Goal: Task Accomplishment & Management: Complete application form

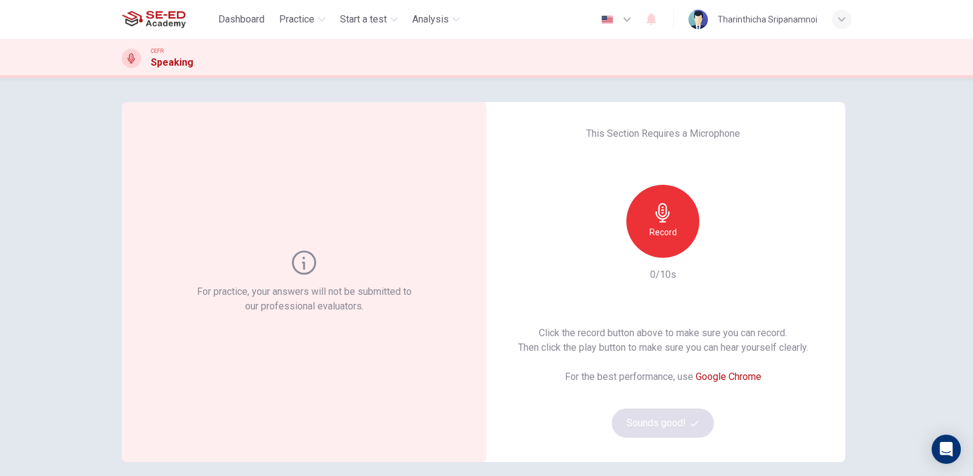
click at [649, 225] on h6 "Record" at bounding box center [662, 232] width 27 height 15
click at [666, 414] on button "Sounds good!" at bounding box center [663, 423] width 102 height 29
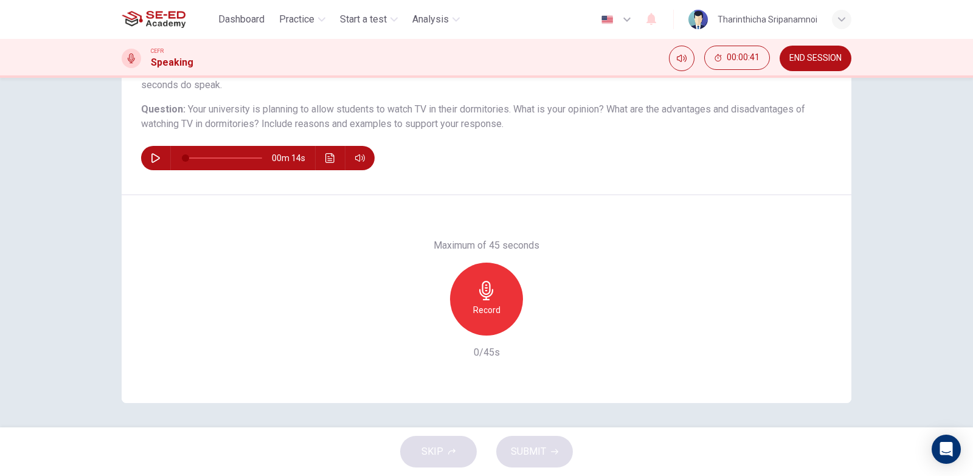
scroll to position [61, 0]
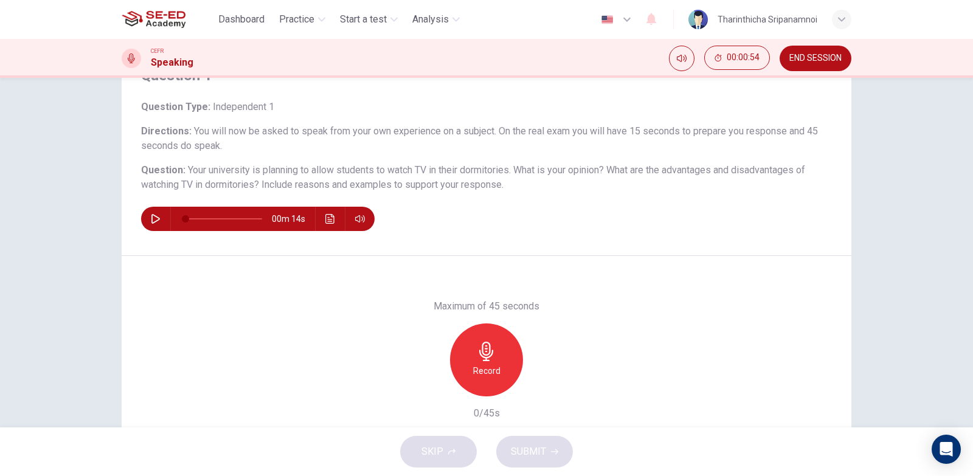
click at [483, 367] on h6 "Record" at bounding box center [486, 371] width 27 height 15
click at [510, 378] on div "Stop" at bounding box center [486, 360] width 73 height 73
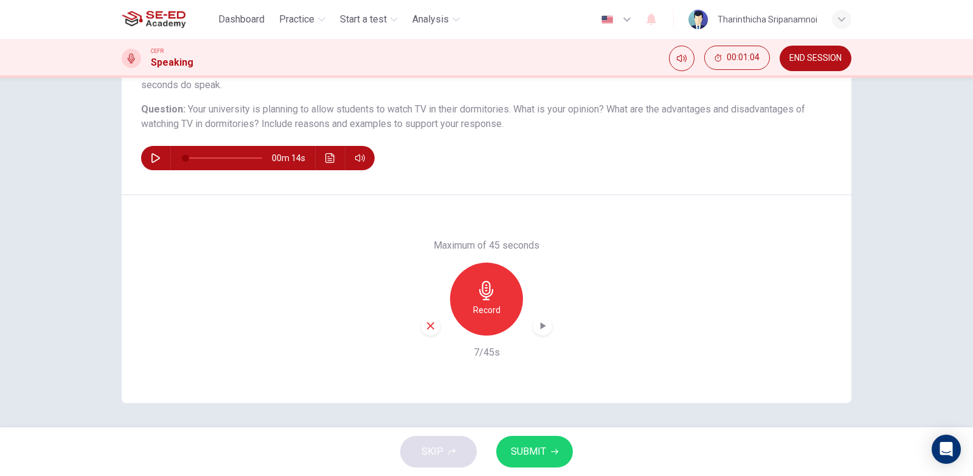
click at [441, 457] on div "SKIP SUBMIT" at bounding box center [486, 452] width 973 height 49
click at [427, 331] on div "button" at bounding box center [430, 325] width 19 height 19
click at [502, 303] on div "Record" at bounding box center [486, 299] width 73 height 73
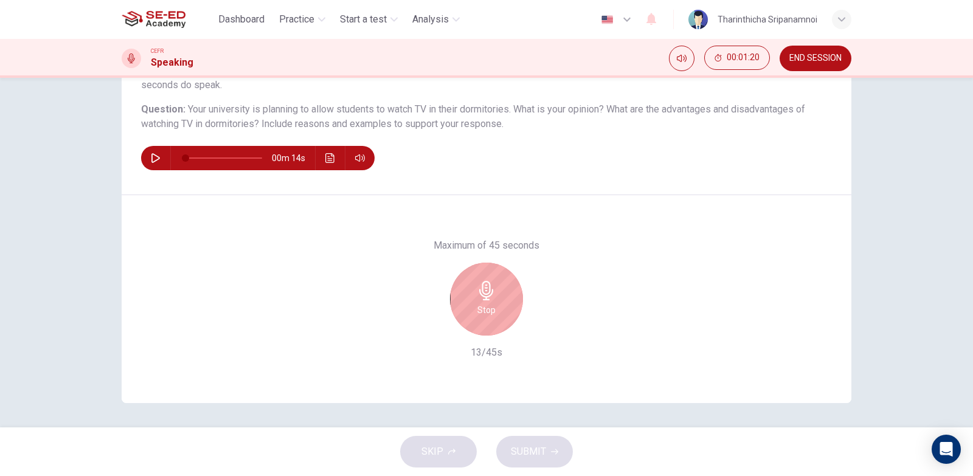
click at [490, 297] on icon "button" at bounding box center [486, 290] width 19 height 19
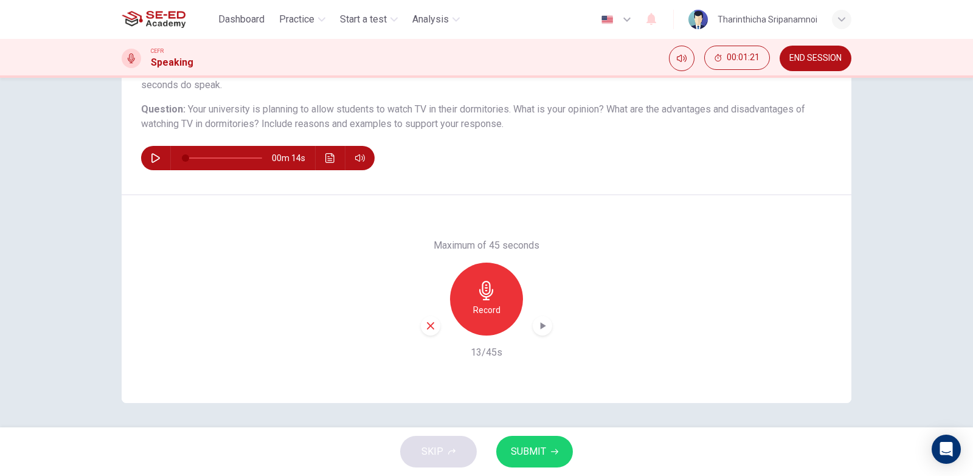
click at [421, 319] on div "button" at bounding box center [430, 325] width 19 height 19
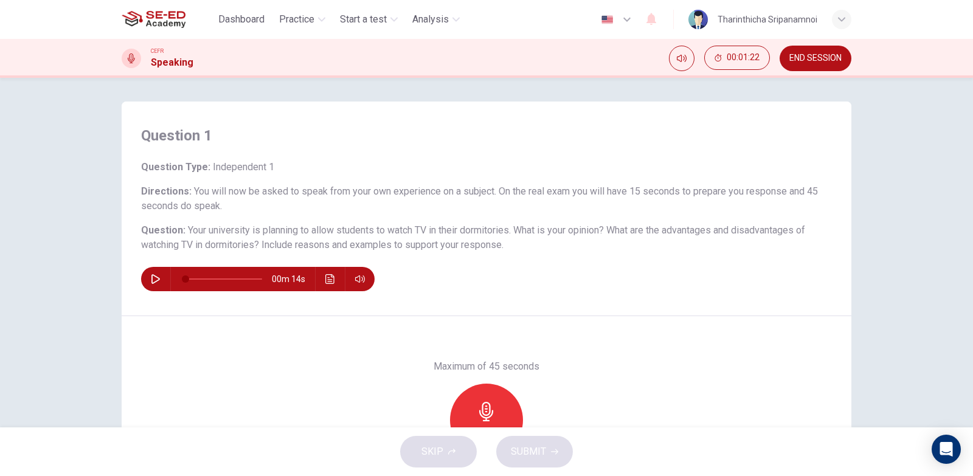
scroll to position [0, 0]
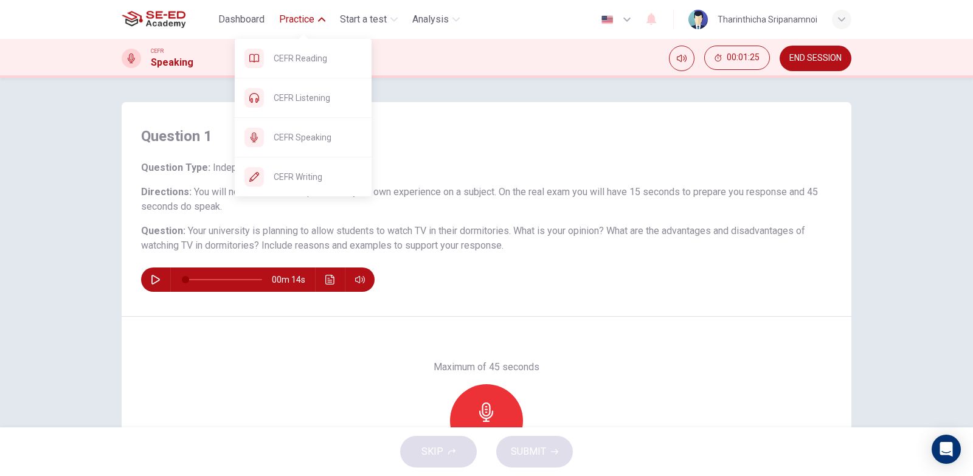
click at [296, 23] on span "Practice" at bounding box center [296, 19] width 35 height 15
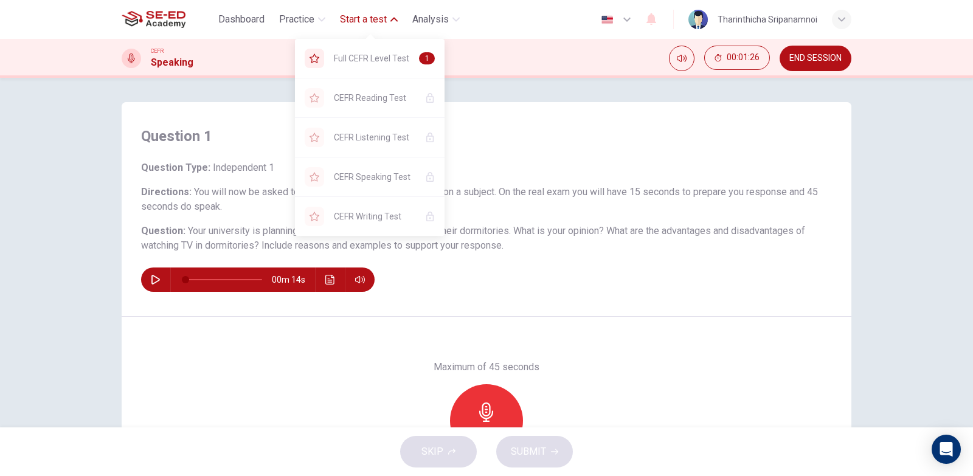
click at [355, 20] on span "Start a test" at bounding box center [363, 19] width 47 height 15
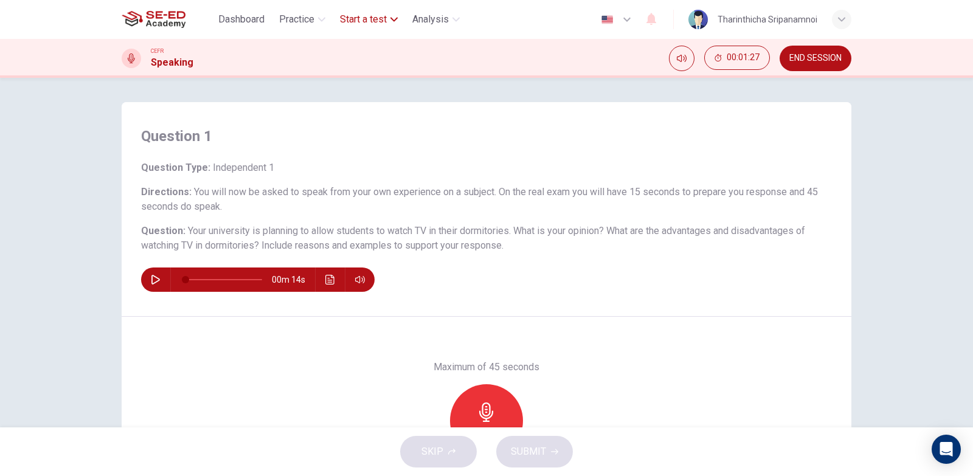
click at [355, 20] on span "Start a test" at bounding box center [363, 19] width 47 height 15
click at [235, 21] on span "Dashboard" at bounding box center [241, 19] width 46 height 15
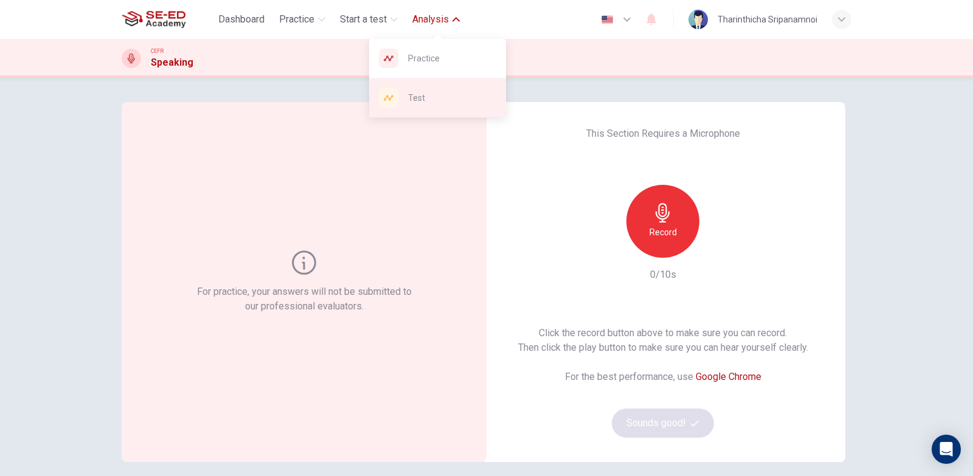
click at [428, 102] on span "Test" at bounding box center [452, 98] width 88 height 15
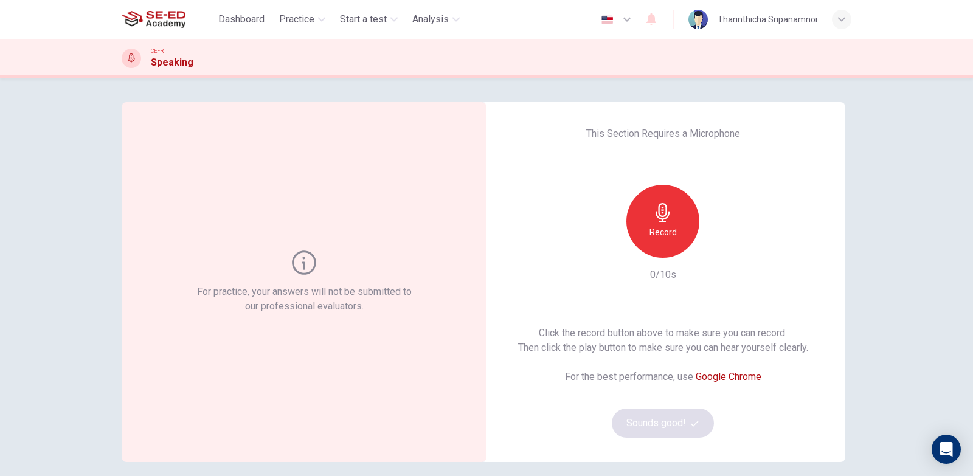
click at [138, 10] on img at bounding box center [154, 19] width 64 height 24
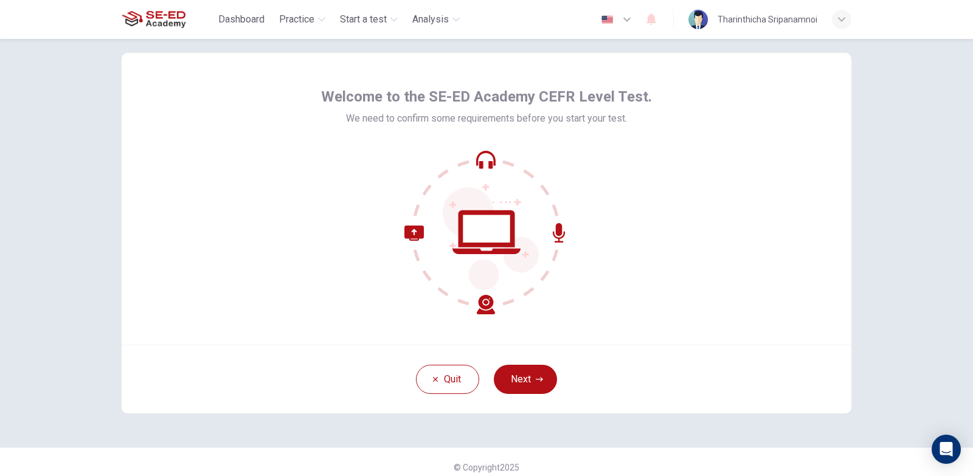
scroll to position [30, 0]
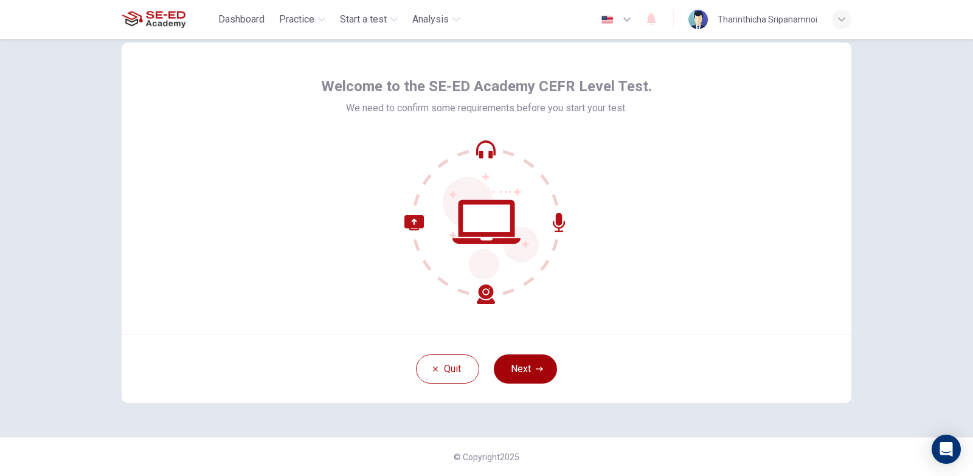
click at [522, 370] on button "Next" at bounding box center [525, 369] width 63 height 29
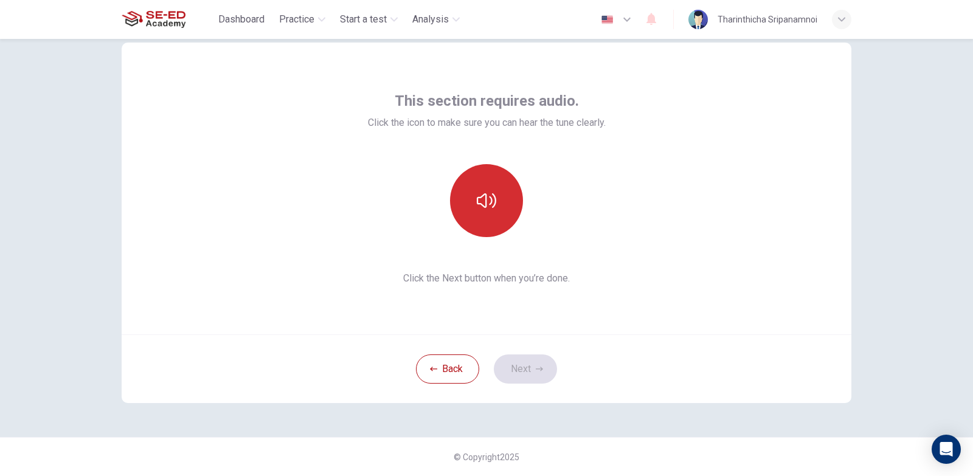
click at [495, 219] on button "button" at bounding box center [486, 200] width 73 height 73
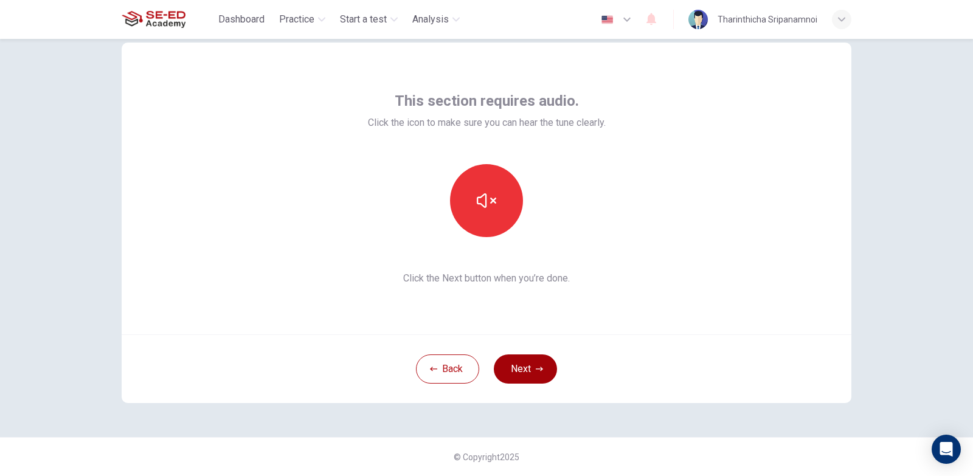
click at [524, 373] on button "Next" at bounding box center [525, 369] width 63 height 29
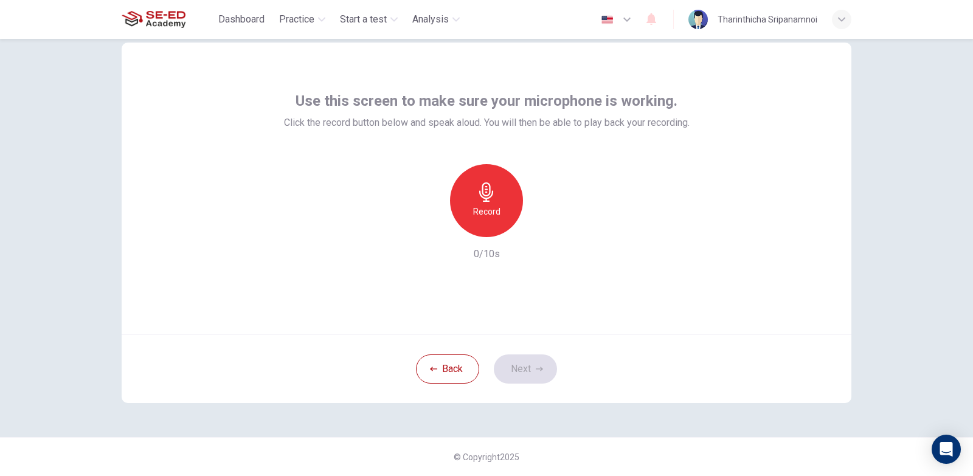
click at [478, 198] on icon "button" at bounding box center [486, 191] width 19 height 19
click at [536, 371] on icon "button" at bounding box center [539, 368] width 7 height 7
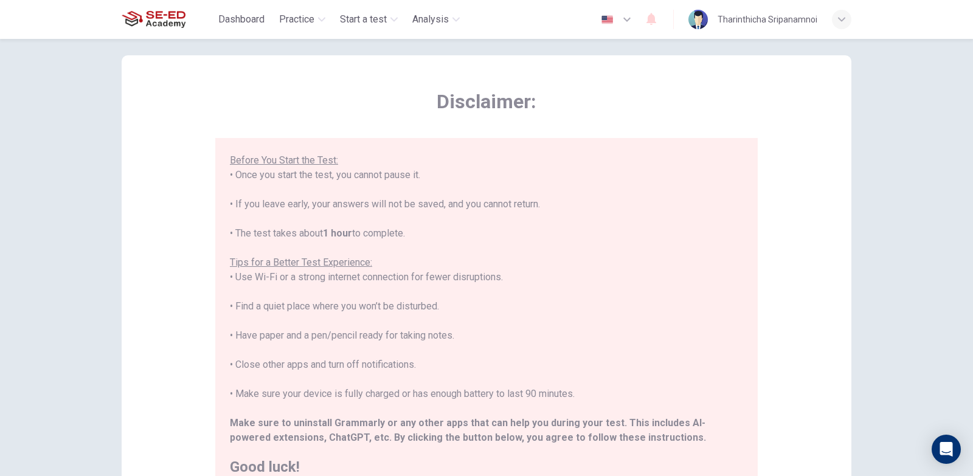
scroll to position [139, 0]
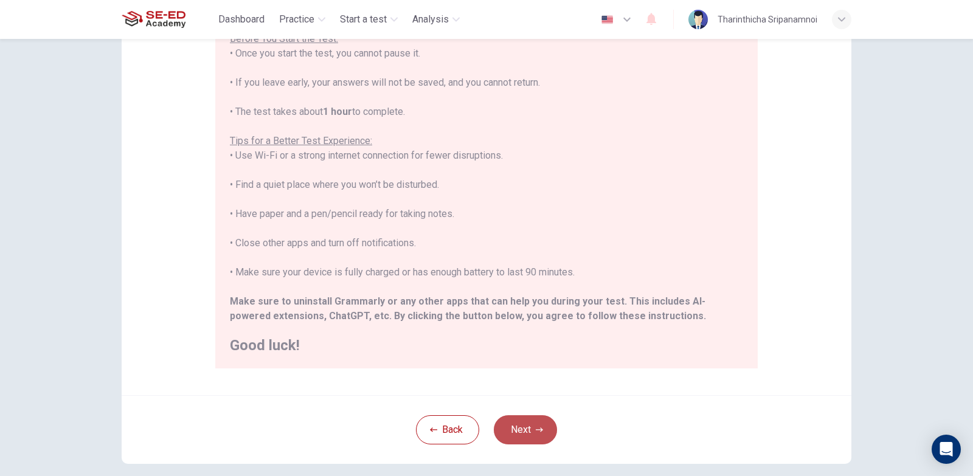
click at [514, 423] on button "Next" at bounding box center [525, 429] width 63 height 29
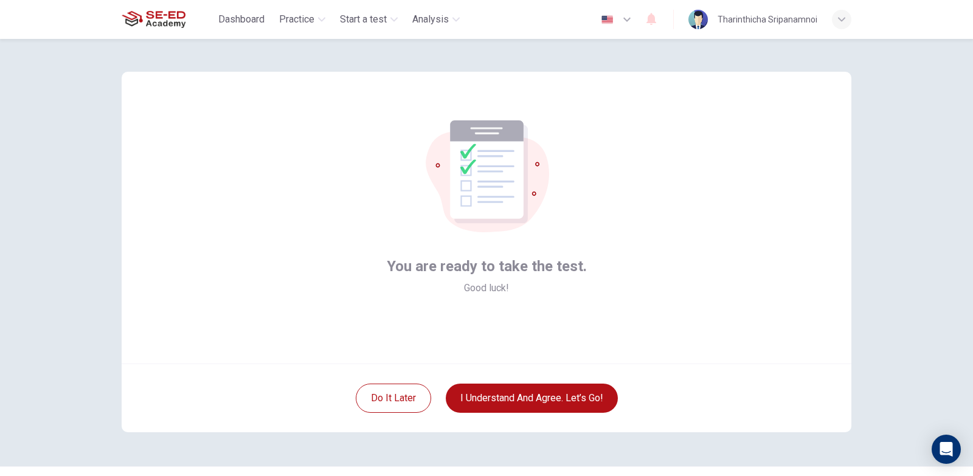
scroll to position [0, 0]
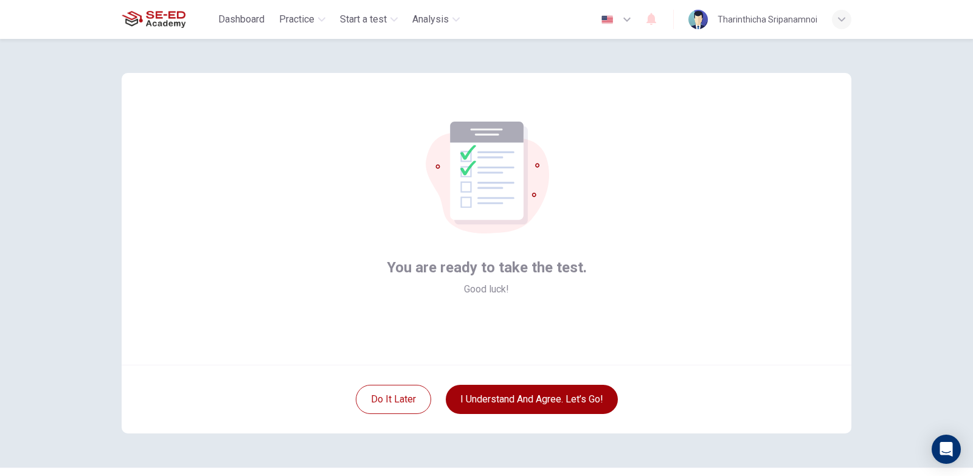
click at [559, 403] on button "I understand and agree. Let’s go!" at bounding box center [532, 399] width 172 height 29
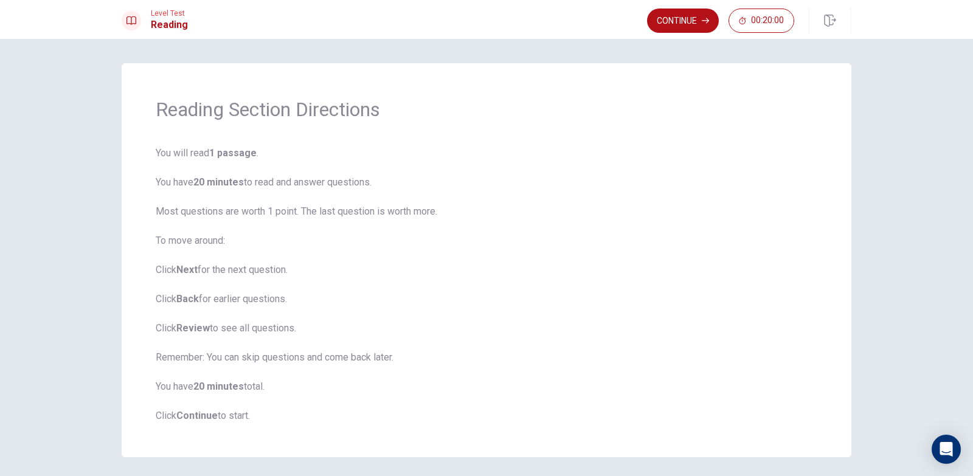
scroll to position [44, 0]
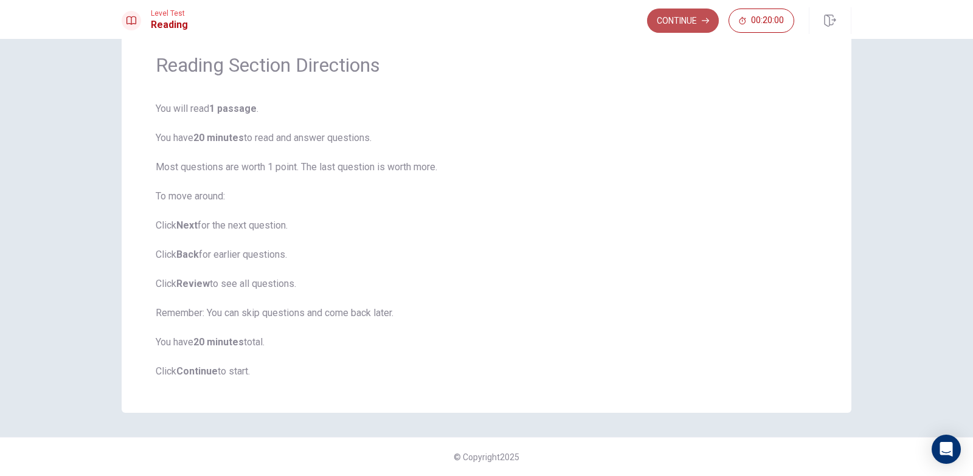
click at [676, 19] on button "Continue" at bounding box center [683, 21] width 72 height 24
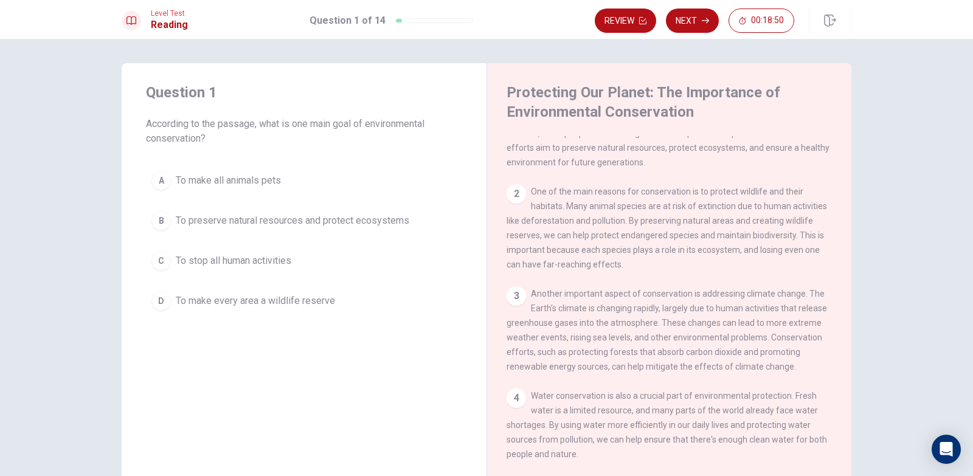
scroll to position [61, 0]
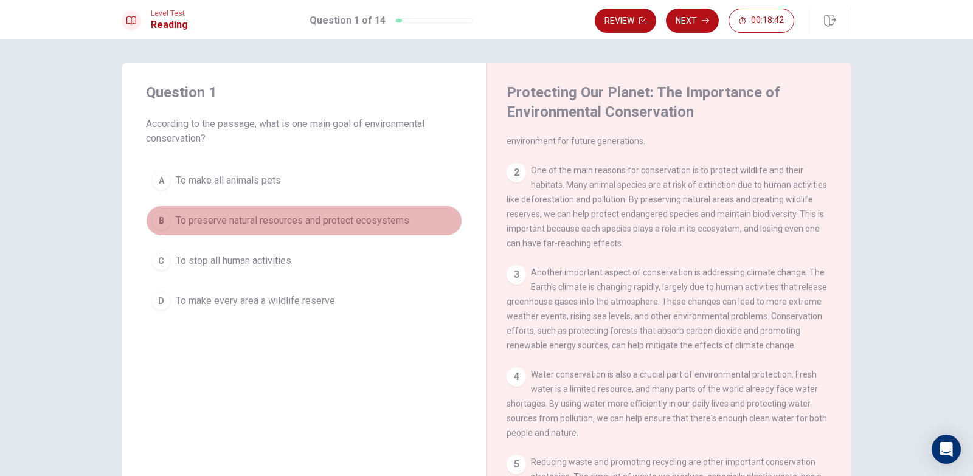
click at [362, 218] on span "To preserve natural resources and protect ecosystems" at bounding box center [293, 220] width 234 height 15
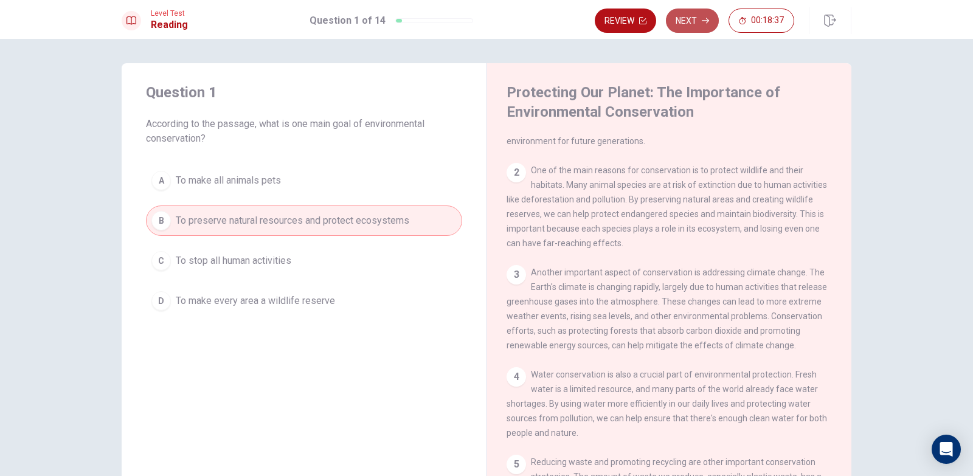
click at [691, 24] on button "Next" at bounding box center [692, 21] width 53 height 24
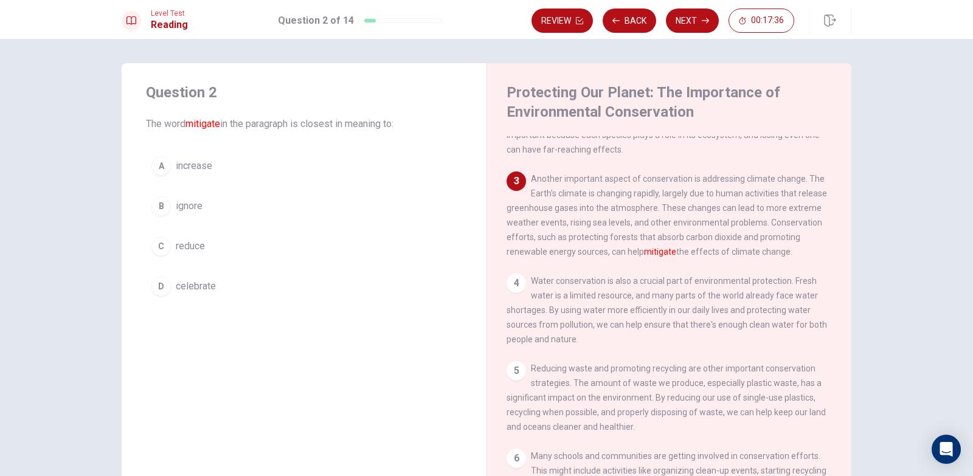
scroll to position [181, 0]
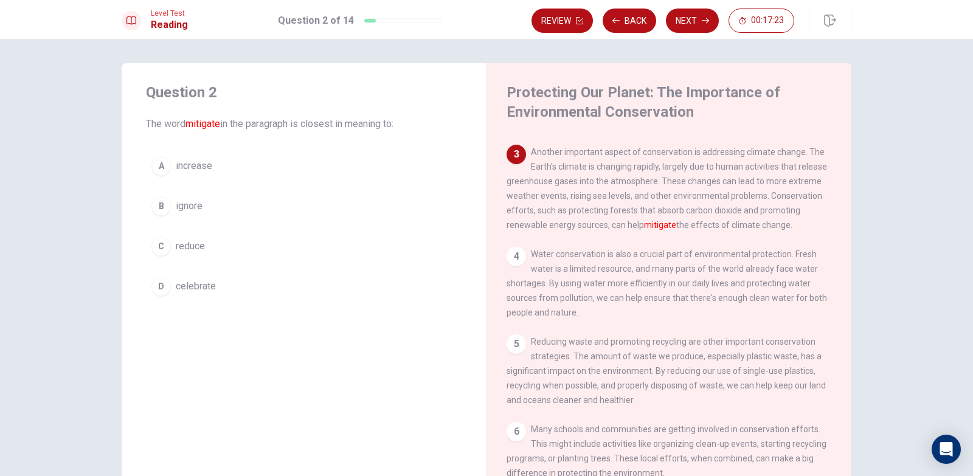
click at [201, 248] on span "reduce" at bounding box center [190, 246] width 29 height 15
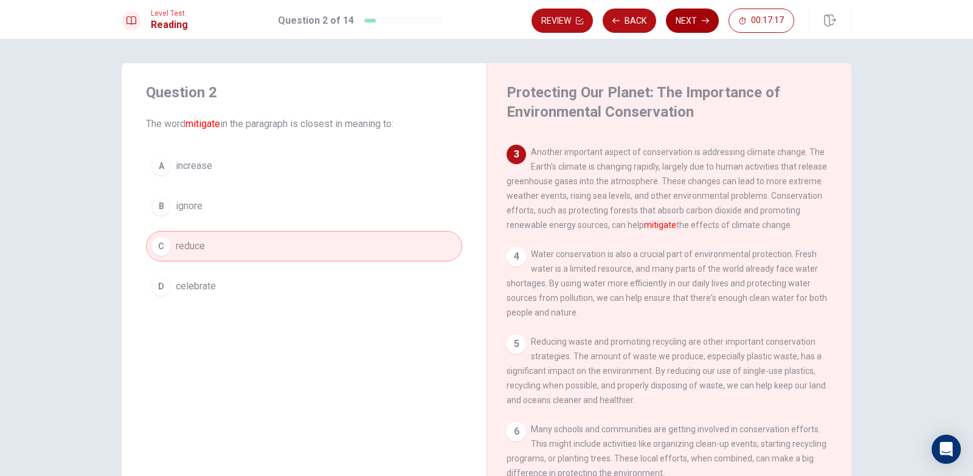
click at [692, 19] on button "Next" at bounding box center [692, 21] width 53 height 24
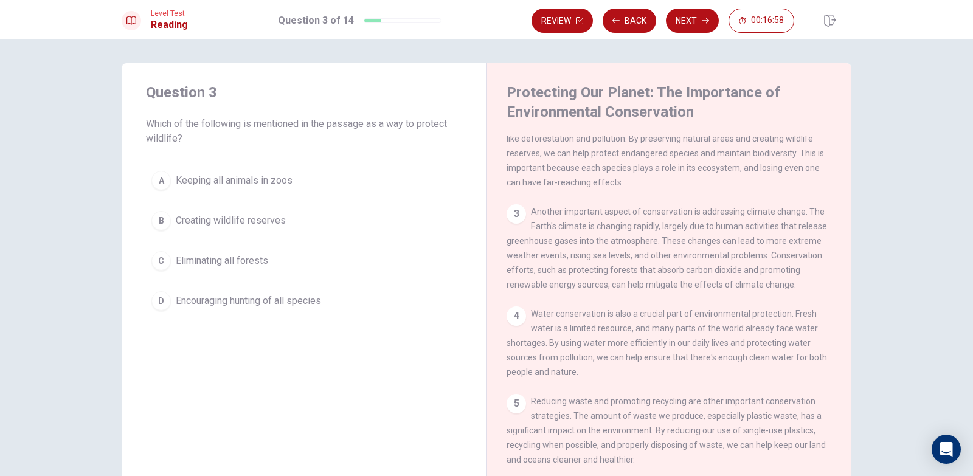
scroll to position [61, 0]
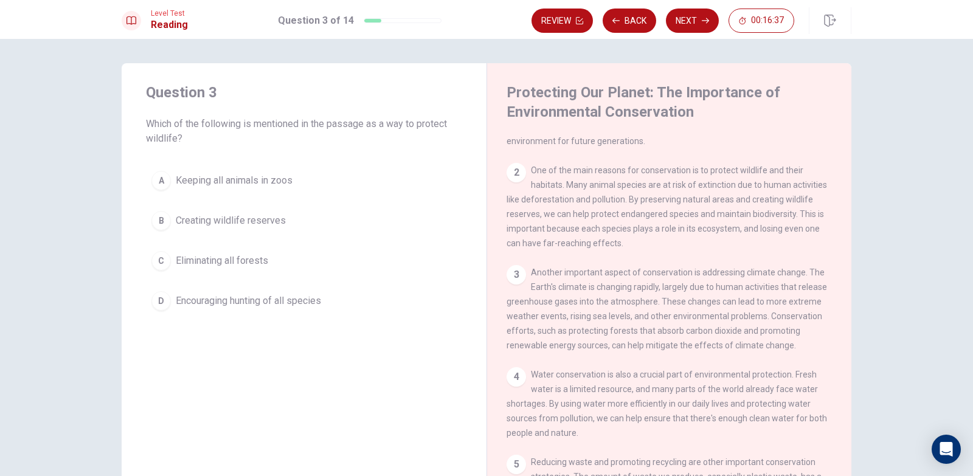
click at [239, 214] on span "Creating wildlife reserves" at bounding box center [231, 220] width 110 height 15
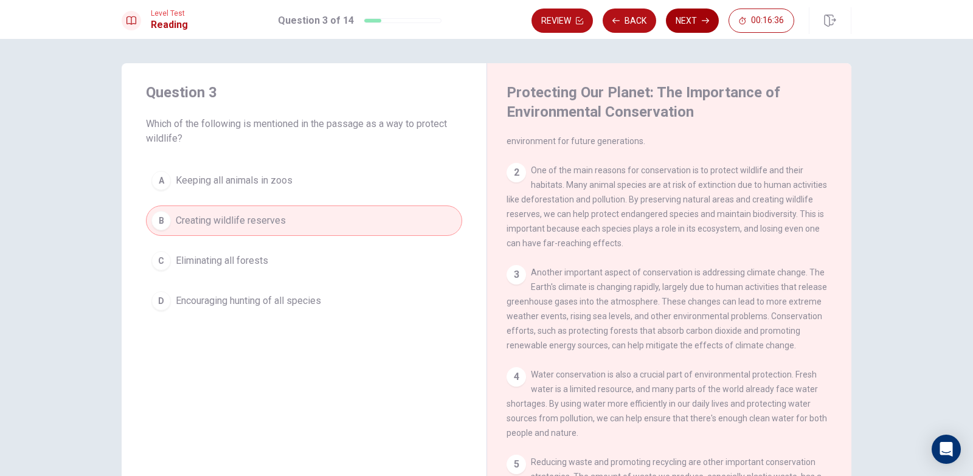
click at [686, 18] on button "Next" at bounding box center [692, 21] width 53 height 24
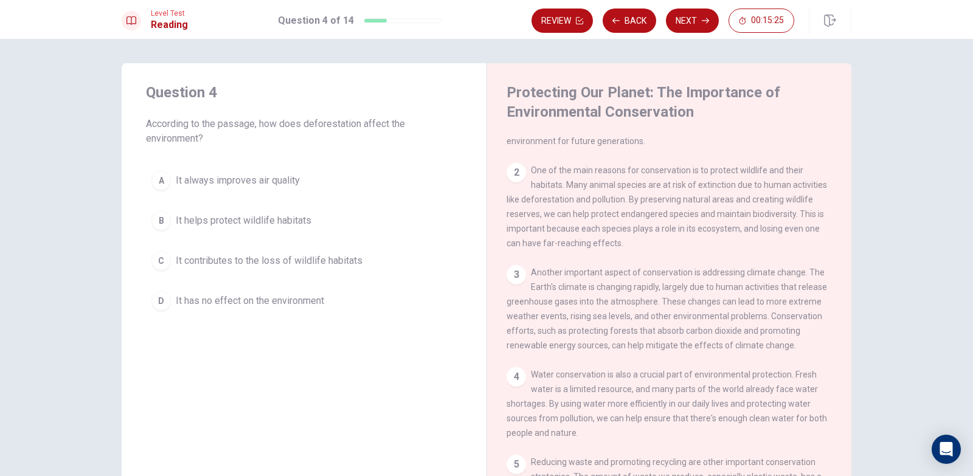
click at [289, 262] on span "It contributes to the loss of wildlife habitats" at bounding box center [269, 261] width 187 height 15
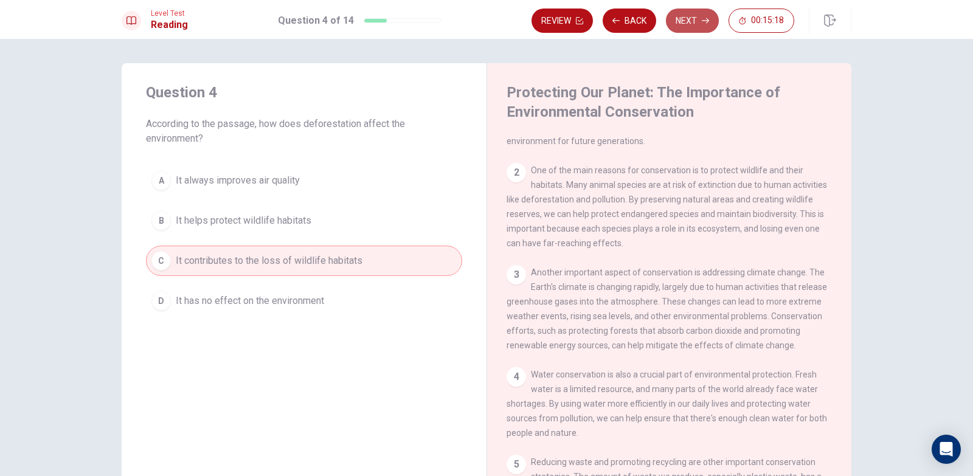
click at [693, 26] on button "Next" at bounding box center [692, 21] width 53 height 24
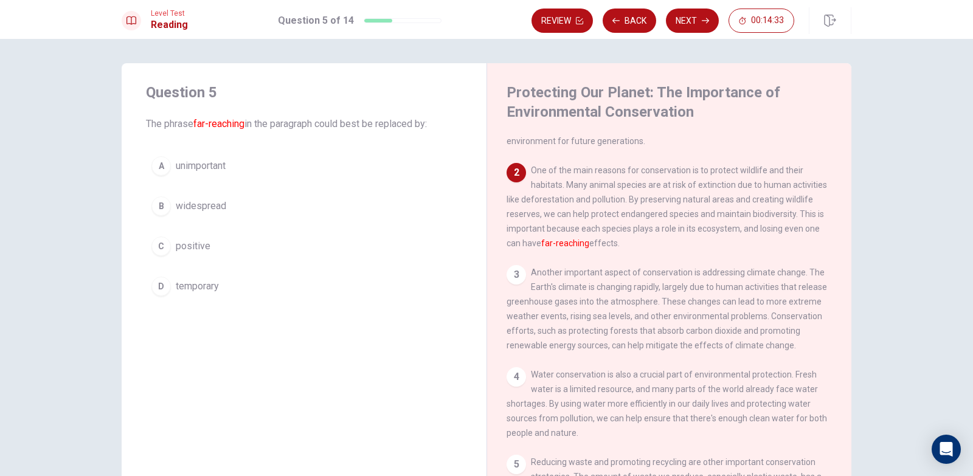
click at [221, 215] on button "B widespread" at bounding box center [304, 206] width 316 height 30
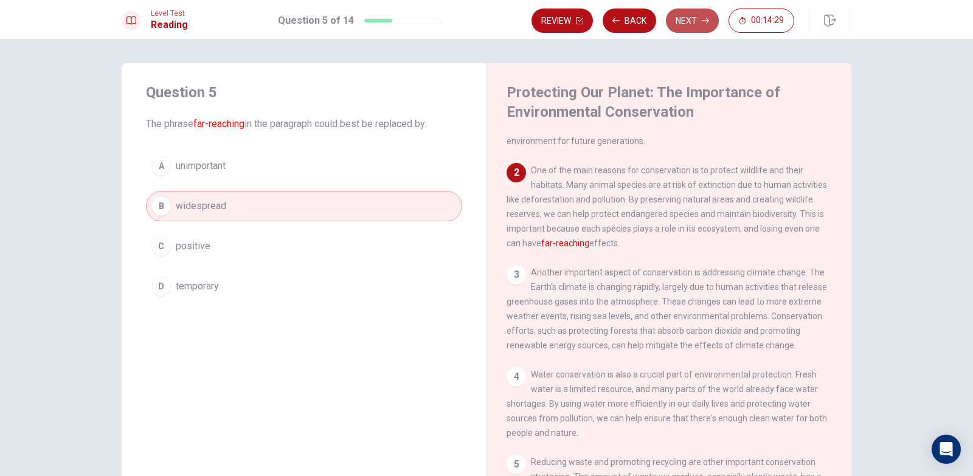
click at [690, 30] on button "Next" at bounding box center [692, 21] width 53 height 24
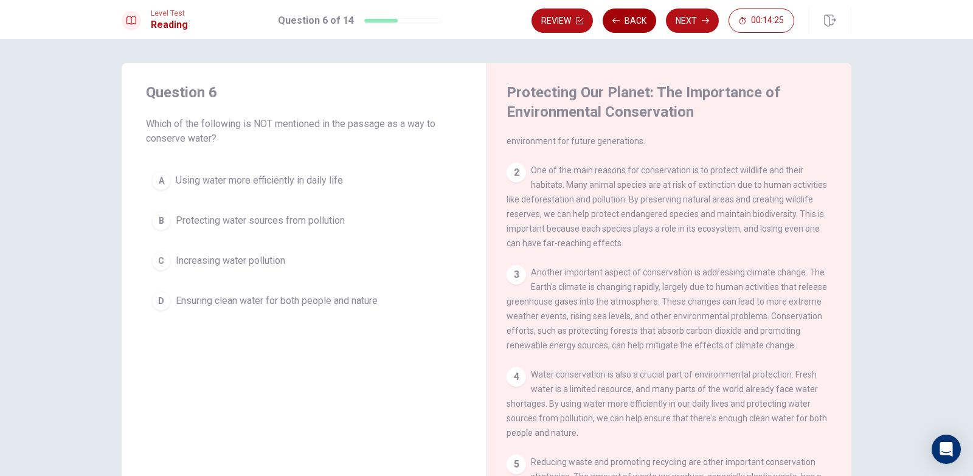
click at [628, 18] on button "Back" at bounding box center [630, 21] width 54 height 24
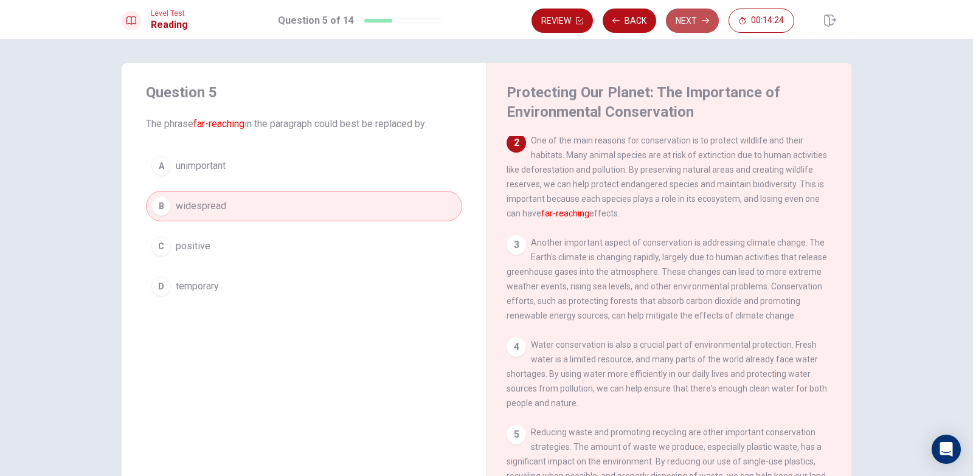
click at [680, 18] on button "Next" at bounding box center [692, 21] width 53 height 24
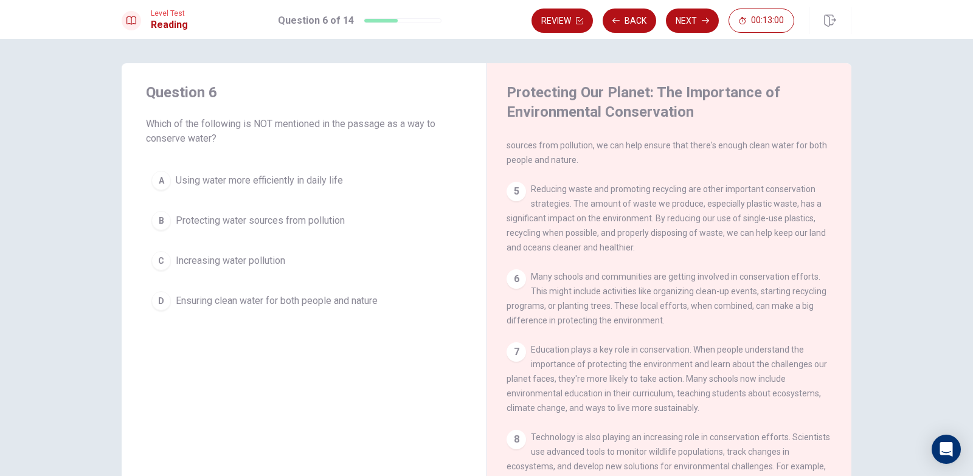
scroll to position [273, 0]
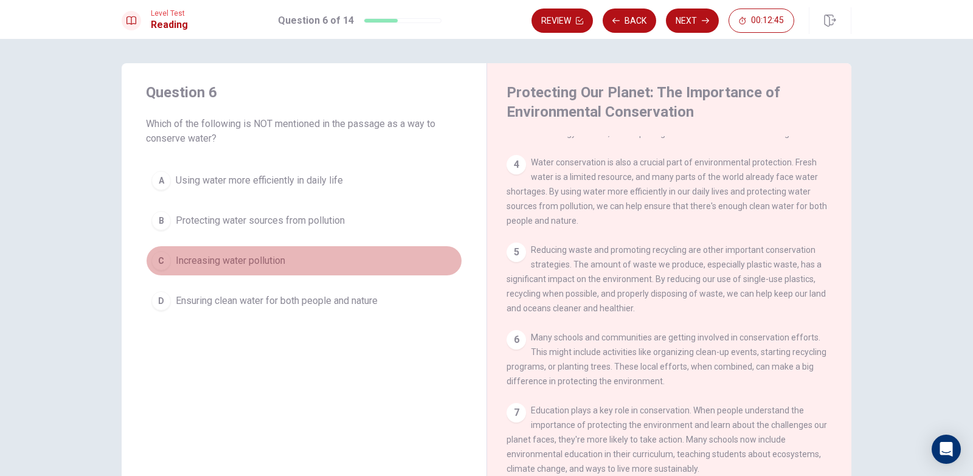
click at [263, 263] on span "Increasing water pollution" at bounding box center [230, 261] width 109 height 15
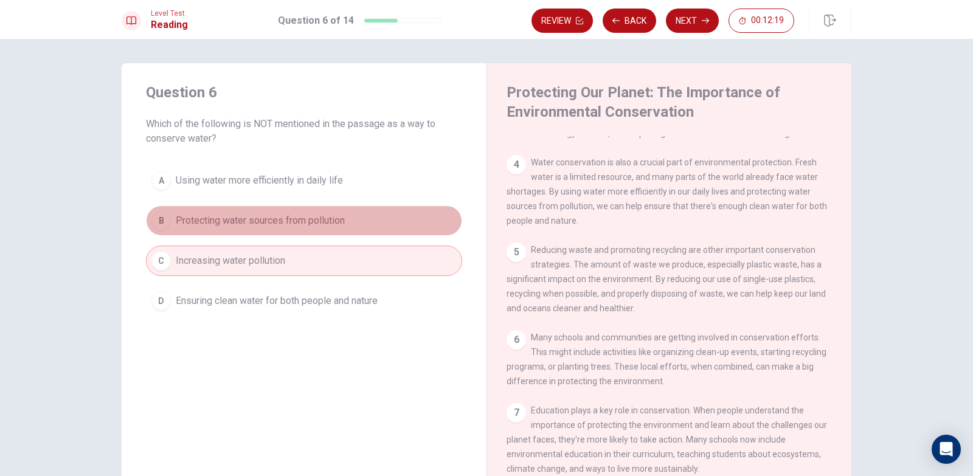
click at [386, 225] on button "B Protecting water sources from pollution" at bounding box center [304, 221] width 316 height 30
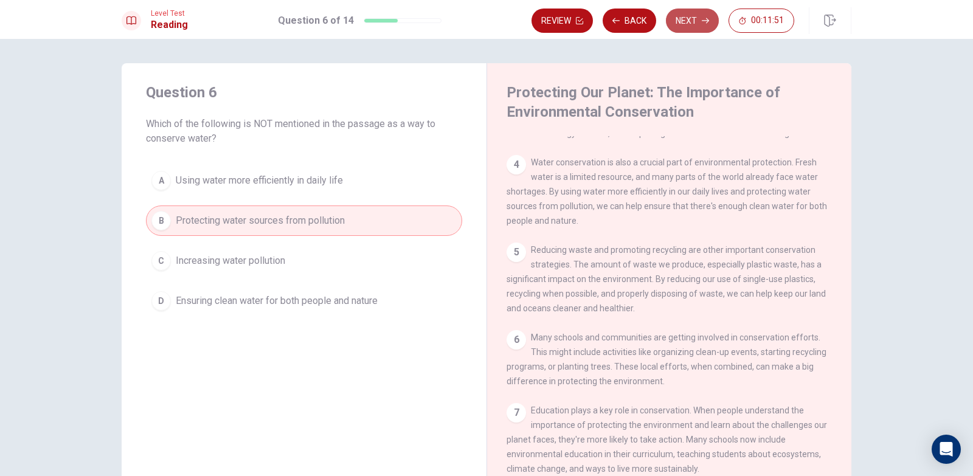
click at [682, 24] on button "Next" at bounding box center [692, 21] width 53 height 24
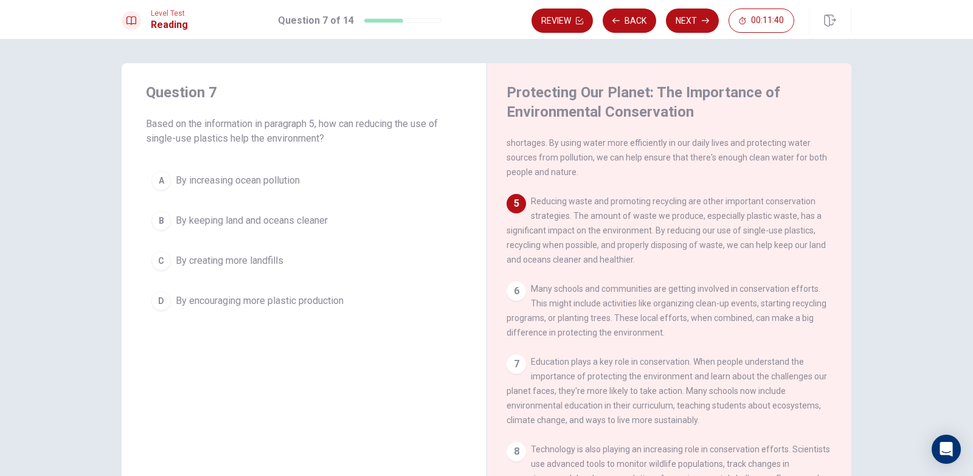
scroll to position [332, 0]
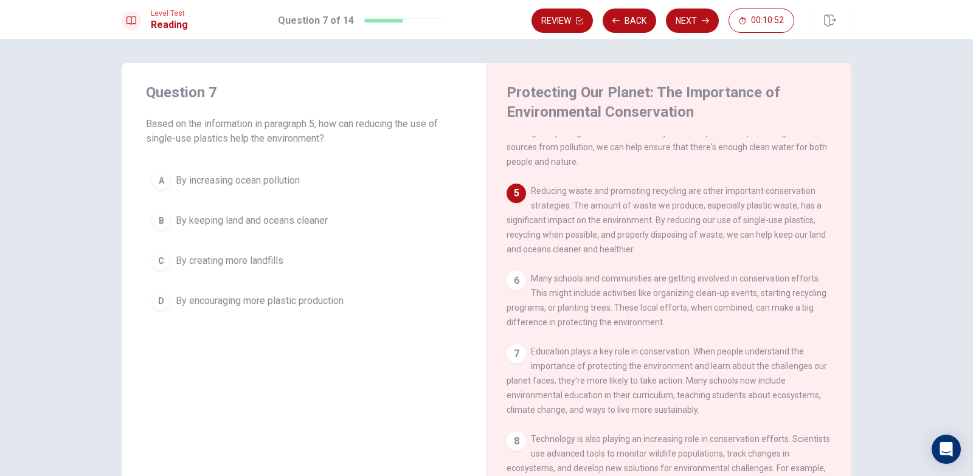
click at [268, 220] on span "By keeping land and oceans cleaner" at bounding box center [252, 220] width 152 height 15
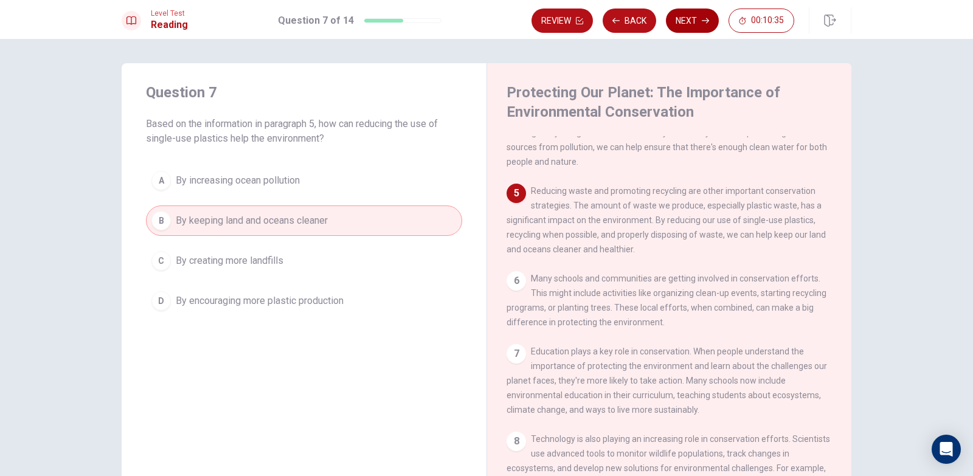
click at [712, 17] on button "Next" at bounding box center [692, 21] width 53 height 24
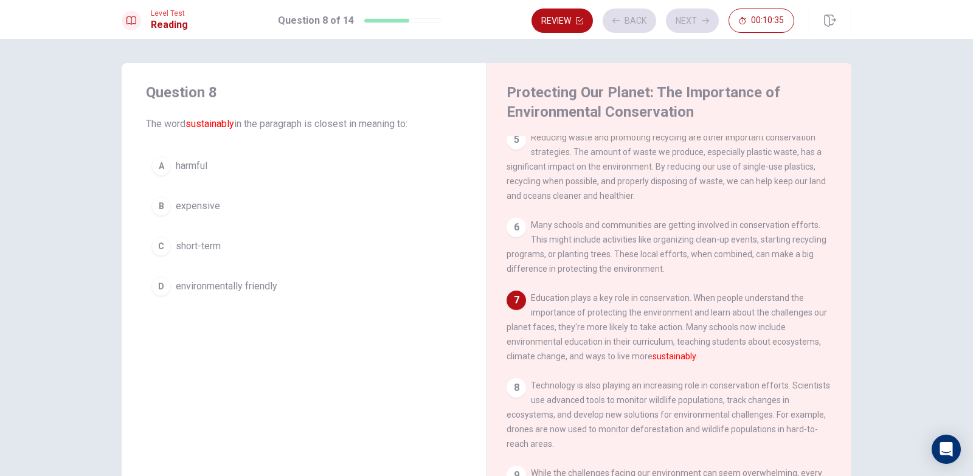
scroll to position [407, 0]
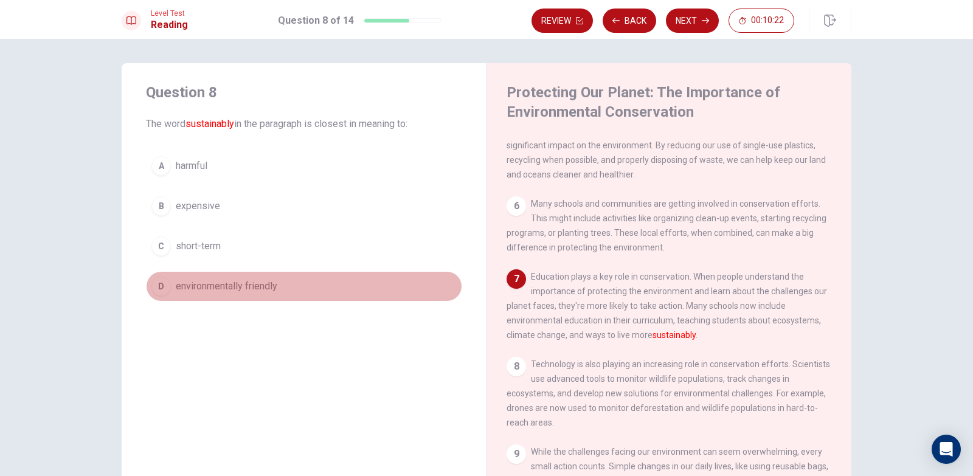
click at [213, 291] on span "environmentally friendly" at bounding box center [227, 286] width 102 height 15
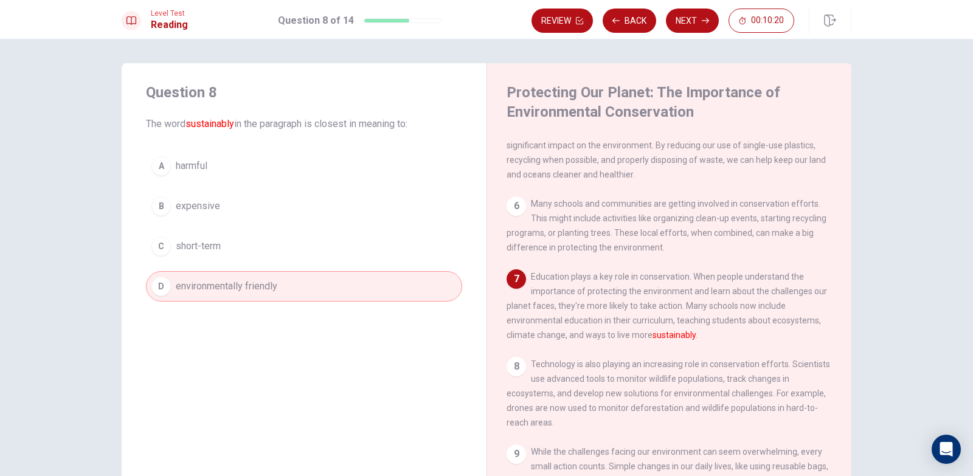
click at [208, 330] on div "Question 8 The word sustainably in the paragraph is closest in meaning to: A ha…" at bounding box center [304, 284] width 365 height 442
click at [704, 24] on button "Next" at bounding box center [692, 21] width 53 height 24
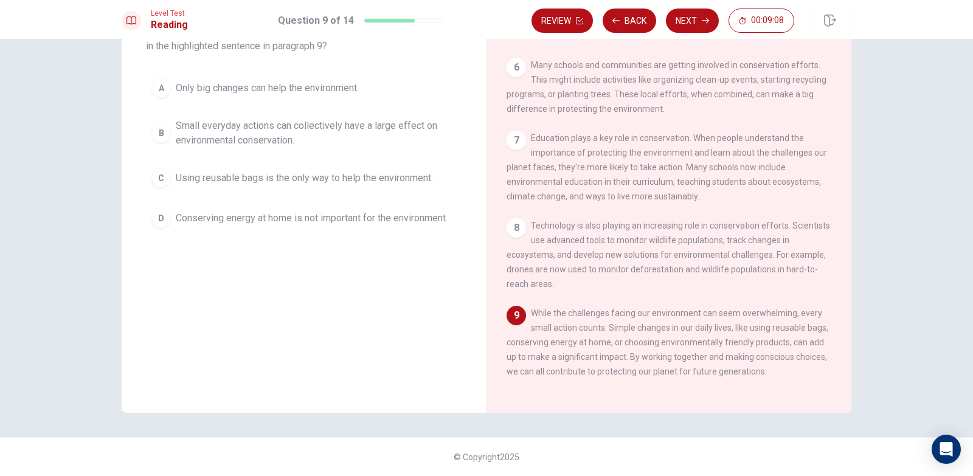
scroll to position [32, 0]
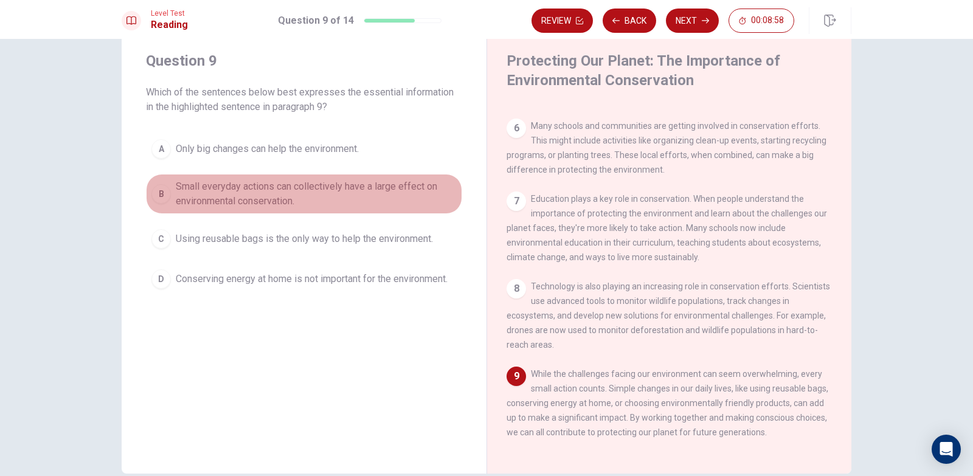
click at [318, 192] on span "Small everyday actions can collectively have a large effect on environmental co…" at bounding box center [316, 193] width 281 height 29
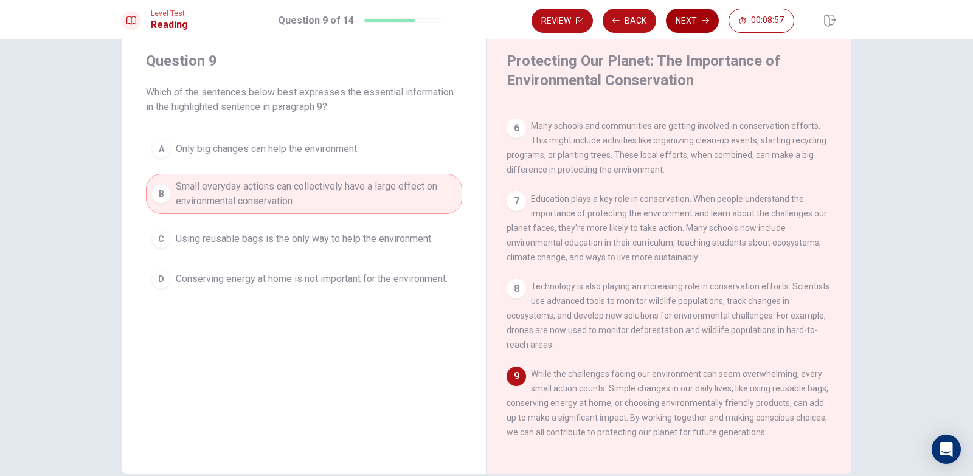
click at [707, 20] on icon "button" at bounding box center [705, 20] width 7 height 7
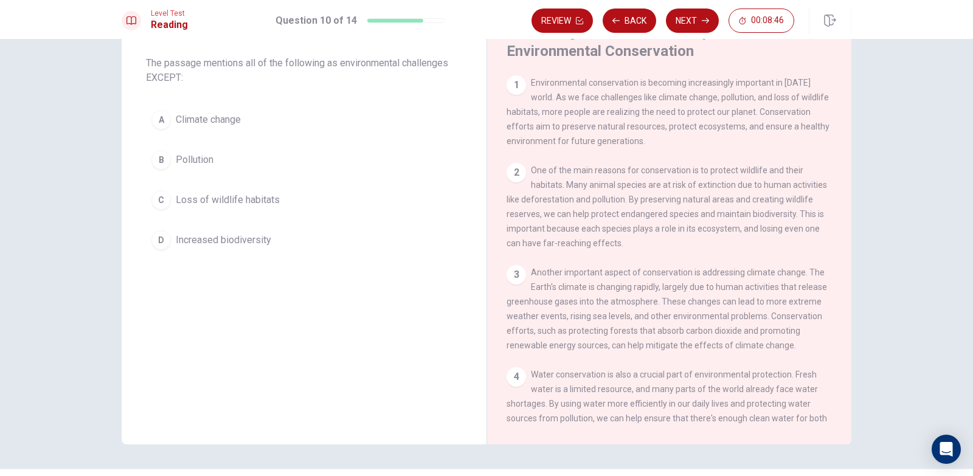
scroll to position [0, 0]
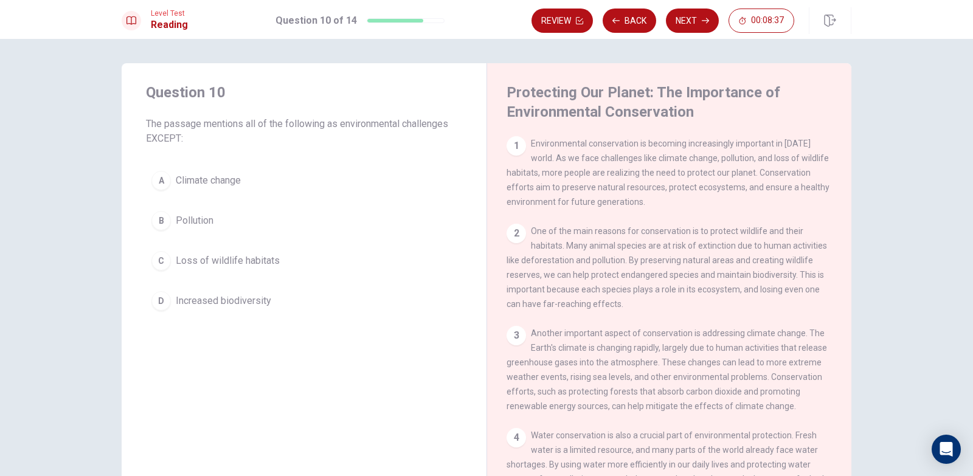
click at [246, 301] on span "Increased biodiversity" at bounding box center [223, 301] width 95 height 15
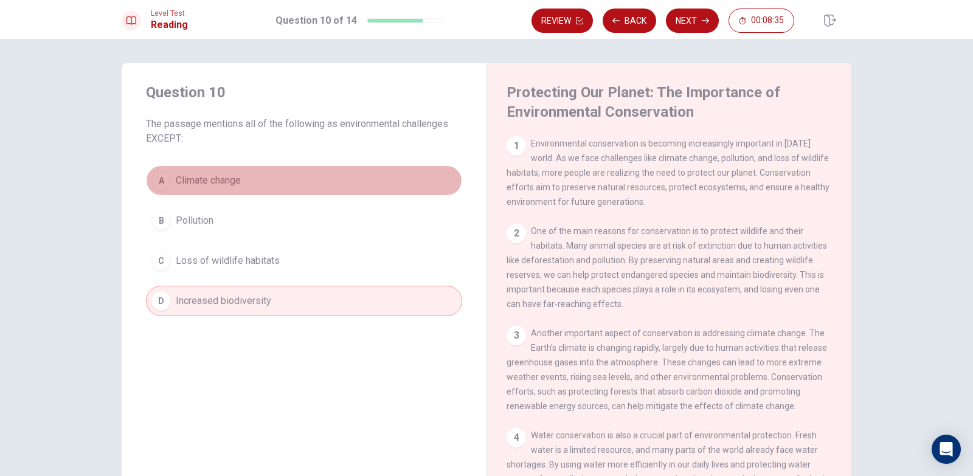
click at [246, 182] on button "A Climate change" at bounding box center [304, 180] width 316 height 30
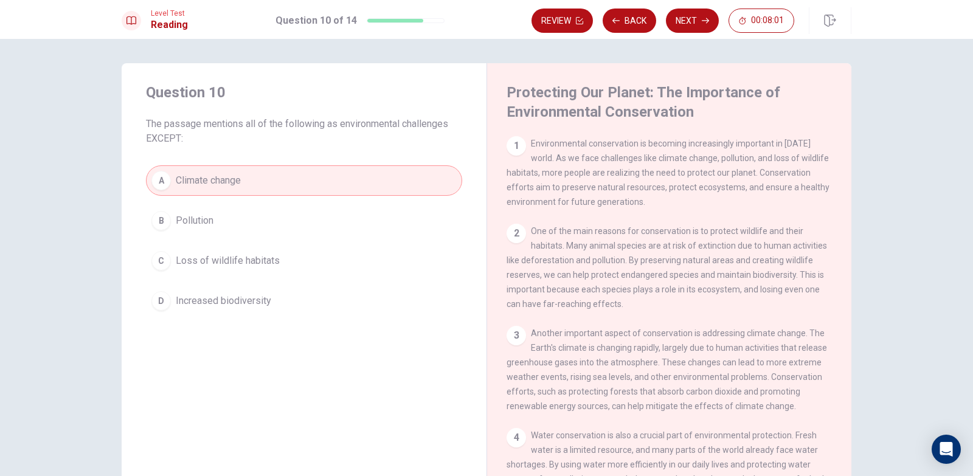
click at [294, 299] on button "D Increased biodiversity" at bounding box center [304, 301] width 316 height 30
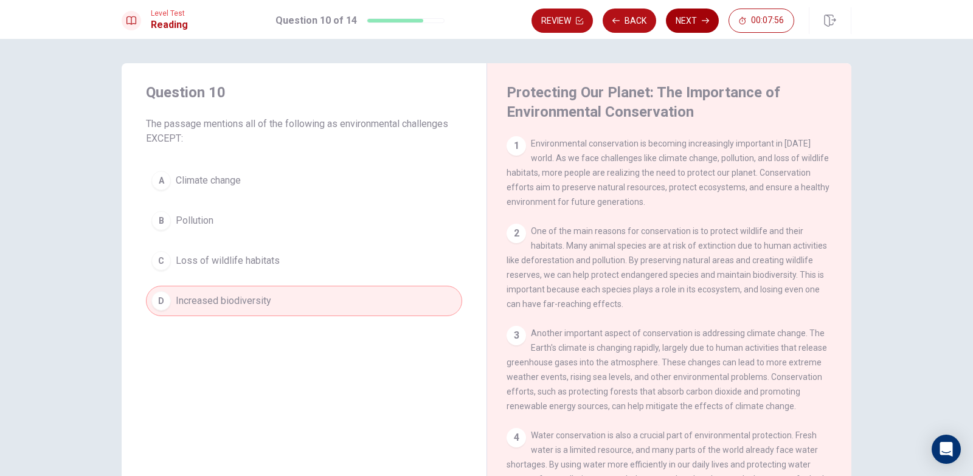
click at [692, 19] on button "Next" at bounding box center [692, 21] width 53 height 24
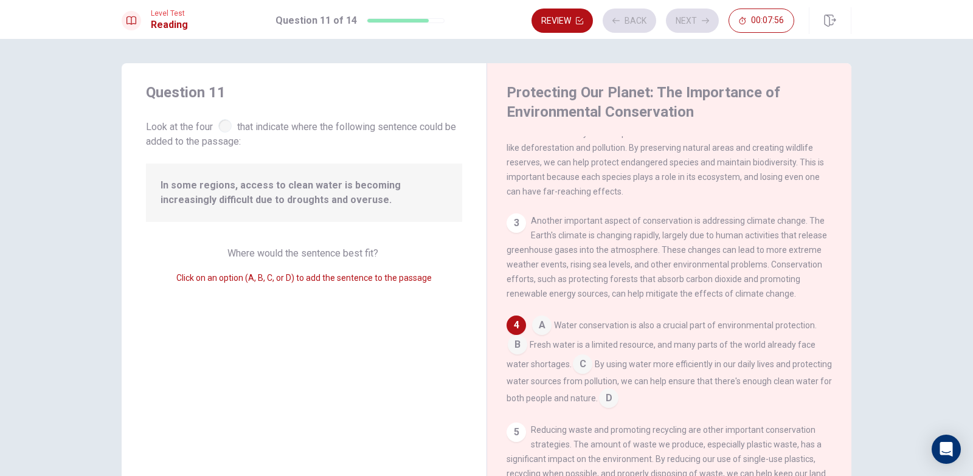
scroll to position [167, 0]
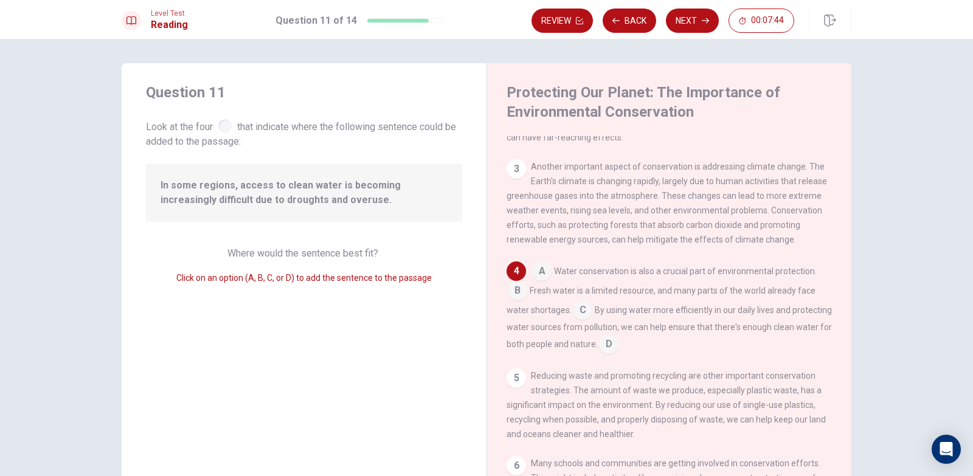
click at [541, 282] on input at bounding box center [541, 272] width 19 height 19
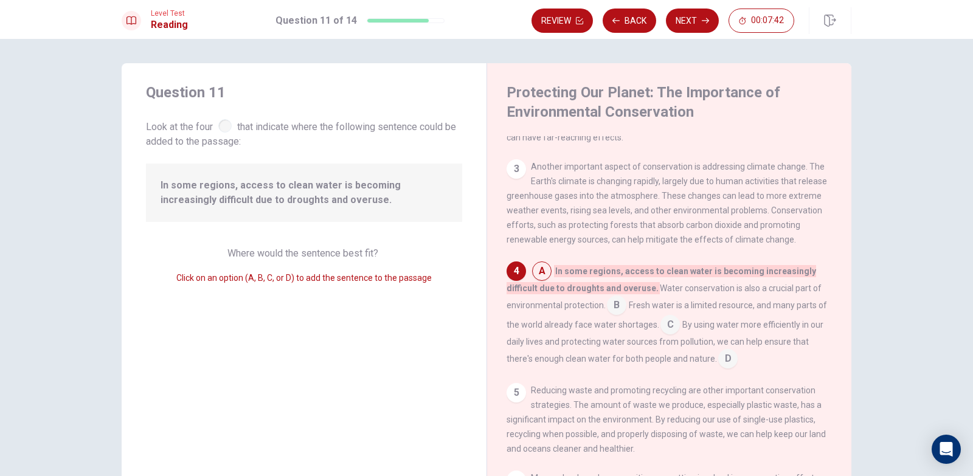
click at [611, 313] on input at bounding box center [616, 306] width 19 height 19
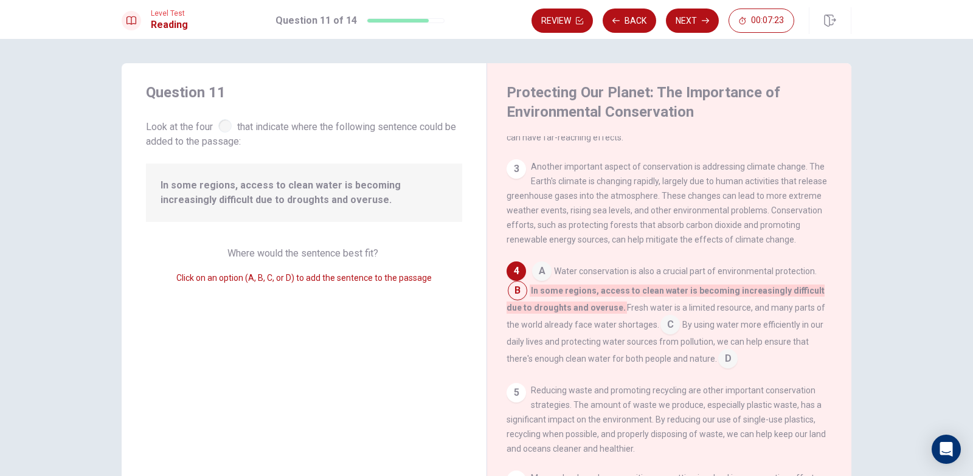
click at [544, 282] on input at bounding box center [541, 272] width 19 height 19
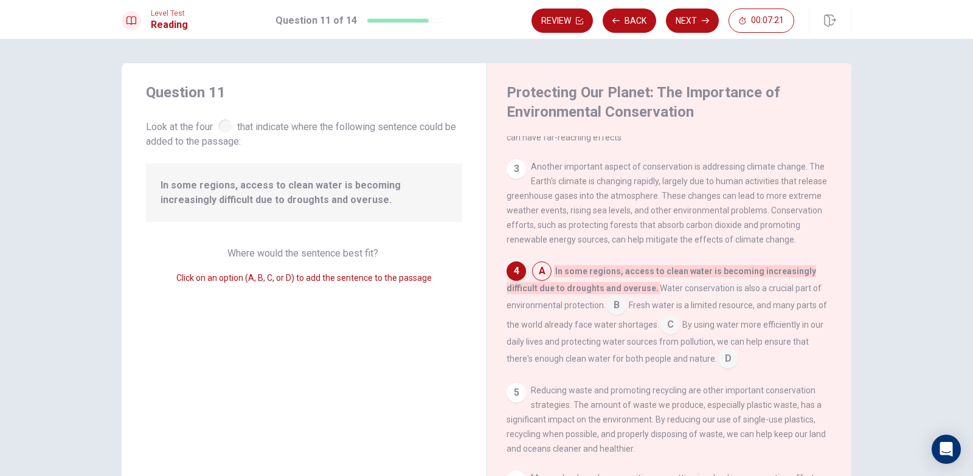
click at [611, 316] on input at bounding box center [616, 306] width 19 height 19
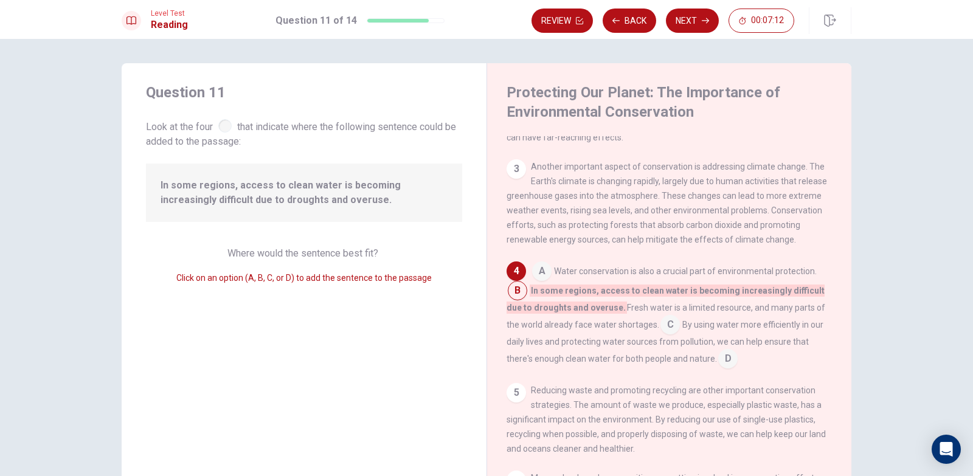
click at [660, 336] on input at bounding box center [669, 325] width 19 height 19
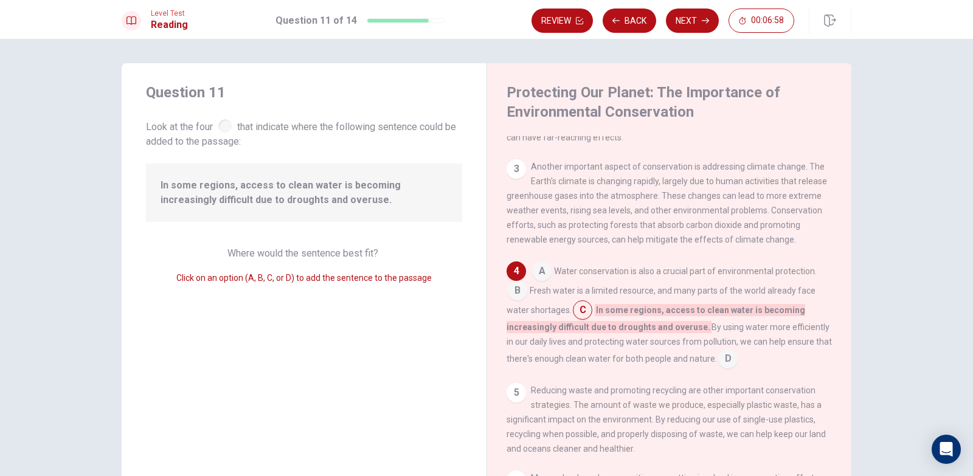
click at [724, 370] on input at bounding box center [727, 359] width 19 height 19
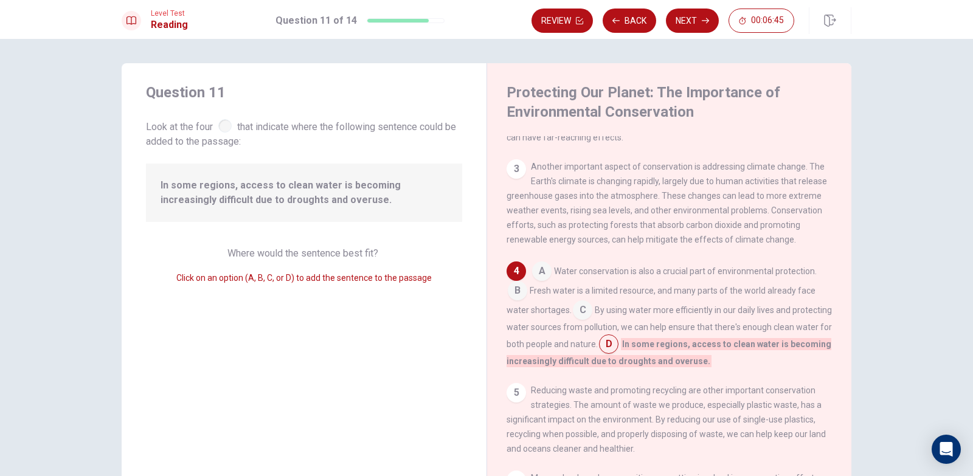
click at [586, 321] on input at bounding box center [582, 311] width 19 height 19
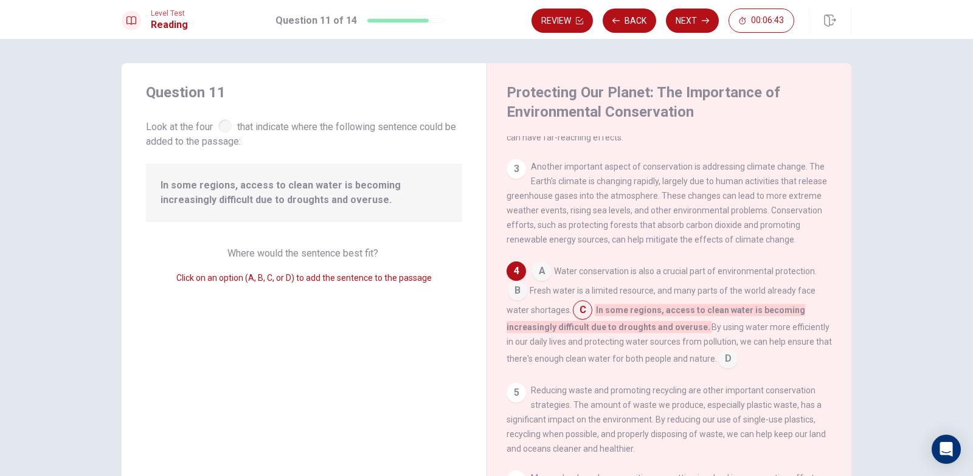
click at [727, 369] on input at bounding box center [727, 359] width 19 height 19
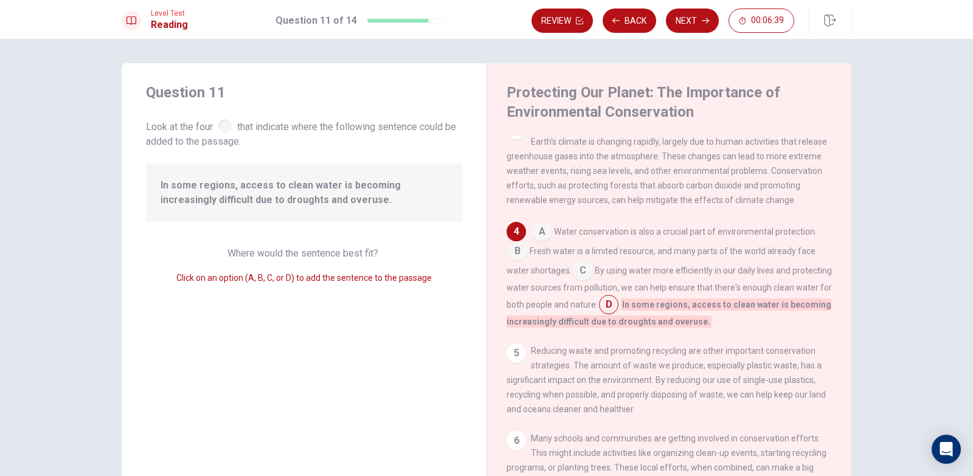
scroll to position [227, 0]
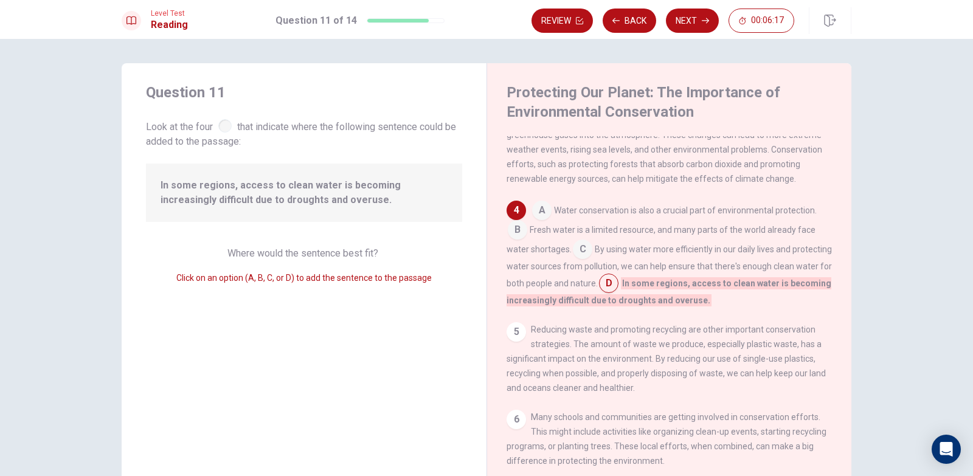
click at [547, 221] on input at bounding box center [541, 211] width 19 height 19
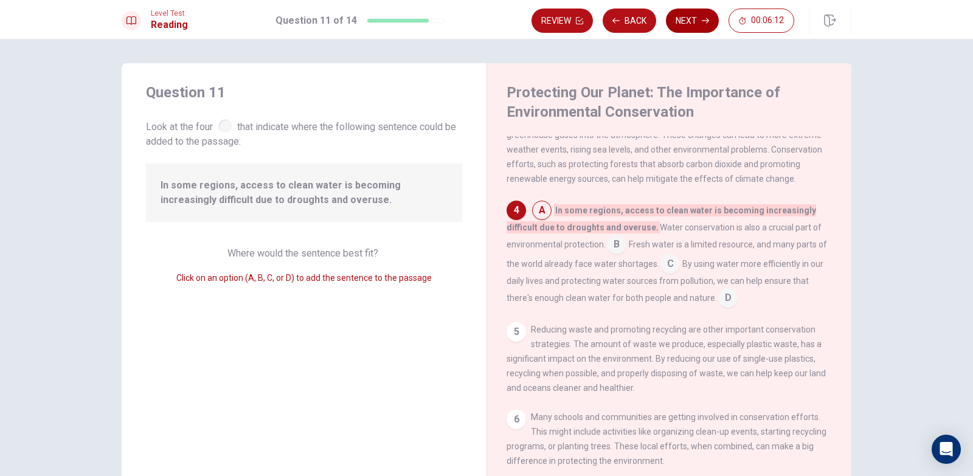
click at [704, 24] on button "Next" at bounding box center [692, 21] width 53 height 24
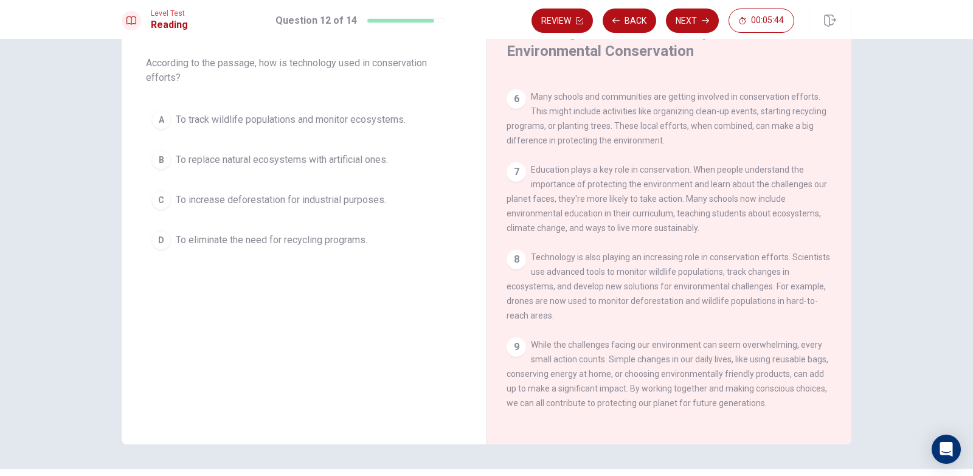
scroll to position [0, 0]
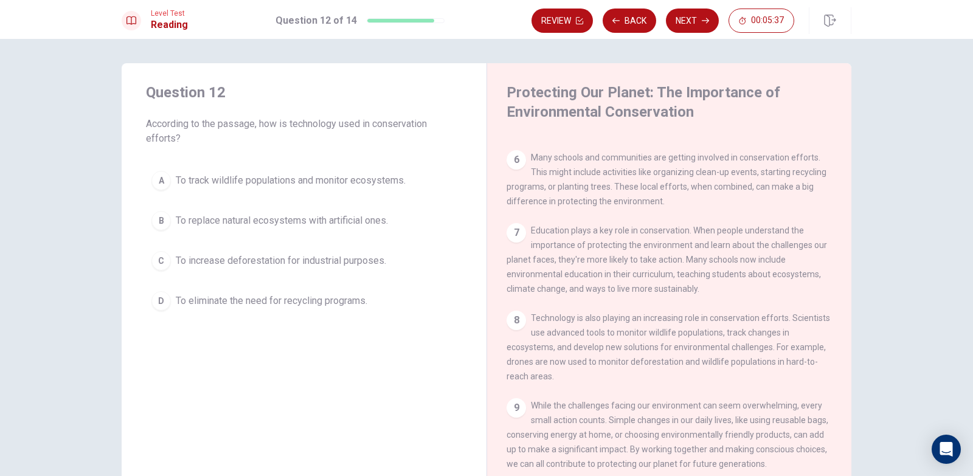
click at [224, 189] on button "A To track wildlife populations and monitor ecosystems." at bounding box center [304, 180] width 316 height 30
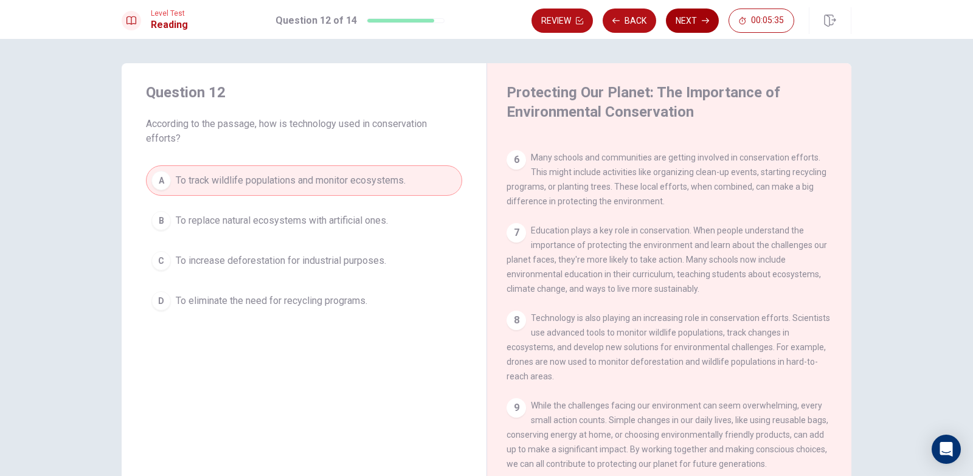
click at [679, 25] on button "Next" at bounding box center [692, 21] width 53 height 24
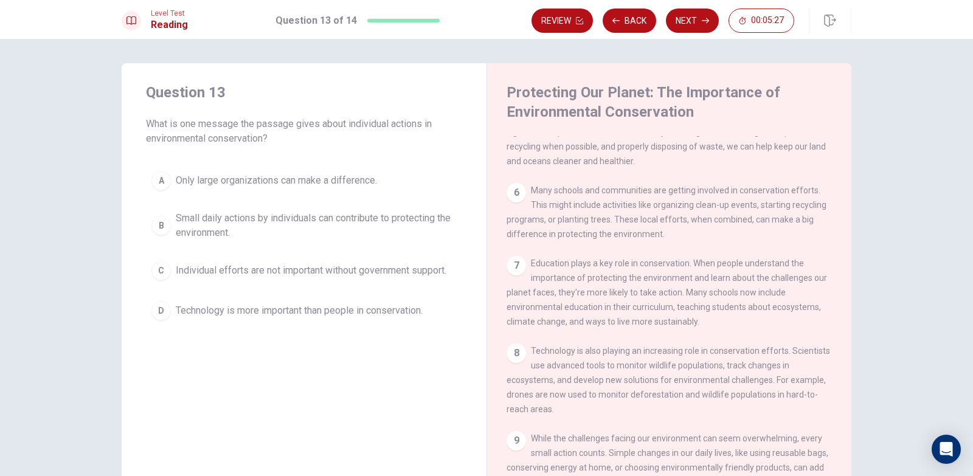
scroll to position [359, 0]
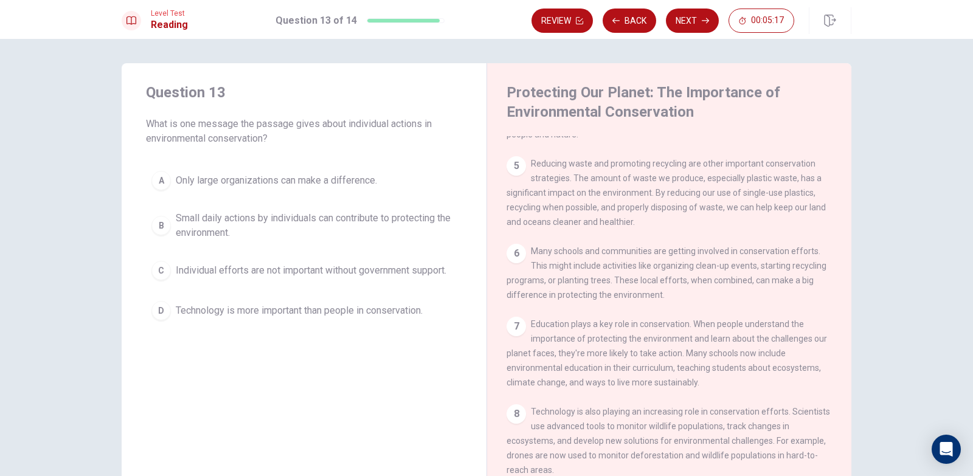
click at [370, 222] on span "Small daily actions by individuals can contribute to protecting the environment." at bounding box center [316, 225] width 281 height 29
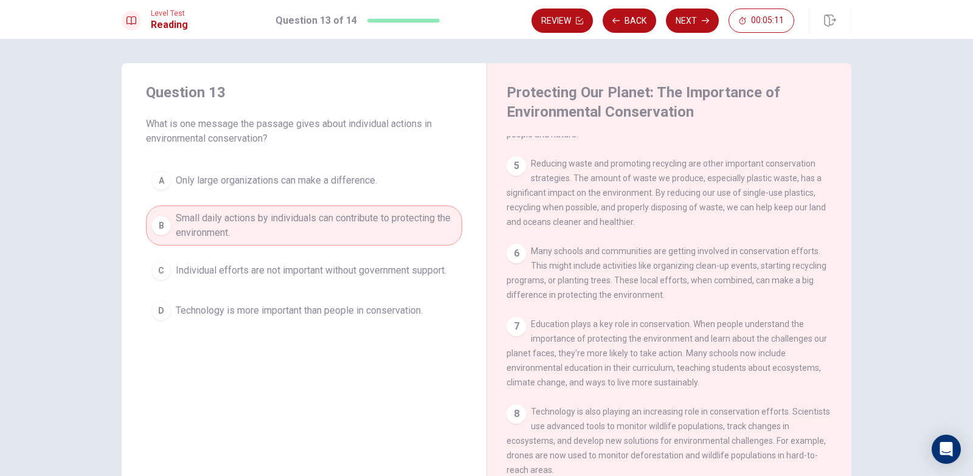
drag, startPoint x: 684, startPoint y: 26, endPoint x: 673, endPoint y: 52, distance: 28.1
click at [684, 26] on button "Next" at bounding box center [692, 21] width 53 height 24
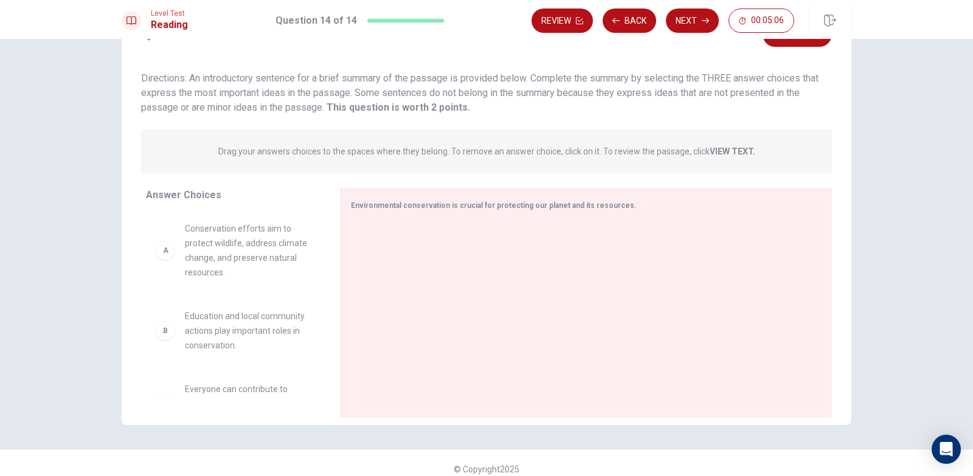
scroll to position [0, 0]
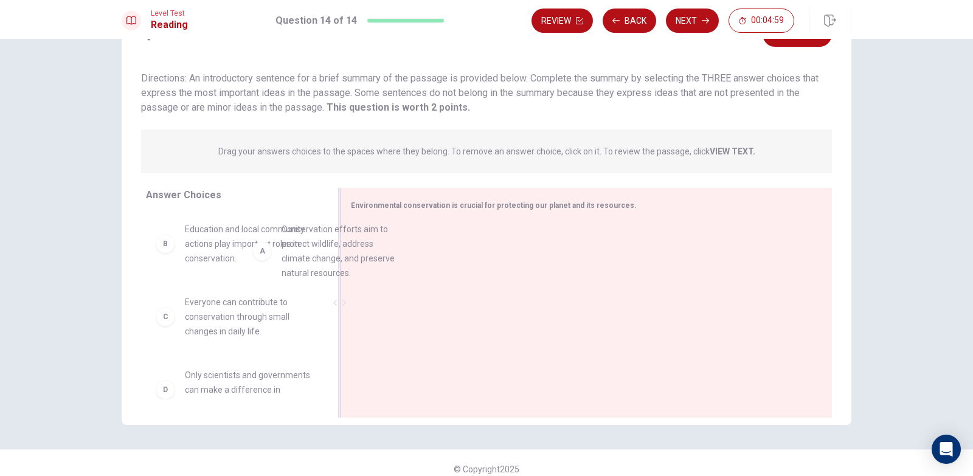
drag, startPoint x: 231, startPoint y: 277, endPoint x: 483, endPoint y: 276, distance: 251.8
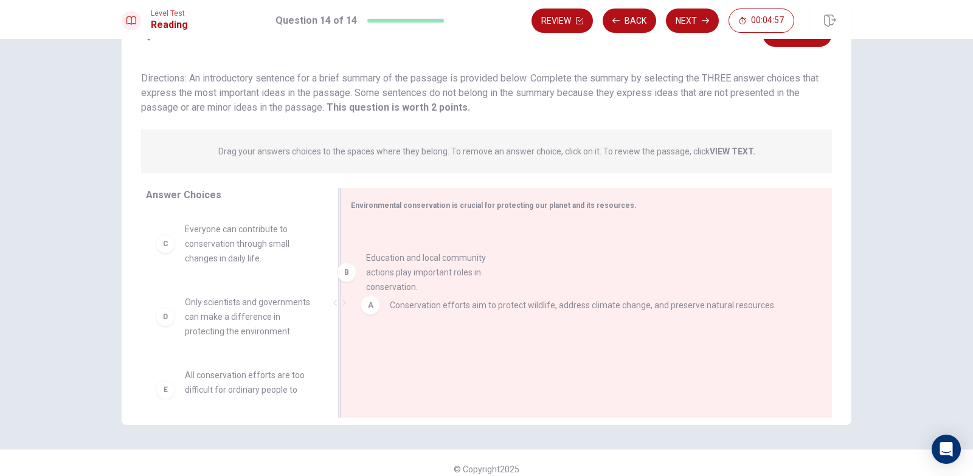
drag, startPoint x: 266, startPoint y: 268, endPoint x: 441, endPoint y: 293, distance: 176.9
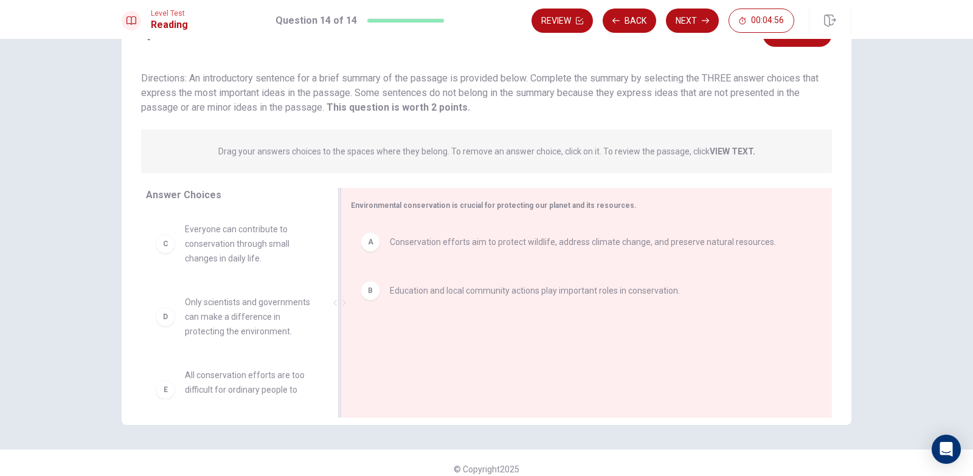
drag, startPoint x: 445, startPoint y: 295, endPoint x: 445, endPoint y: 303, distance: 7.9
click at [445, 303] on div "A Conservation efforts aim to protect wildlife, address climate change, and pre…" at bounding box center [582, 304] width 462 height 163
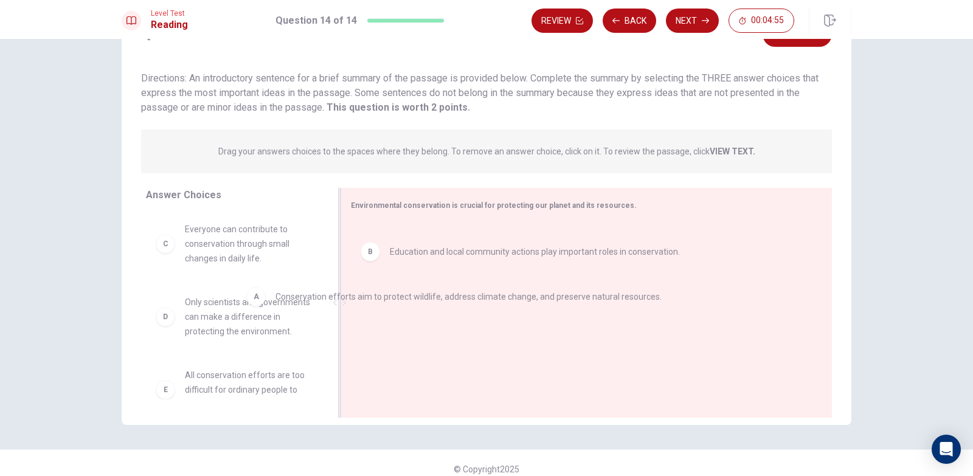
drag, startPoint x: 453, startPoint y: 247, endPoint x: 246, endPoint y: 289, distance: 211.7
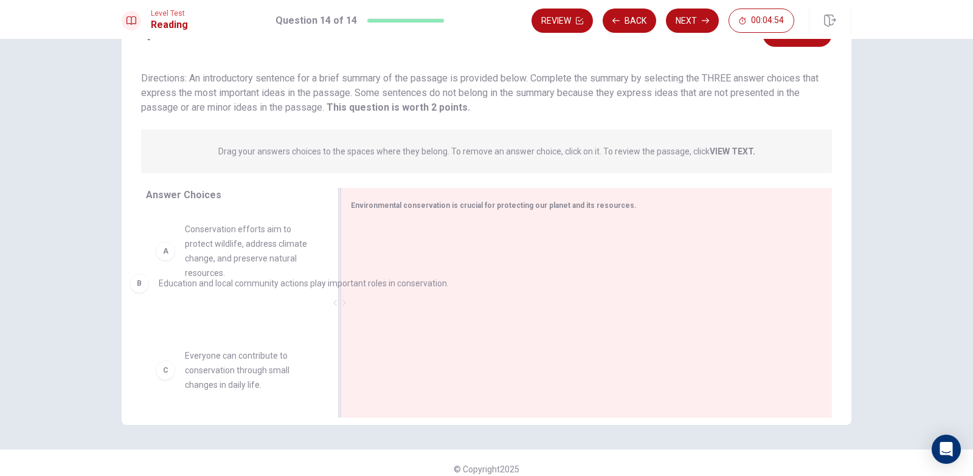
drag, startPoint x: 430, startPoint y: 255, endPoint x: 224, endPoint y: 307, distance: 212.5
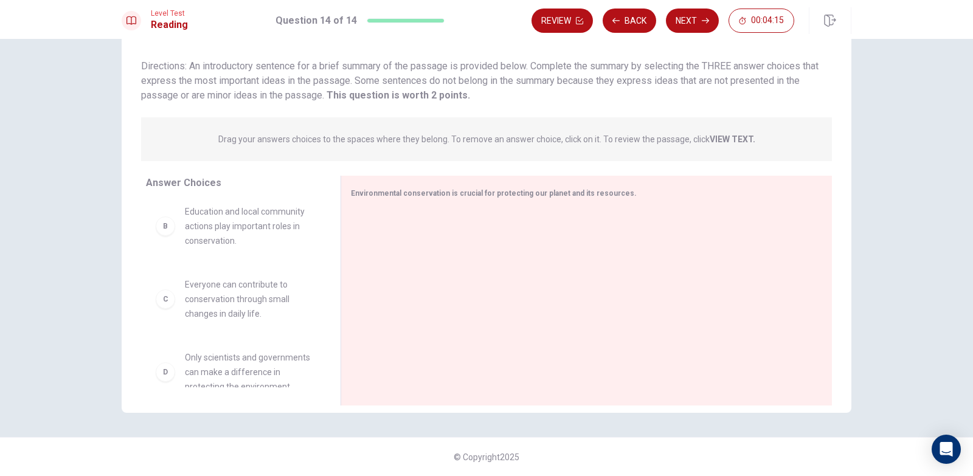
scroll to position [122, 0]
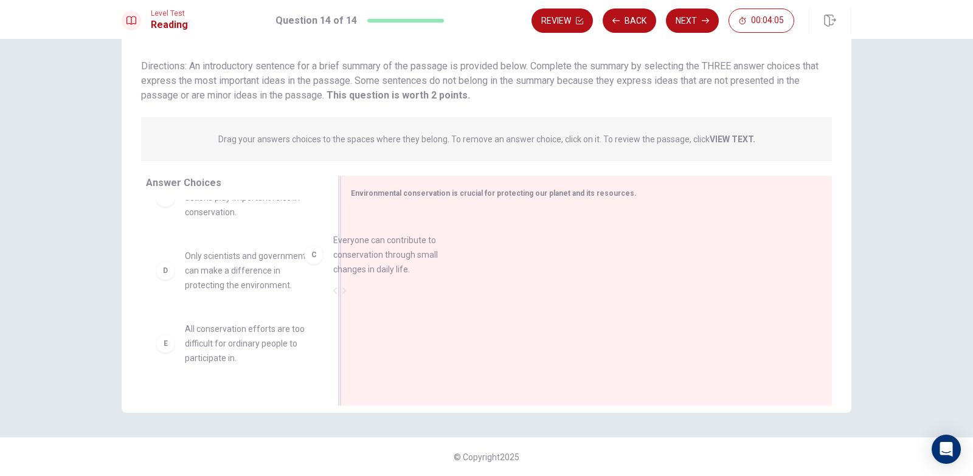
drag, startPoint x: 216, startPoint y: 284, endPoint x: 381, endPoint y: 269, distance: 165.5
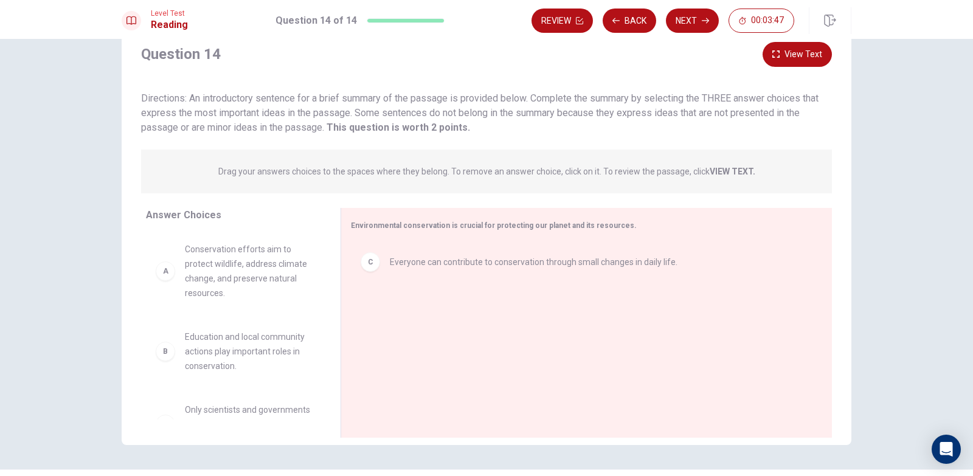
scroll to position [12, 0]
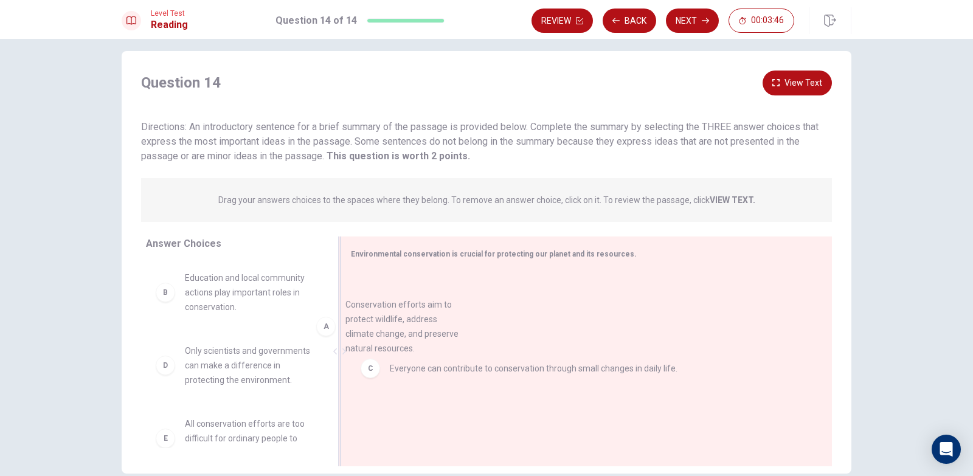
drag, startPoint x: 253, startPoint y: 313, endPoint x: 429, endPoint y: 348, distance: 179.7
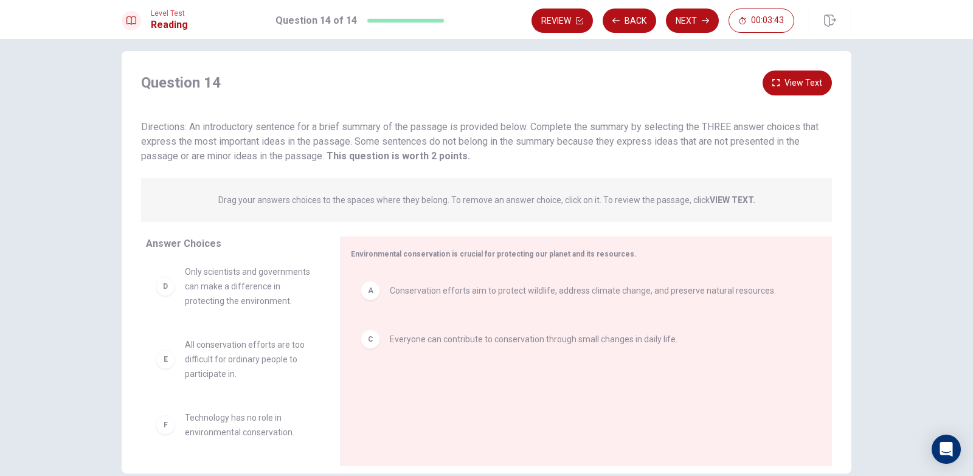
scroll to position [95, 0]
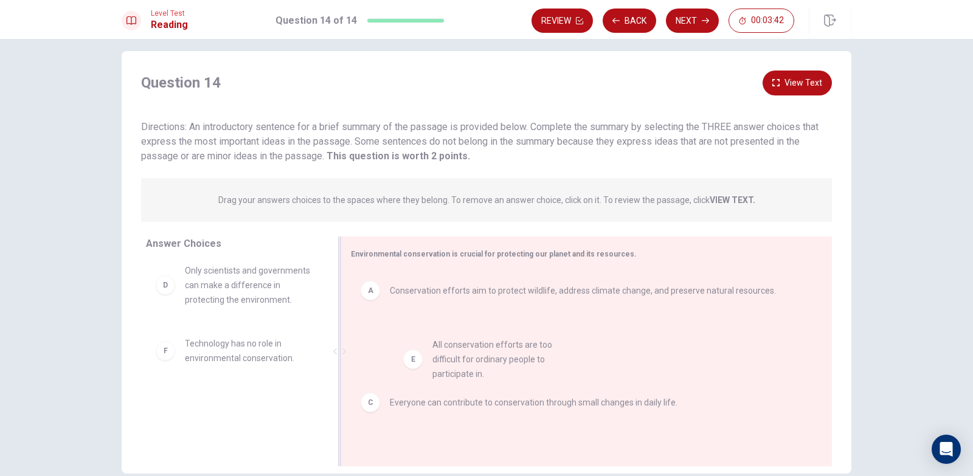
drag, startPoint x: 241, startPoint y: 368, endPoint x: 507, endPoint y: 356, distance: 266.0
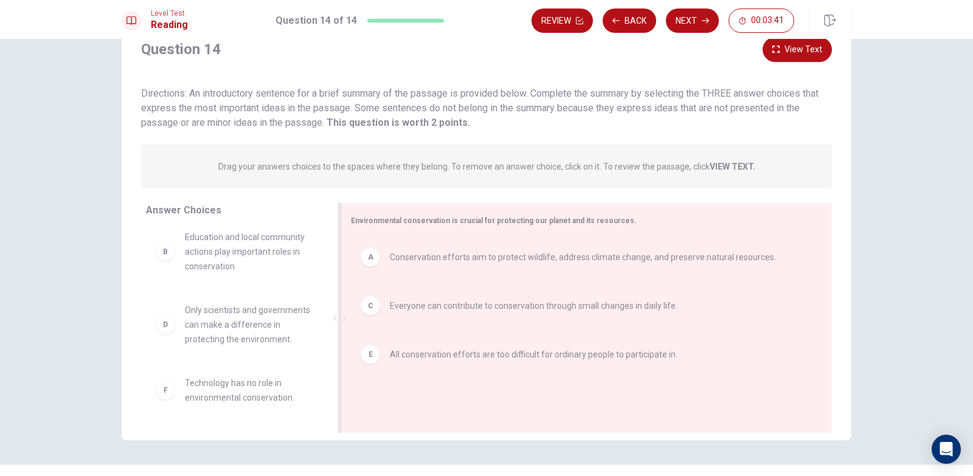
scroll to position [73, 0]
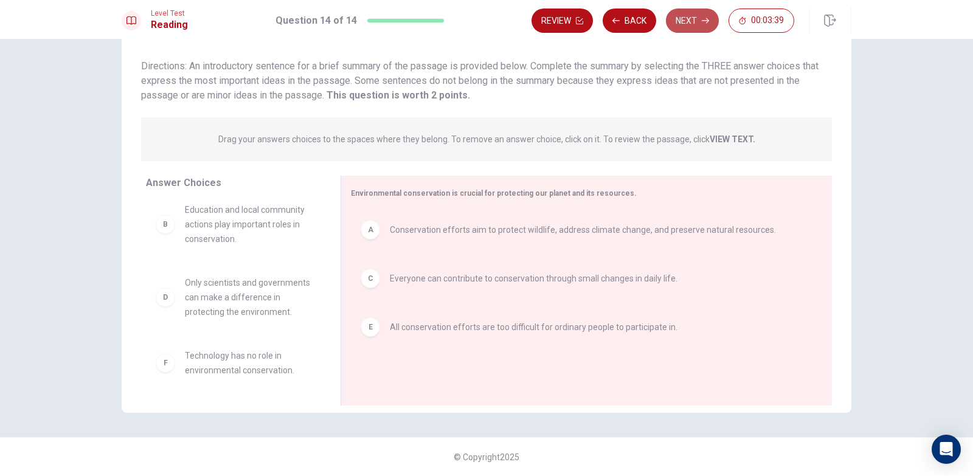
click at [696, 25] on button "Next" at bounding box center [692, 21] width 53 height 24
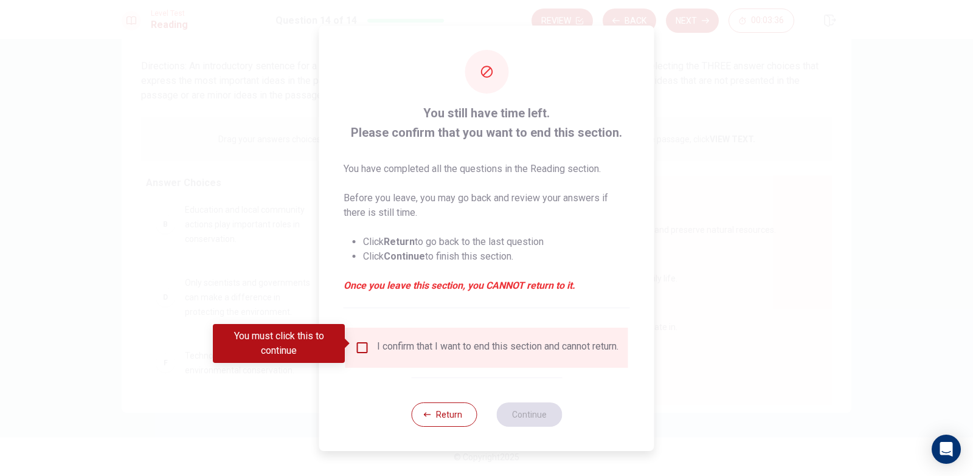
click at [362, 347] on input "You must click this to continue" at bounding box center [362, 348] width 15 height 15
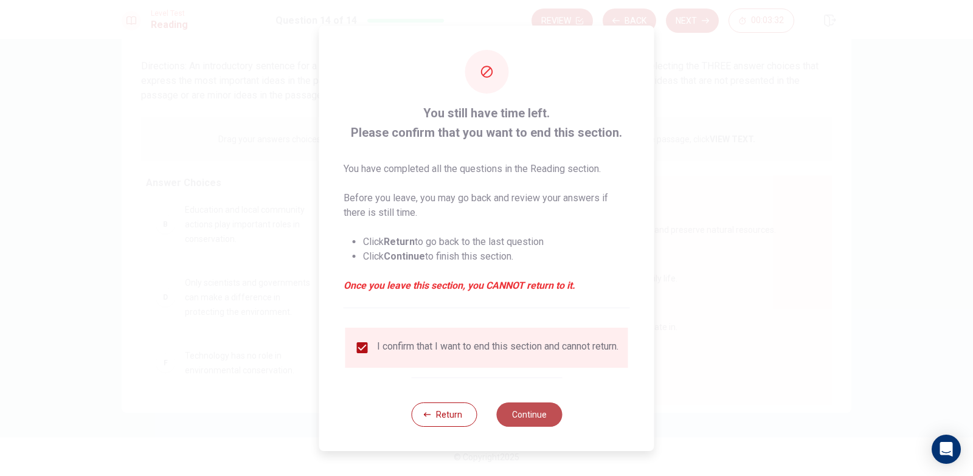
click at [520, 415] on button "Continue" at bounding box center [529, 415] width 66 height 24
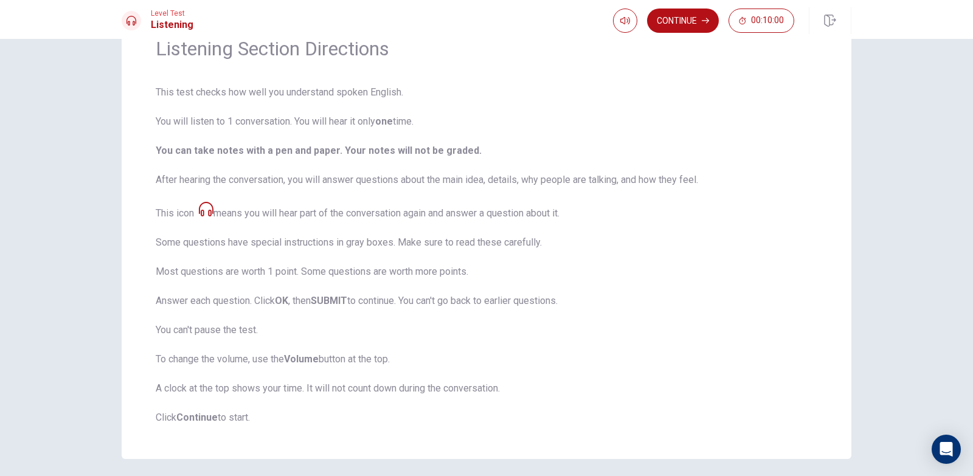
scroll to position [107, 0]
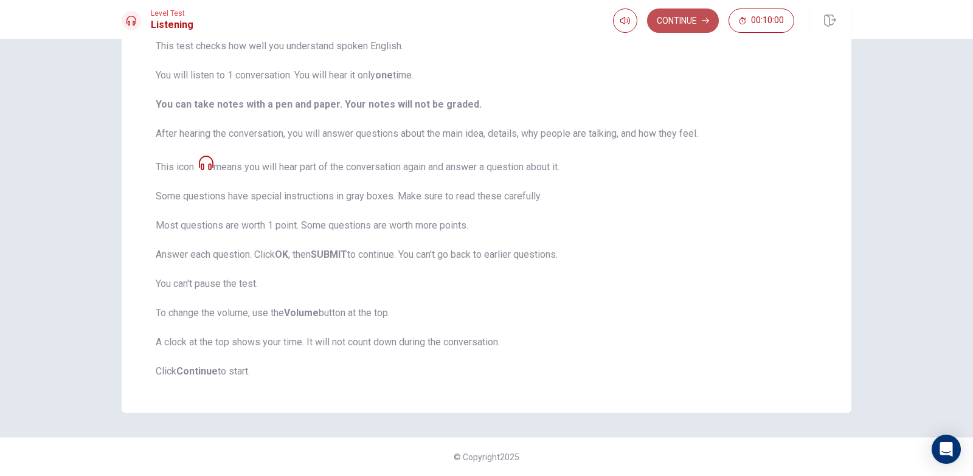
click at [667, 24] on button "Continue" at bounding box center [683, 21] width 72 height 24
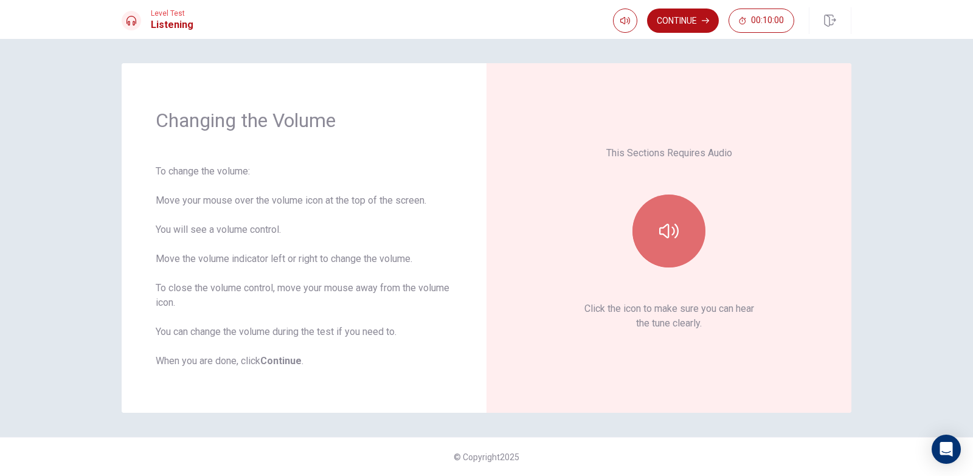
click at [659, 223] on button "button" at bounding box center [668, 231] width 73 height 73
click at [678, 232] on icon "button" at bounding box center [668, 230] width 19 height 19
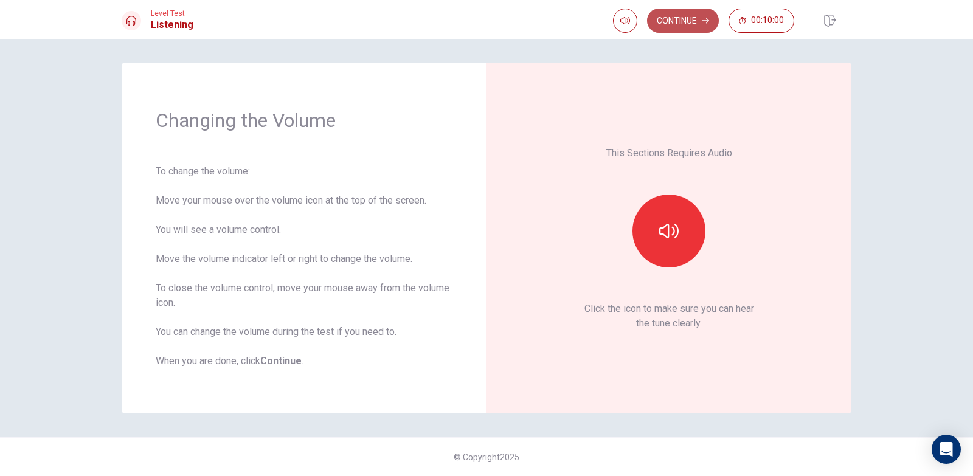
click at [685, 21] on button "Continue" at bounding box center [683, 21] width 72 height 24
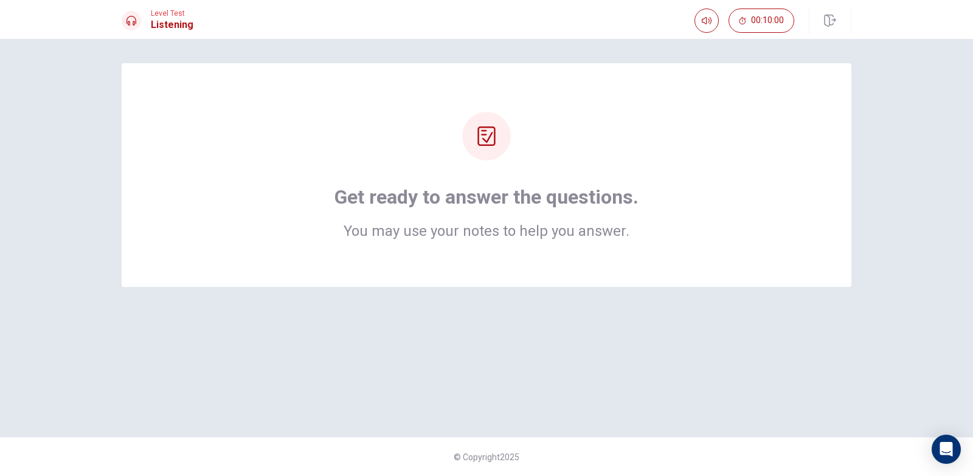
click at [502, 141] on div at bounding box center [486, 136] width 49 height 49
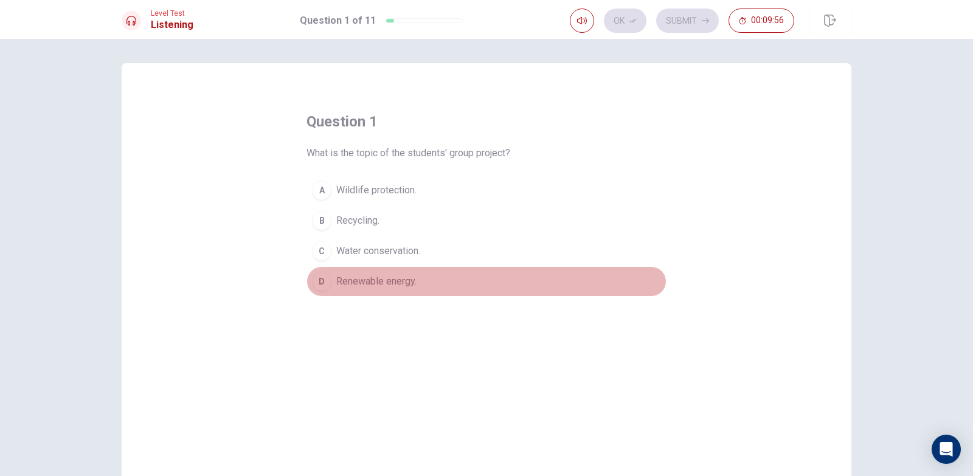
click at [389, 278] on span "Renewable energy." at bounding box center [376, 281] width 80 height 15
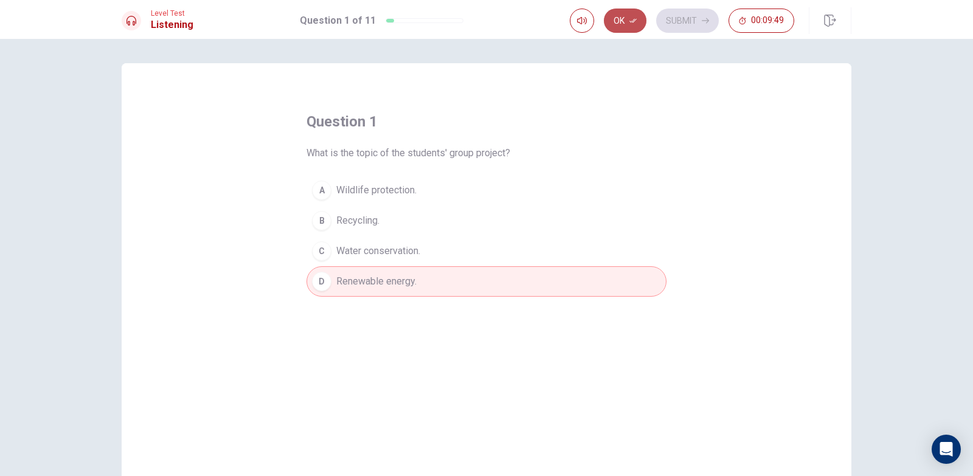
click at [635, 14] on button "Ok" at bounding box center [625, 21] width 43 height 24
click at [686, 22] on button "Submit" at bounding box center [687, 21] width 63 height 24
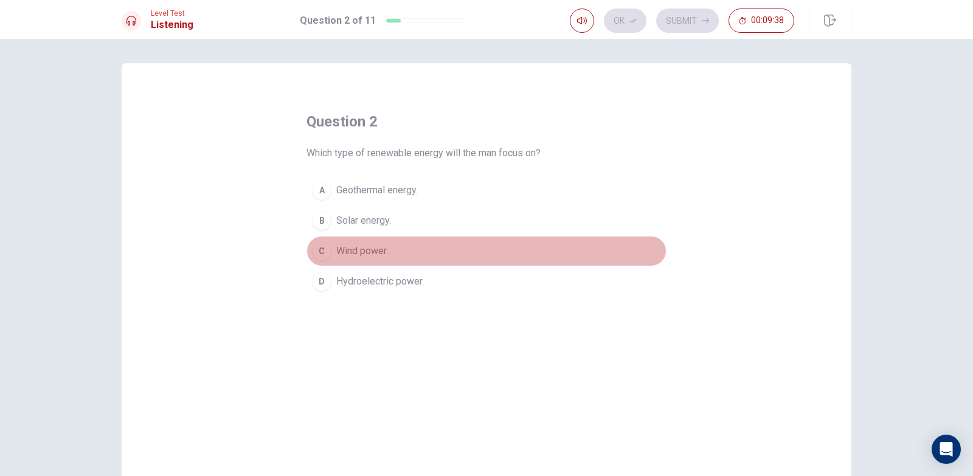
click at [364, 259] on button "C Wind power." at bounding box center [486, 251] width 360 height 30
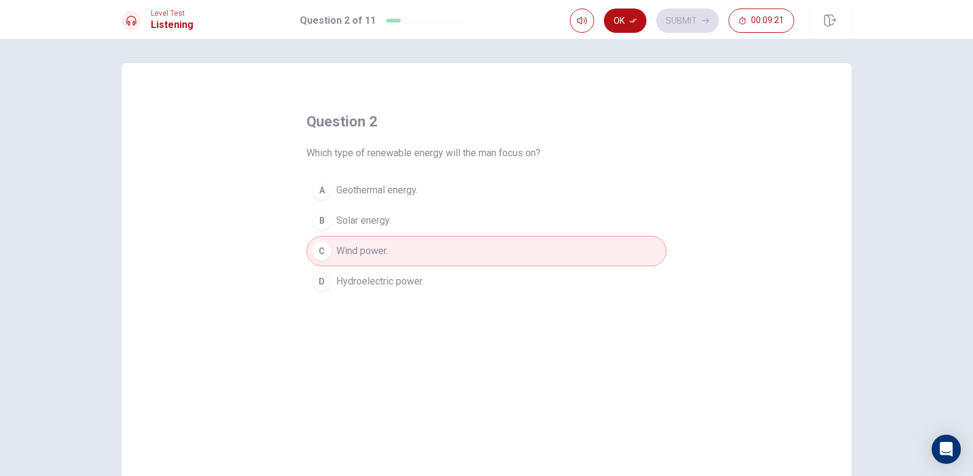
click at [386, 210] on button "B Solar energy." at bounding box center [486, 221] width 360 height 30
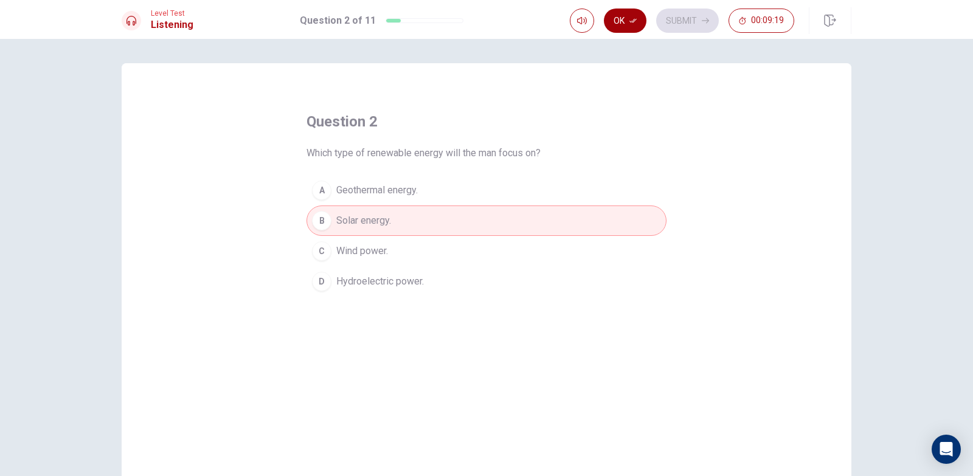
click at [628, 20] on button "Ok" at bounding box center [625, 21] width 43 height 24
click at [698, 20] on button "Submit" at bounding box center [687, 21] width 63 height 24
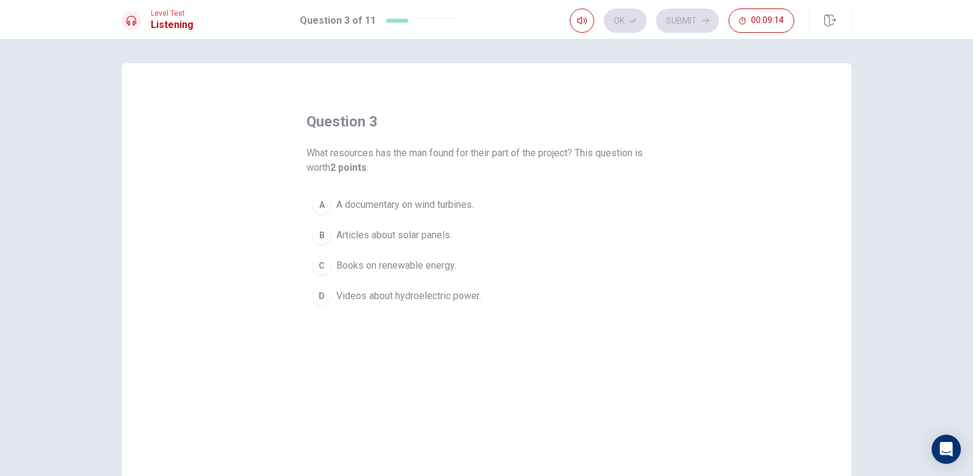
click at [367, 208] on span "A documentary on wind turbines." at bounding box center [404, 205] width 137 height 15
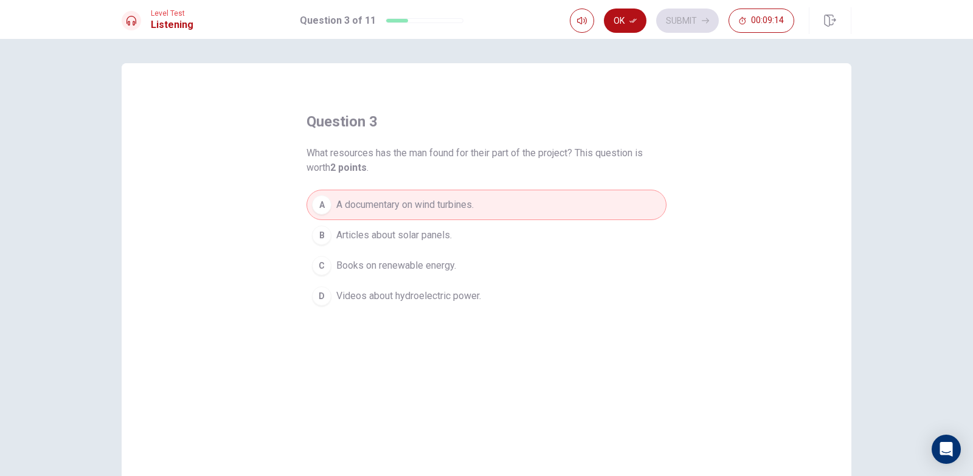
click at [373, 233] on span "Articles about solar panels." at bounding box center [394, 235] width 116 height 15
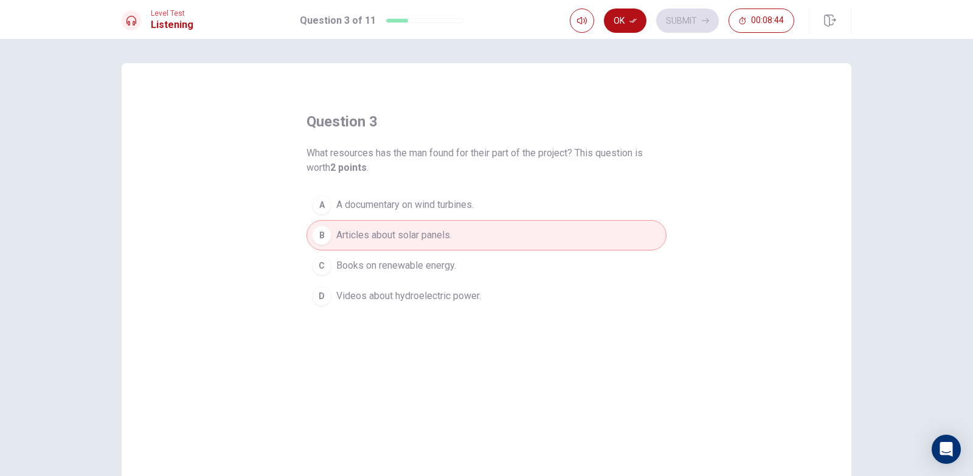
click at [691, 103] on div "question 3 What resources has the man found for their part of the project? This…" at bounding box center [487, 274] width 730 height 423
click at [472, 207] on span "A documentary on wind turbines." at bounding box center [404, 205] width 137 height 15
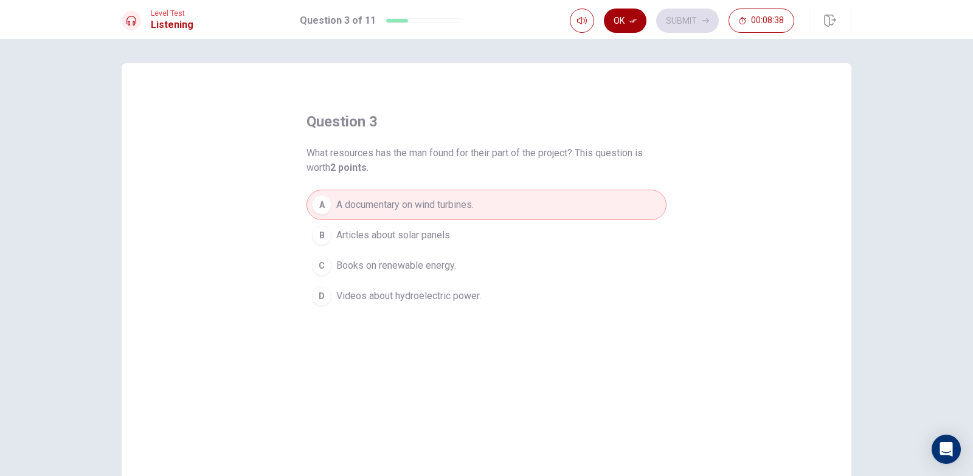
click at [632, 18] on icon "button" at bounding box center [632, 20] width 7 height 7
click at [685, 28] on button "Submit" at bounding box center [687, 21] width 63 height 24
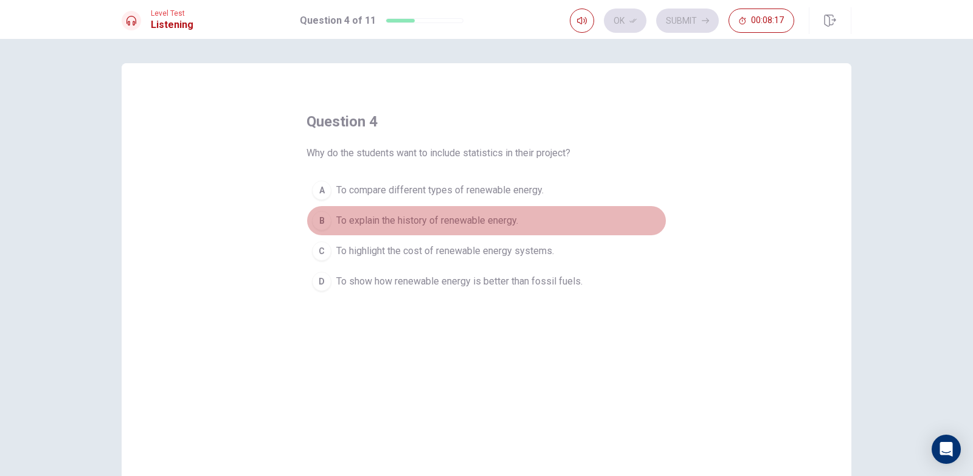
click at [435, 218] on span "To explain the history of renewable energy." at bounding box center [427, 220] width 182 height 15
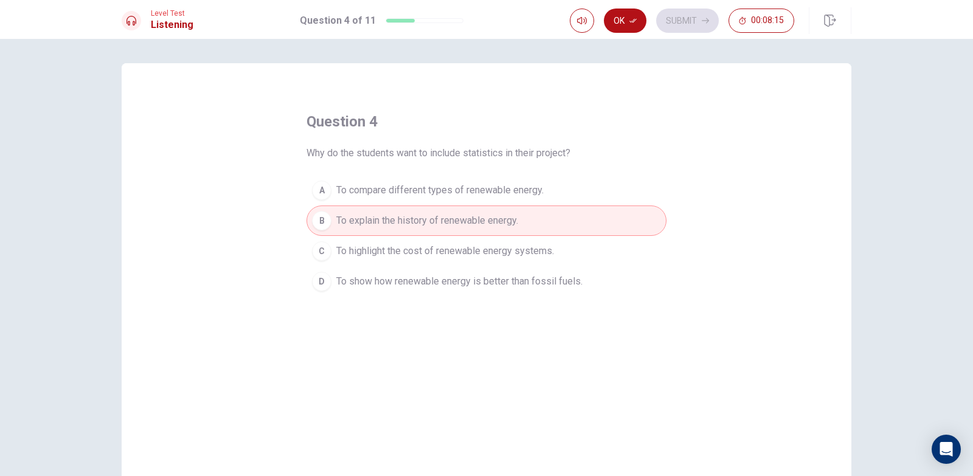
click at [431, 260] on button "C To highlight the cost of renewable energy systems." at bounding box center [486, 251] width 360 height 30
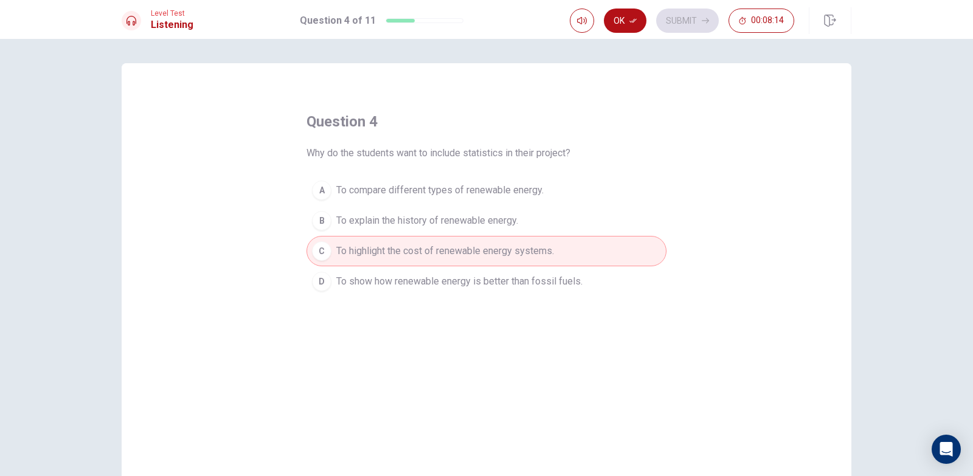
click at [428, 288] on span "To show how renewable energy is better than fossil fuels." at bounding box center [459, 281] width 246 height 15
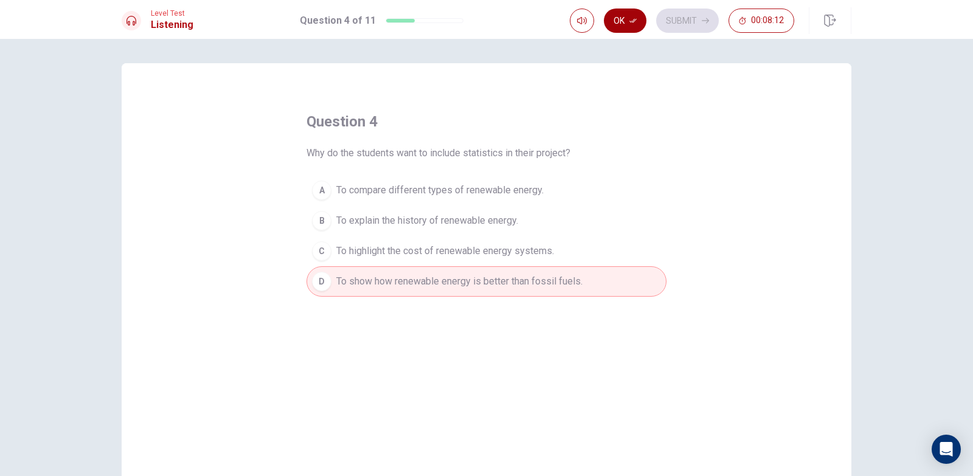
click at [630, 28] on button "Ok" at bounding box center [625, 21] width 43 height 24
click at [693, 26] on button "Submit" at bounding box center [687, 21] width 63 height 24
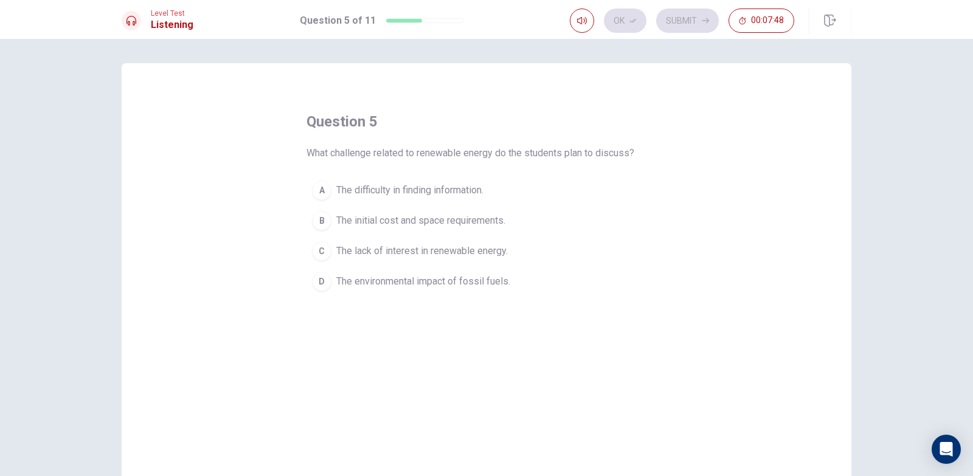
click at [450, 284] on span "The environmental impact of fossil fuels." at bounding box center [423, 281] width 174 height 15
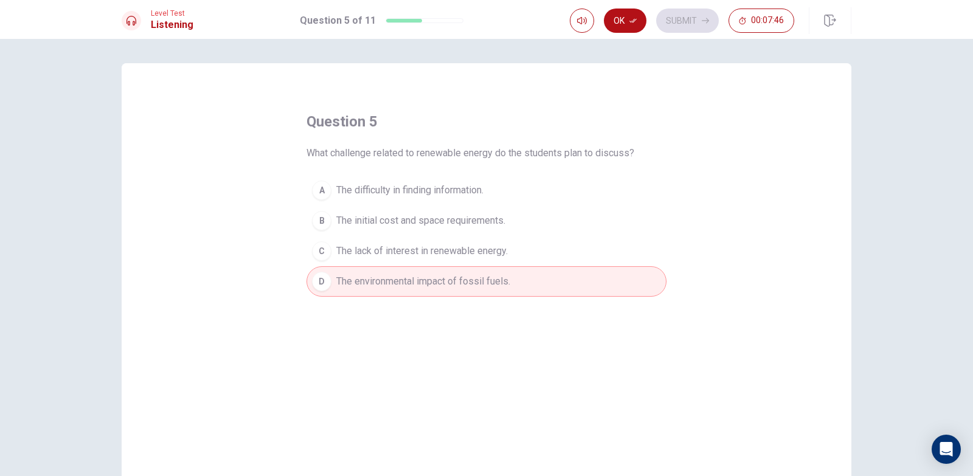
click at [436, 209] on button "B The initial cost and space requirements." at bounding box center [486, 221] width 360 height 30
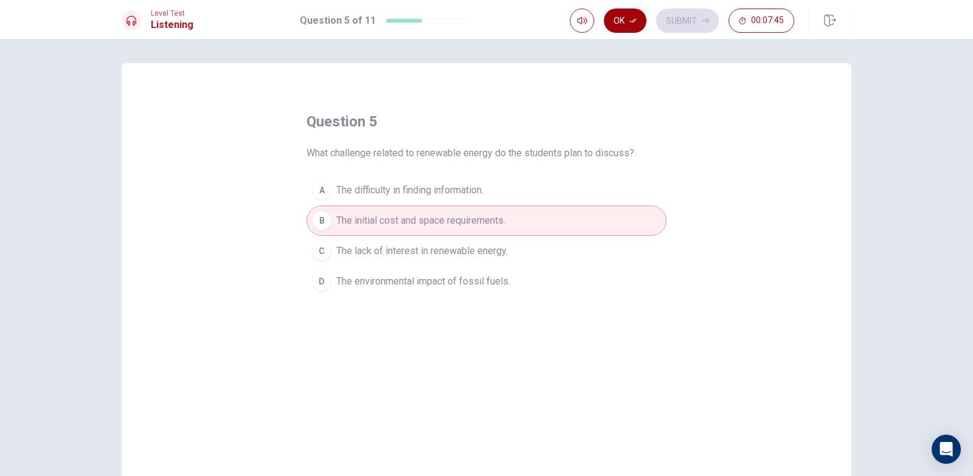
click at [620, 14] on button "Ok" at bounding box center [625, 21] width 43 height 24
click at [703, 18] on icon "button" at bounding box center [705, 20] width 7 height 7
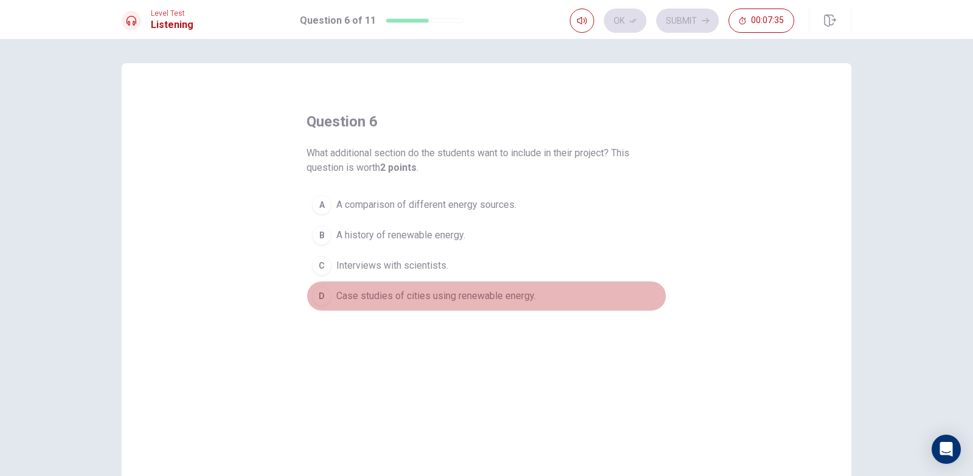
click at [398, 300] on span "Case studies of cities using renewable energy." at bounding box center [435, 296] width 199 height 15
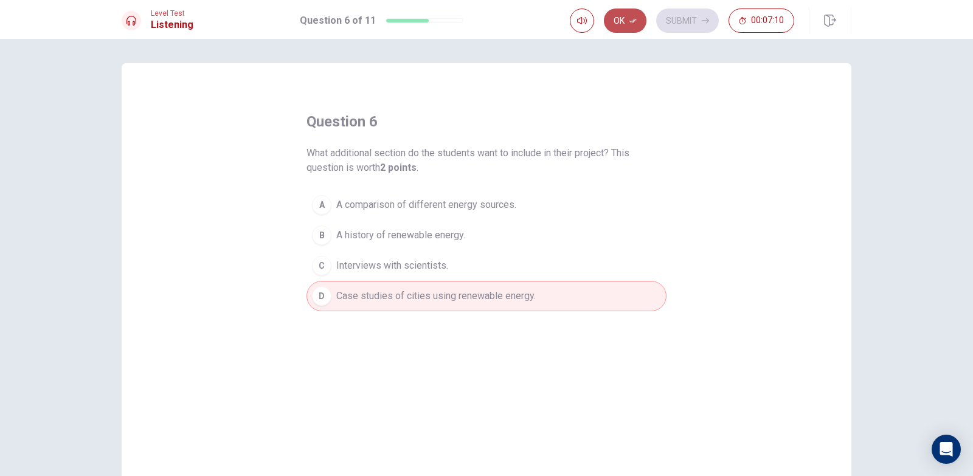
click at [623, 28] on button "Ok" at bounding box center [625, 21] width 43 height 24
click at [685, 21] on button "Submit" at bounding box center [687, 21] width 63 height 24
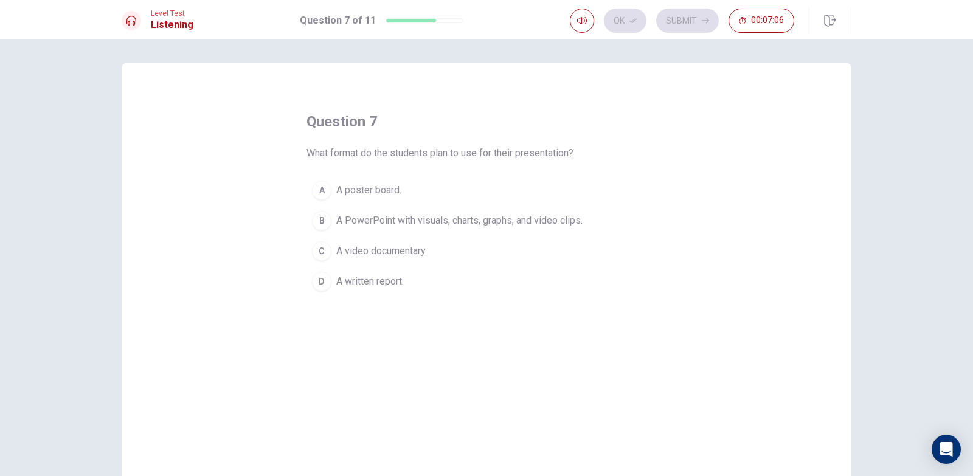
click at [430, 219] on span "A PowerPoint with visuals, charts, graphs, and video clips." at bounding box center [459, 220] width 246 height 15
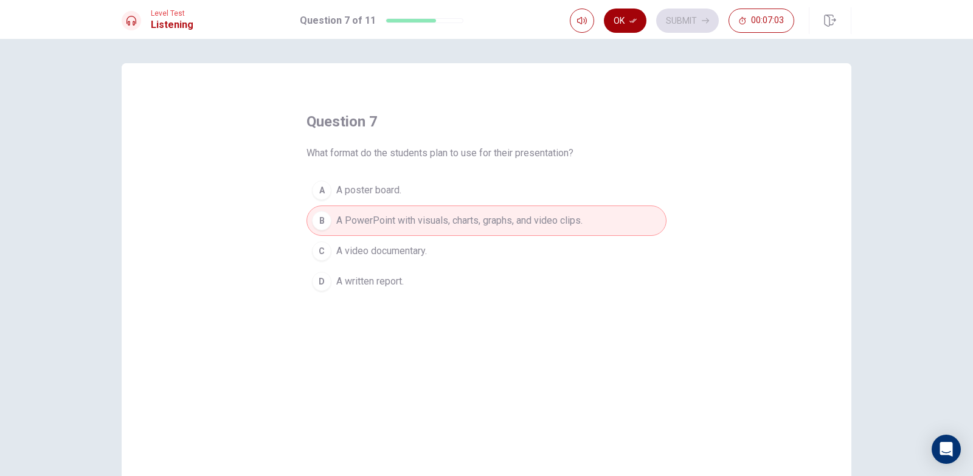
click at [634, 14] on button "Ok" at bounding box center [625, 21] width 43 height 24
click at [698, 19] on button "Submit" at bounding box center [687, 21] width 63 height 24
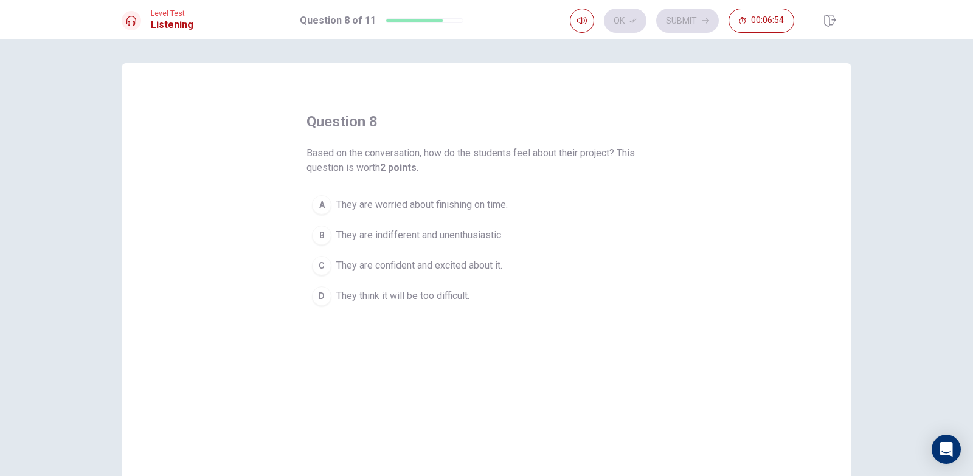
click at [435, 263] on span "They are confident and excited about it." at bounding box center [419, 265] width 166 height 15
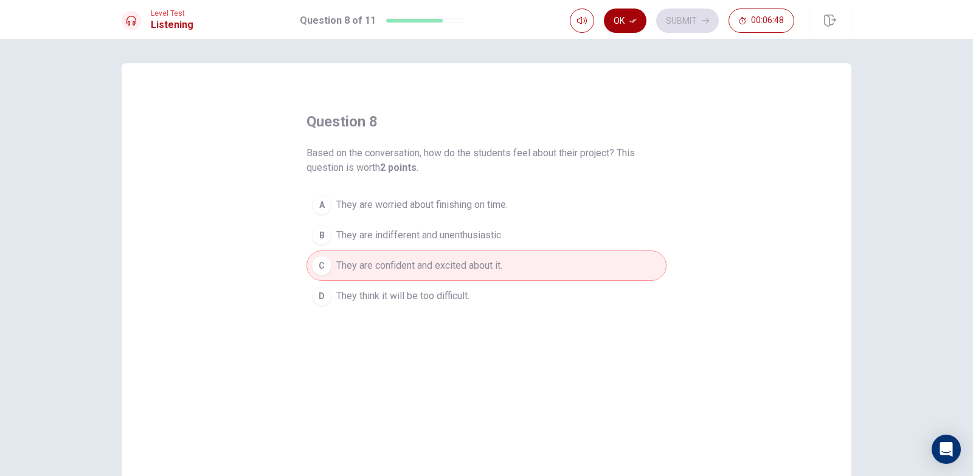
click at [626, 21] on button "Ok" at bounding box center [625, 21] width 43 height 24
click at [674, 15] on button "Submit" at bounding box center [687, 21] width 63 height 24
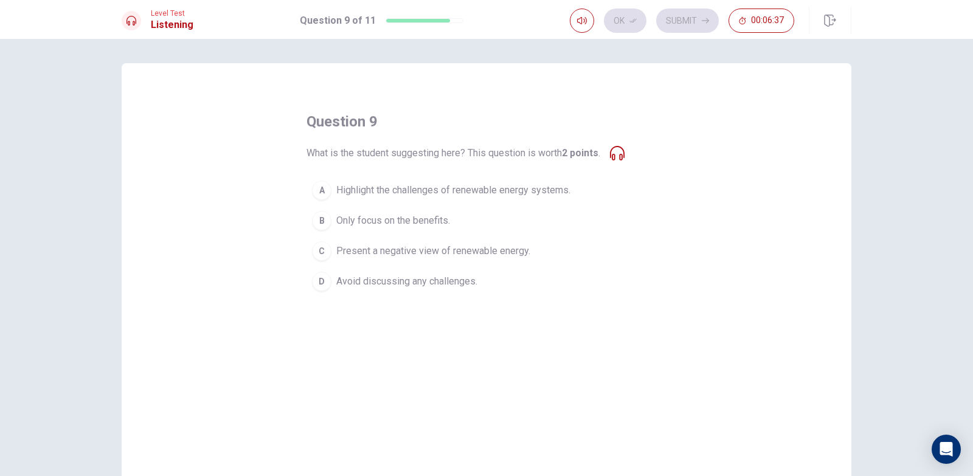
click at [431, 220] on span "Only focus on the benefits." at bounding box center [393, 220] width 114 height 15
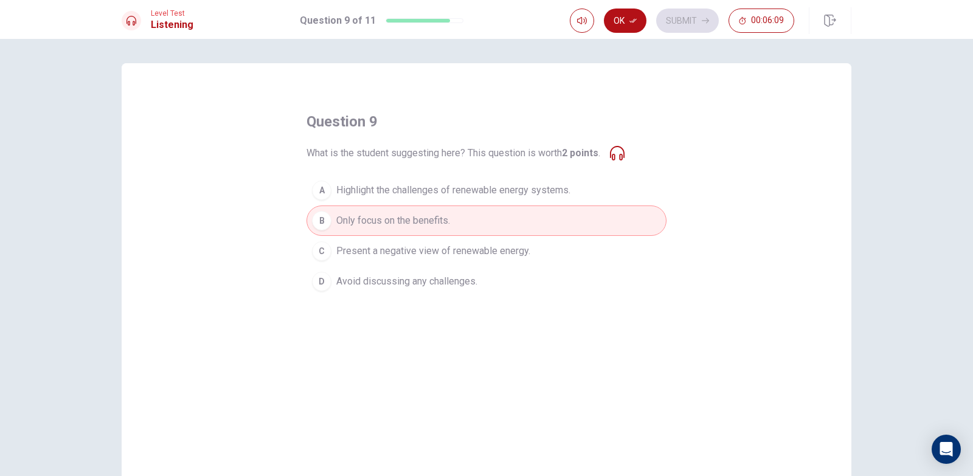
click at [625, 9] on button "Ok" at bounding box center [625, 21] width 43 height 24
click at [691, 19] on button "Submit" at bounding box center [687, 21] width 63 height 24
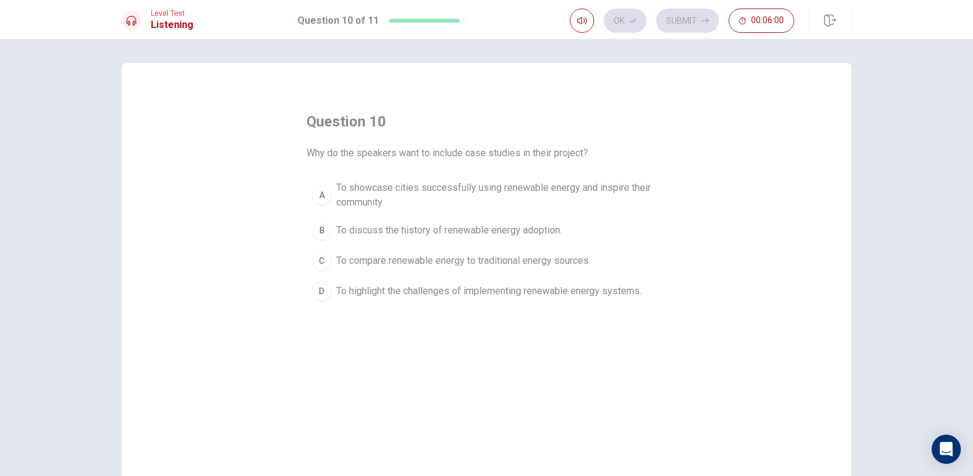
click at [609, 196] on span "To showcase cities successfully using renewable energy and inspire their commun…" at bounding box center [498, 195] width 325 height 29
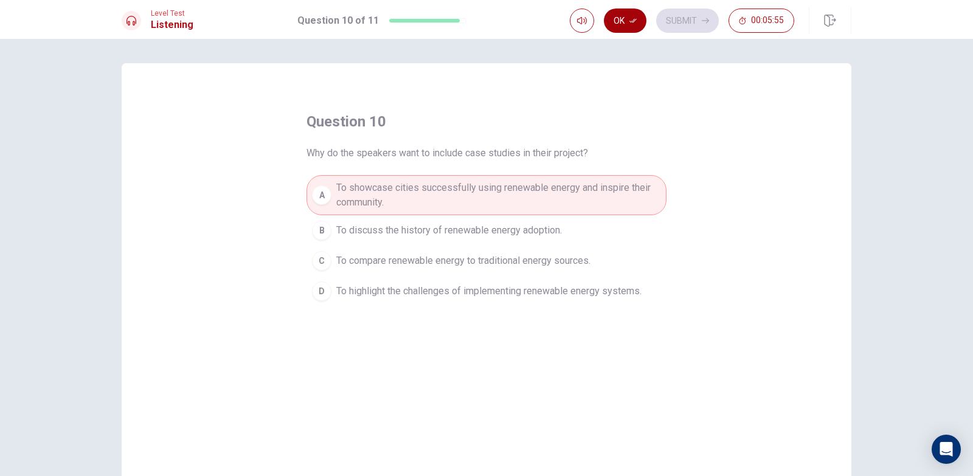
click at [628, 21] on button "Ok" at bounding box center [625, 21] width 43 height 24
click at [689, 21] on button "Submit" at bounding box center [687, 21] width 63 height 24
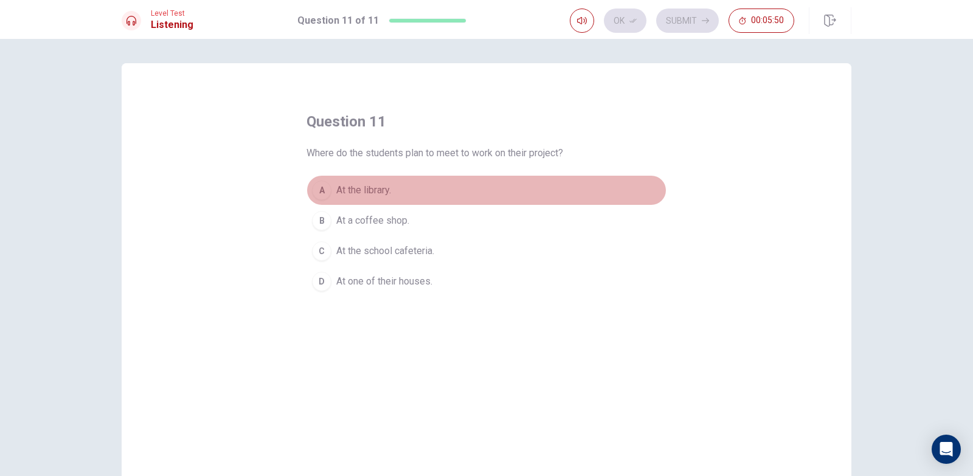
click at [378, 193] on span "At the library." at bounding box center [363, 190] width 55 height 15
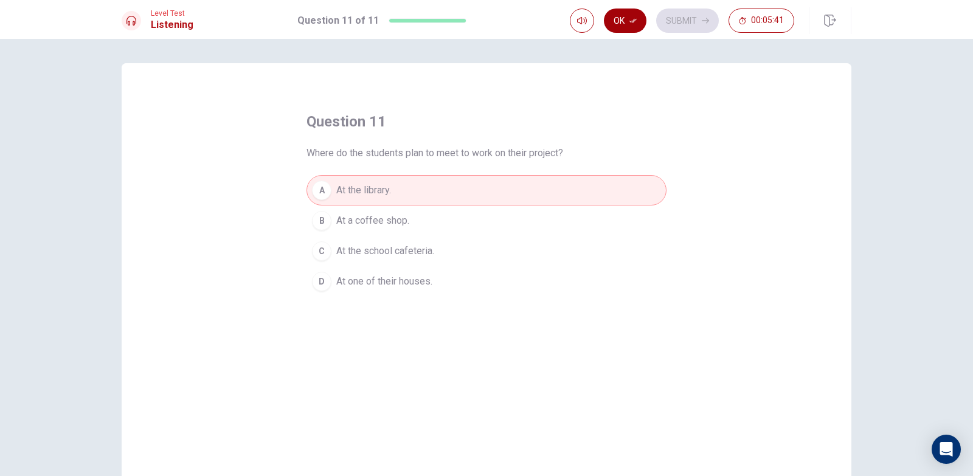
click at [637, 24] on icon "button" at bounding box center [632, 20] width 7 height 7
click at [702, 16] on button "Submit" at bounding box center [687, 21] width 63 height 24
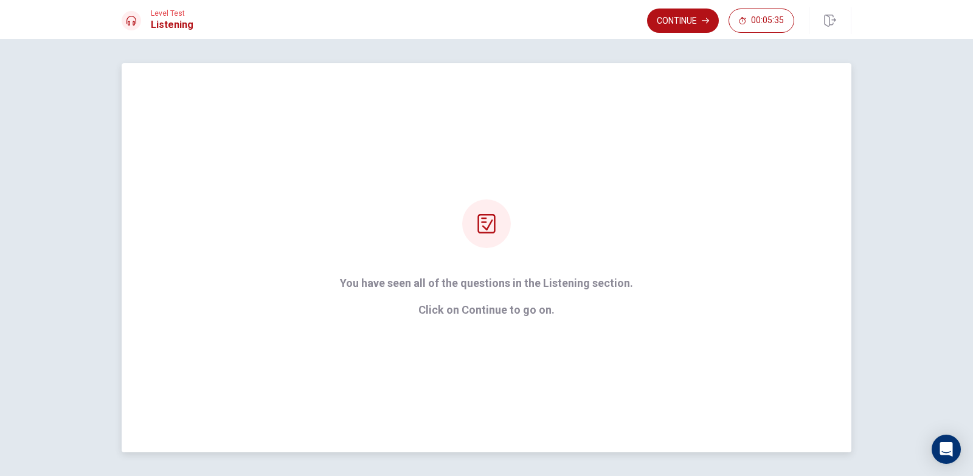
click at [486, 235] on div at bounding box center [486, 223] width 49 height 49
click at [546, 302] on strong "You have seen all of the questions in the Listening section. Click on Continue …" at bounding box center [486, 296] width 293 height 39
click at [499, 230] on div at bounding box center [486, 223] width 49 height 49
click at [689, 7] on div "Level Test Listening Continue 00:05:31" at bounding box center [486, 19] width 973 height 39
click at [687, 24] on button "Continue" at bounding box center [683, 21] width 72 height 24
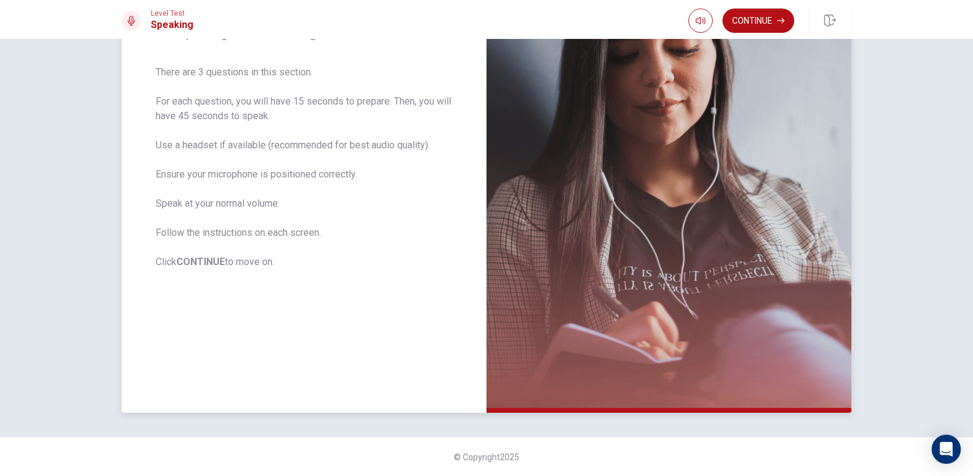
scroll to position [120, 0]
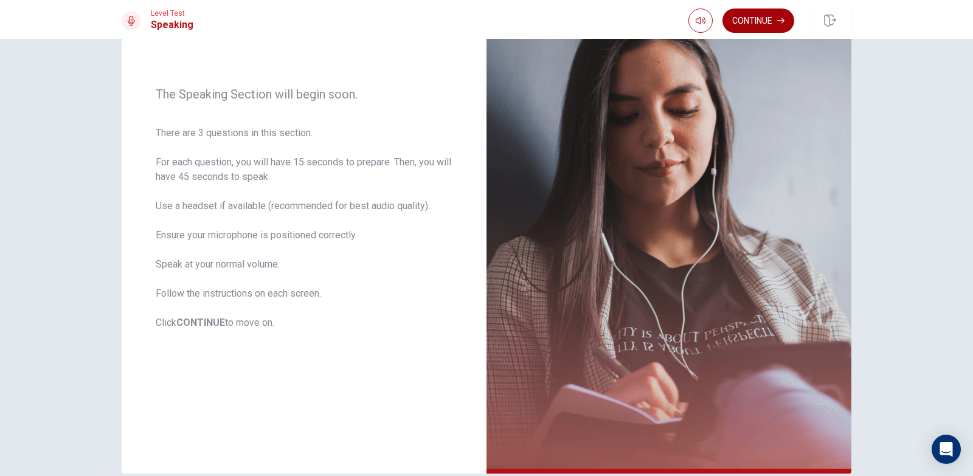
click at [769, 16] on button "Continue" at bounding box center [758, 21] width 72 height 24
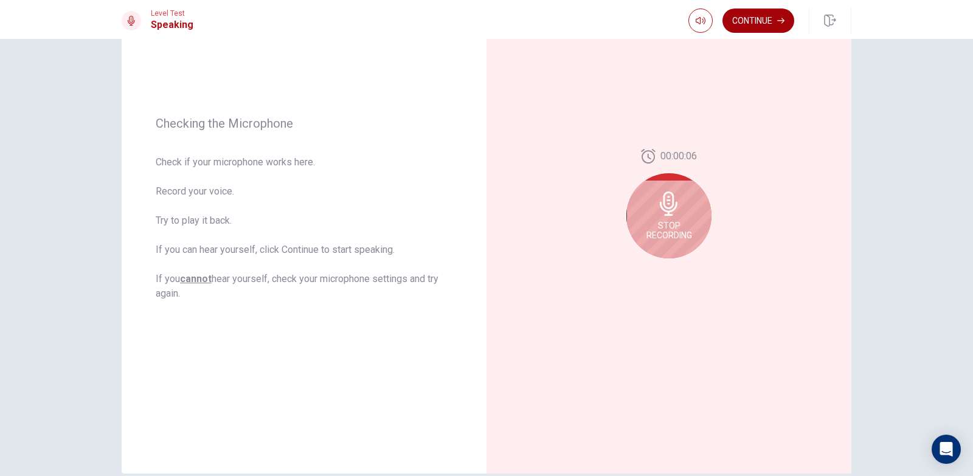
click at [752, 20] on button "Continue" at bounding box center [758, 21] width 72 height 24
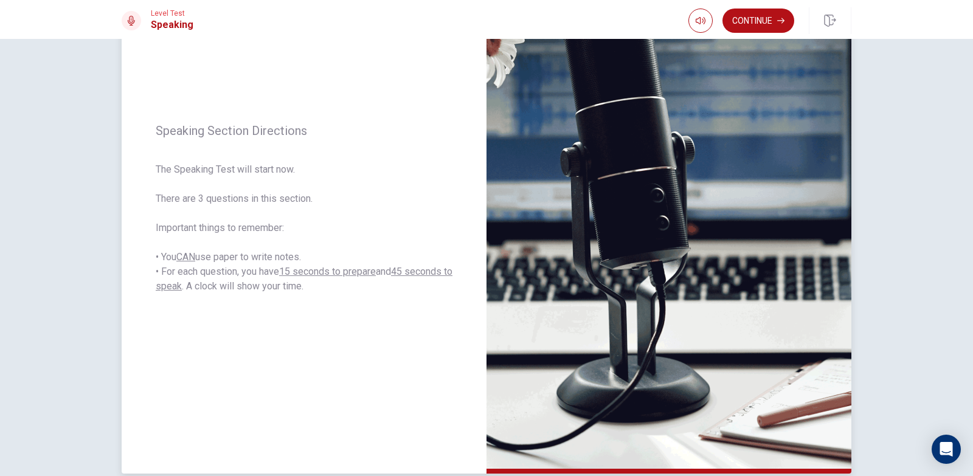
scroll to position [59, 0]
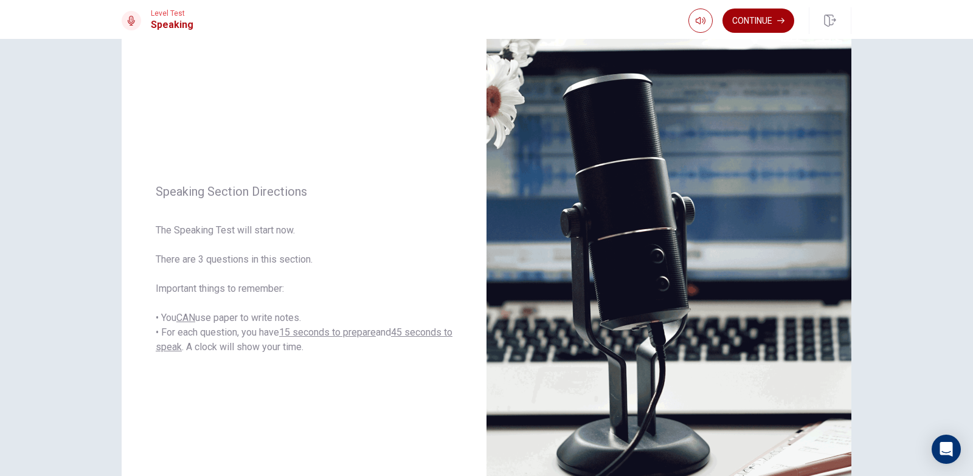
click at [757, 27] on button "Continue" at bounding box center [758, 21] width 72 height 24
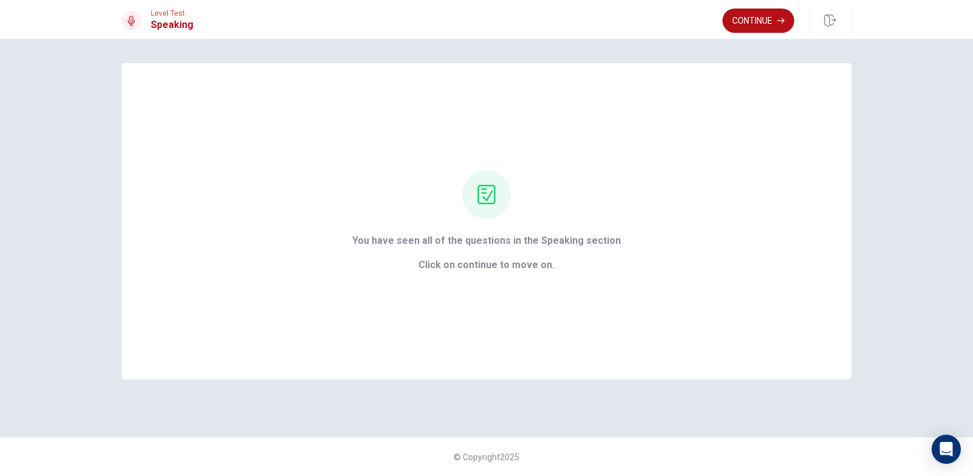
scroll to position [0, 0]
click at [746, 28] on button "Continue" at bounding box center [758, 21] width 72 height 24
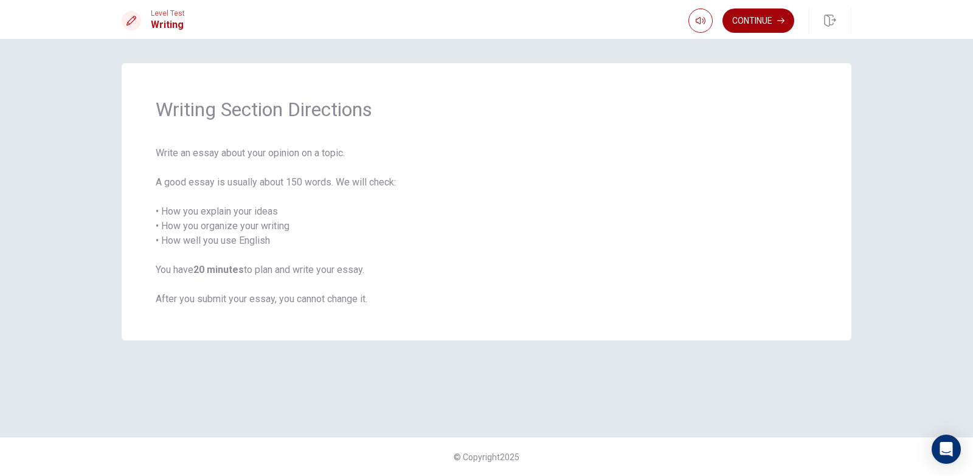
click at [761, 26] on button "Continue" at bounding box center [758, 21] width 72 height 24
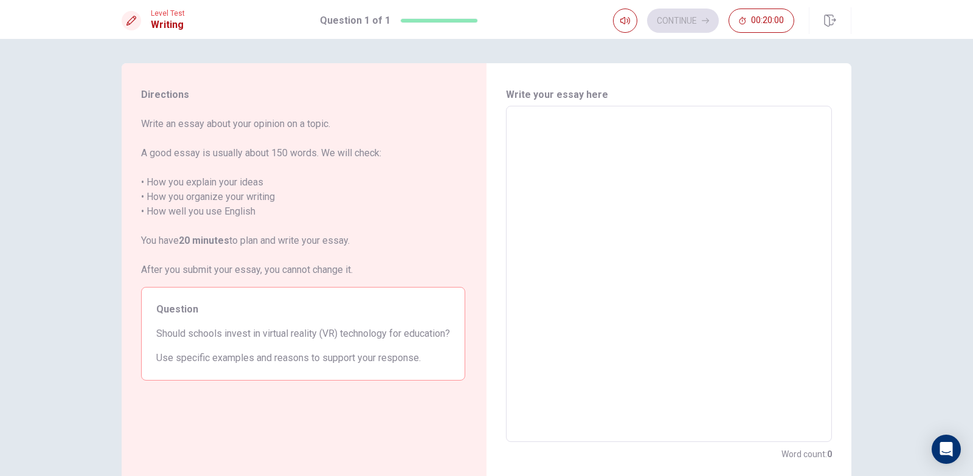
click at [539, 112] on div "x ​" at bounding box center [669, 274] width 326 height 336
type textarea "n"
type textarea "x"
type textarea "N"
type textarea "x"
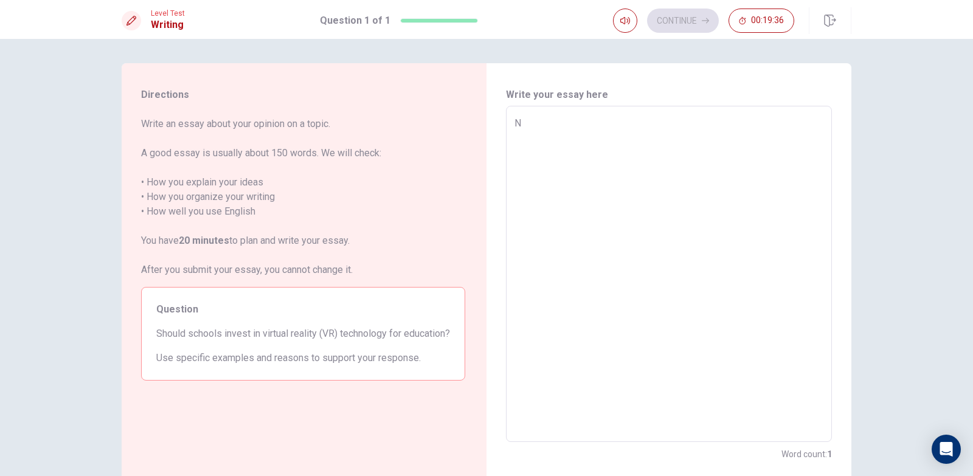
type textarea "No"
type textarea "x"
type textarea "Now"
type textarea "x"
type textarea "Now"
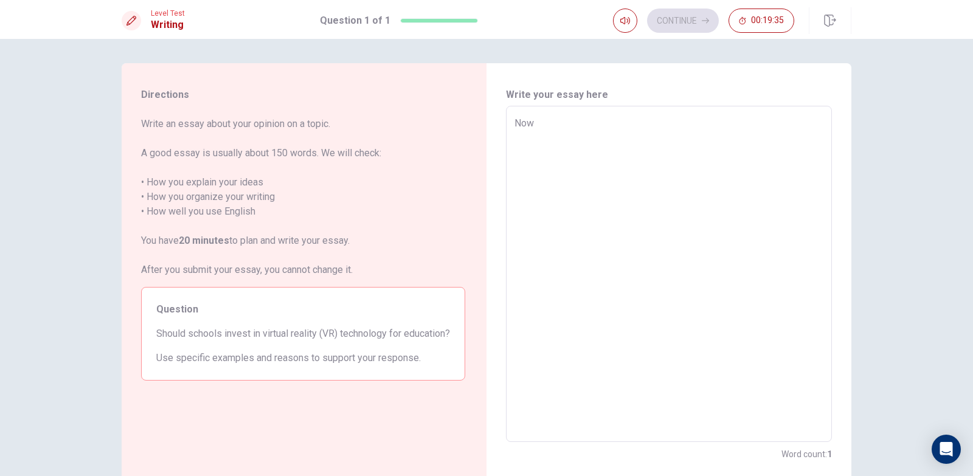
type textarea "x"
type textarea "Now a"
type textarea "x"
type textarea "Now a"
type textarea "x"
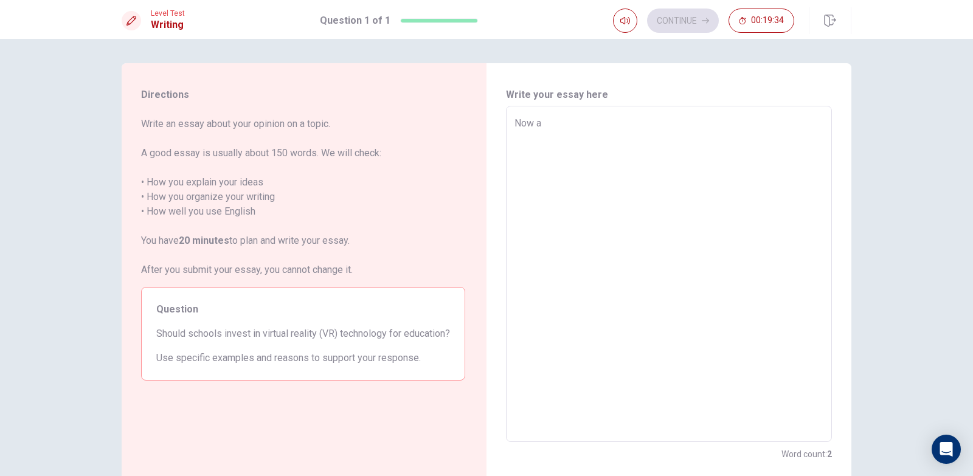
type textarea "Now a d"
type textarea "x"
type textarea "Now a da"
type textarea "x"
type textarea "Now a day"
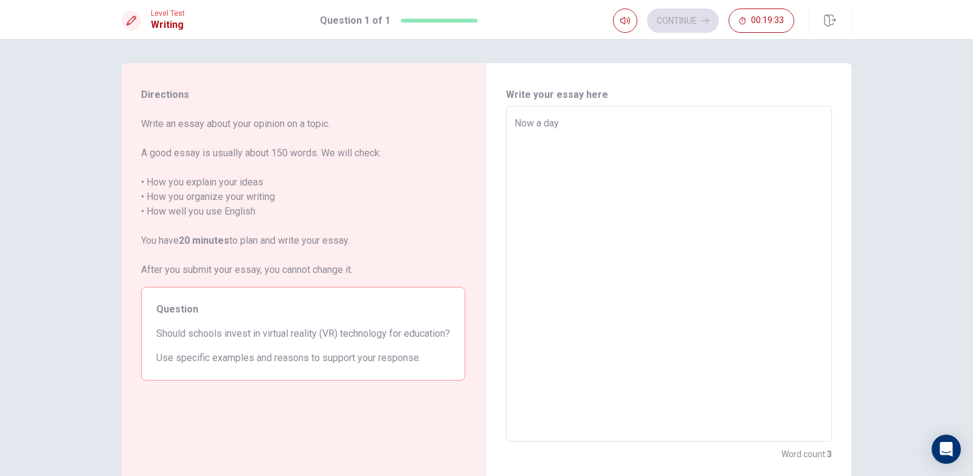
type textarea "x"
type textarea "Now a da"
type textarea "x"
type textarea "Now a d"
type textarea "x"
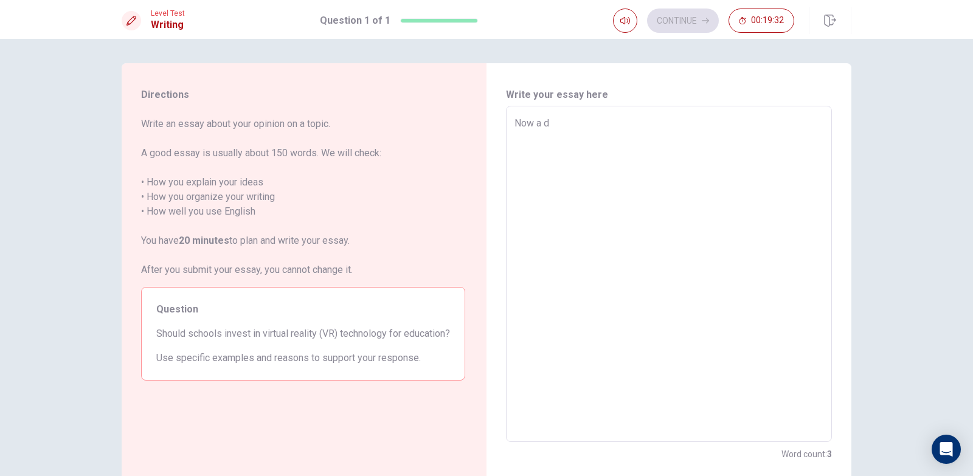
type textarea "Now a"
type textarea "x"
type textarea "Now a"
type textarea "x"
type textarea "Now"
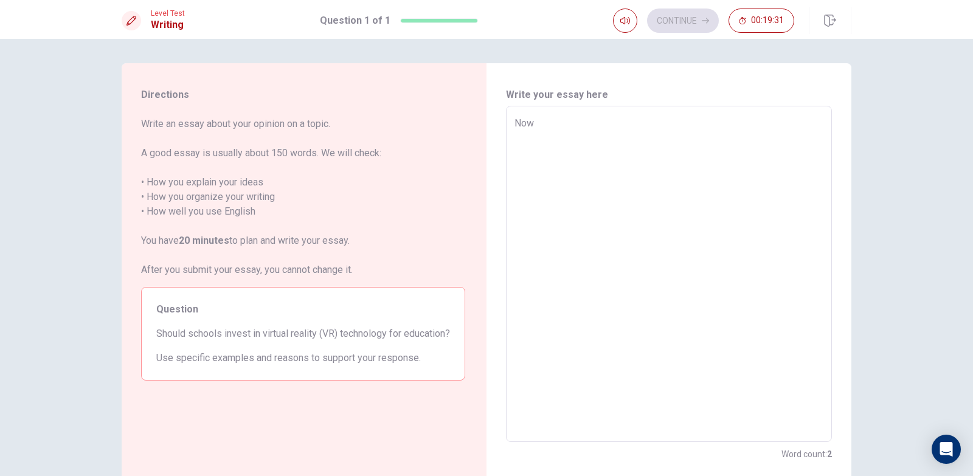
type textarea "x"
type textarea "Now"
type textarea "x"
type textarea "N"
type textarea "x"
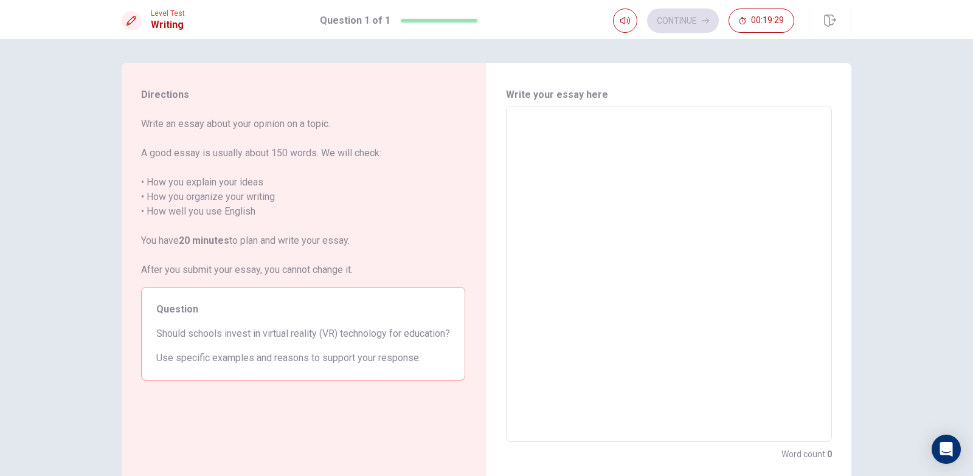
type textarea "i"
type textarea "x"
type textarea "in"
type textarea "x"
type textarea "in"
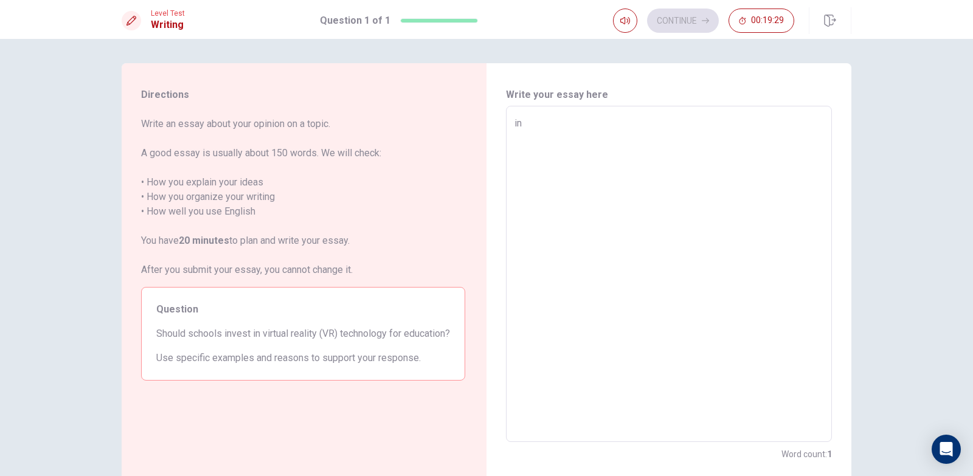
type textarea "x"
type textarea "in"
type textarea "x"
type textarea "i"
type textarea "x"
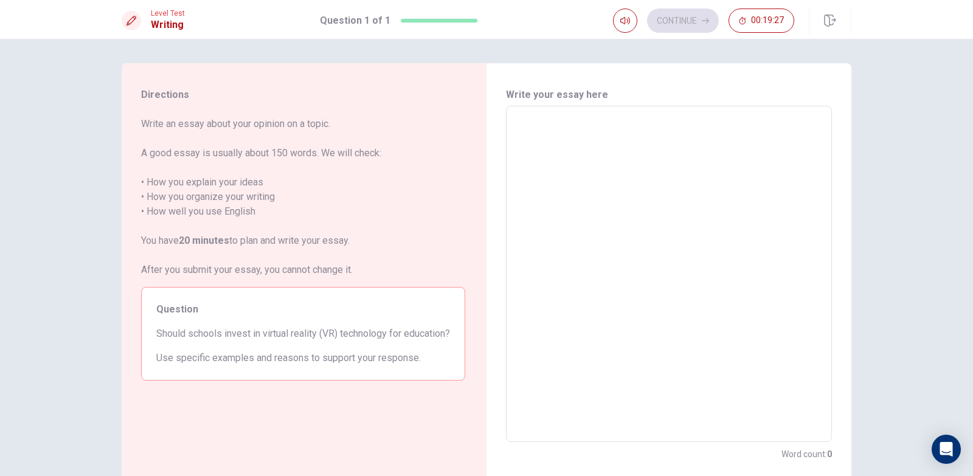
type textarea "I"
type textarea "x"
type textarea "In"
type textarea "x"
type textarea "In"
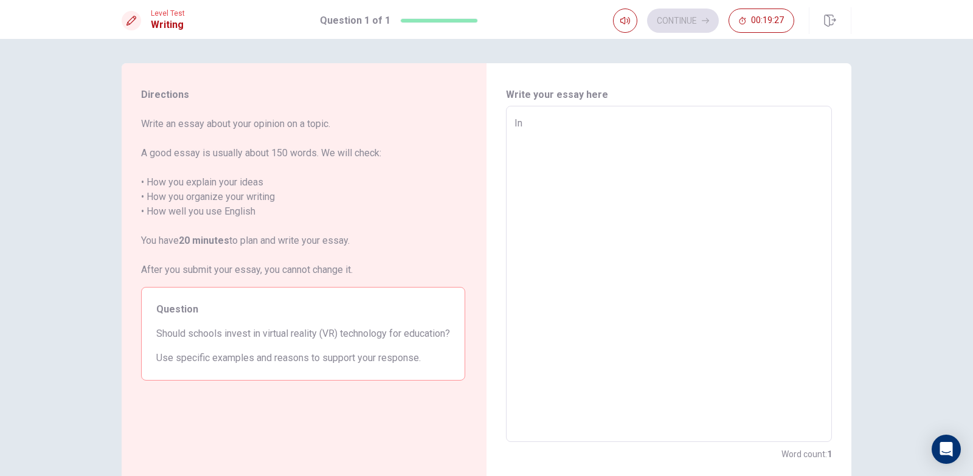
type textarea "x"
type textarea "In t"
type textarea "x"
type textarea "In th"
type textarea "x"
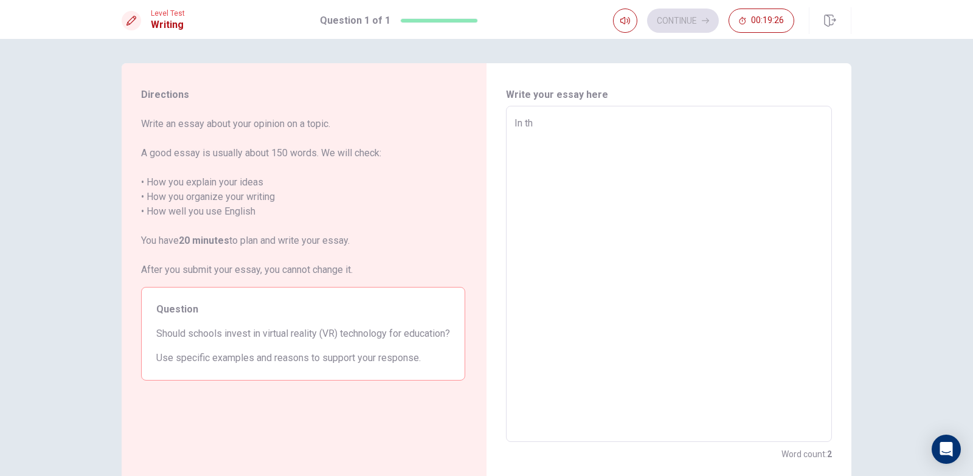
type textarea "In thu"
type textarea "x"
type textarea "In th"
type textarea "x"
type textarea "In thi"
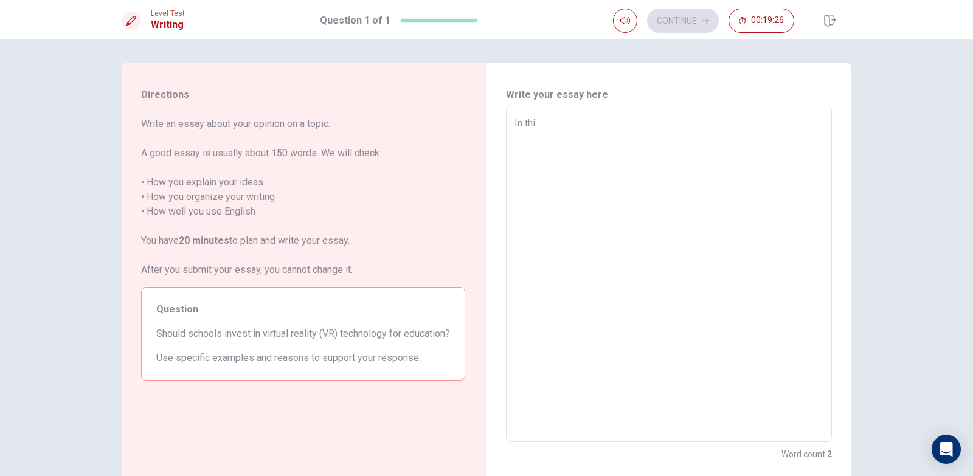
type textarea "x"
type textarea "In this"
type textarea "x"
type textarea "In this"
type textarea "x"
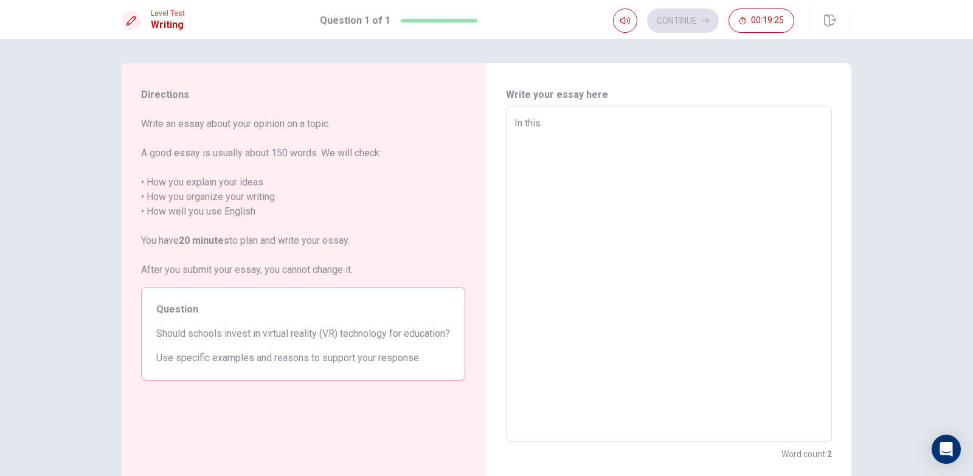
type textarea "In this c"
type textarea "x"
type textarea "In this"
type textarea "x"
type textarea "In this"
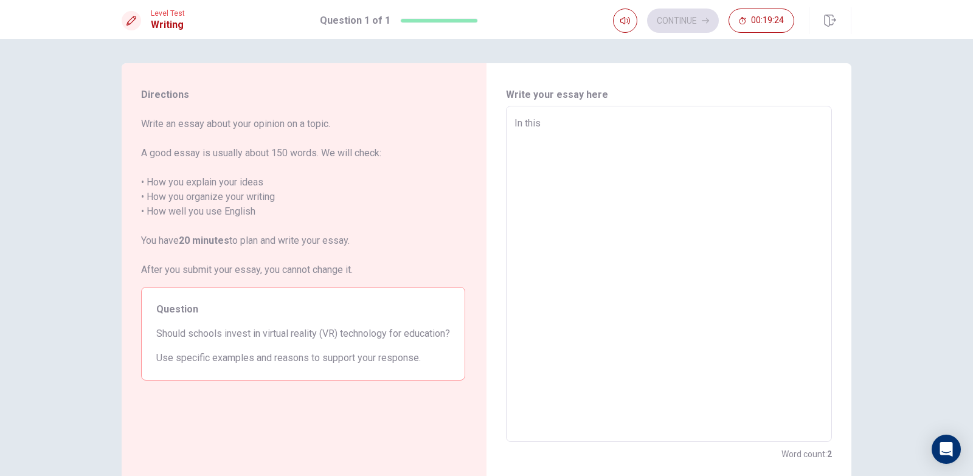
type textarea "x"
type textarea "In thi"
type textarea "x"
type textarea "In th"
type textarea "x"
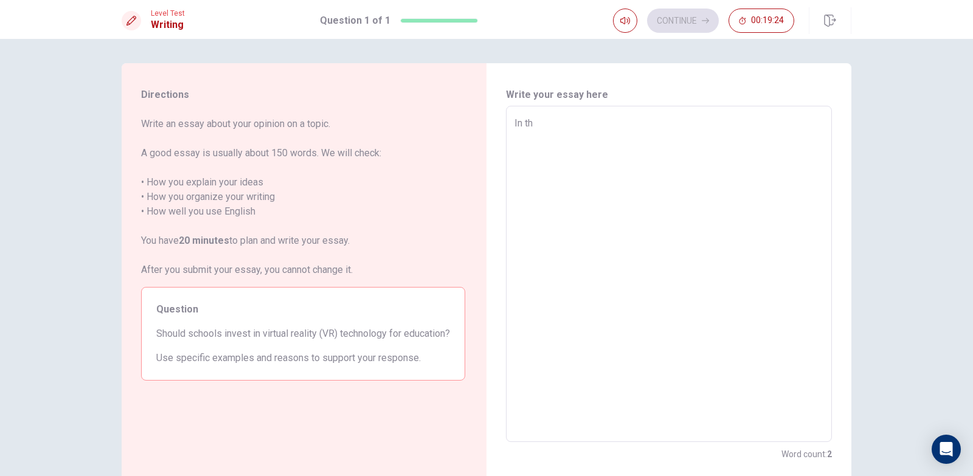
type textarea "In t"
type textarea "x"
type textarea "In"
type textarea "x"
type textarea "In"
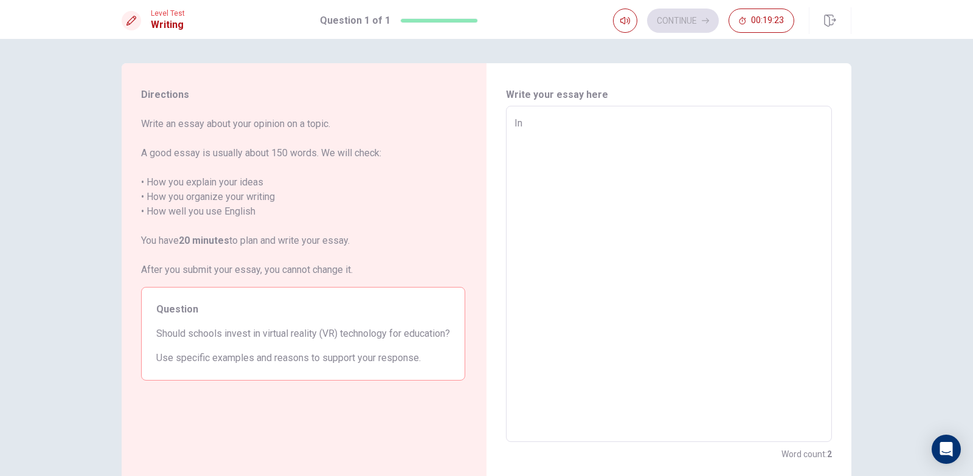
type textarea "x"
type textarea "I"
type textarea "x"
type textarea "N"
type textarea "x"
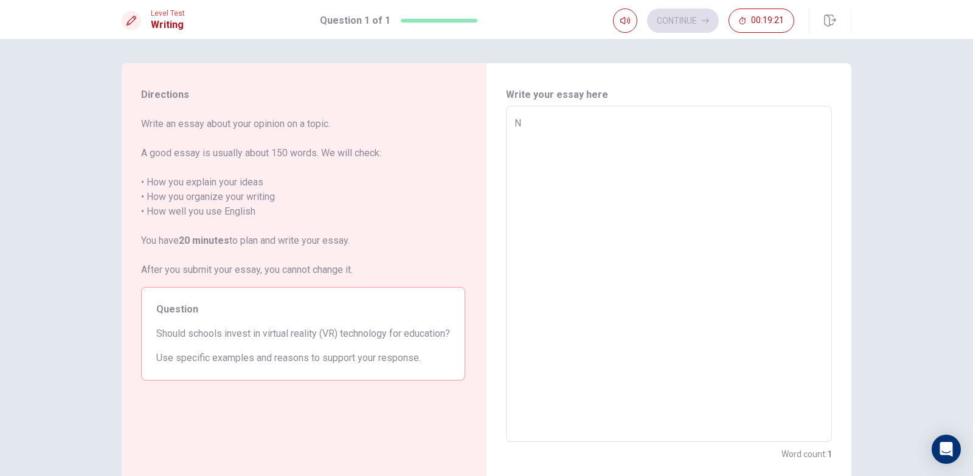
type textarea "NO"
type textarea "x"
type textarea "N"
type textarea "x"
type textarea "No"
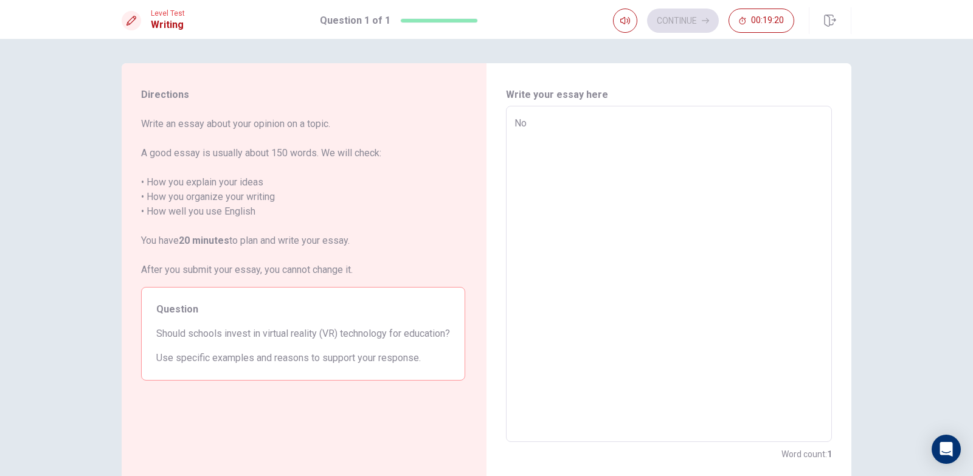
type textarea "x"
type textarea "Now"
type textarea "x"
type textarea "Now"
type textarea "x"
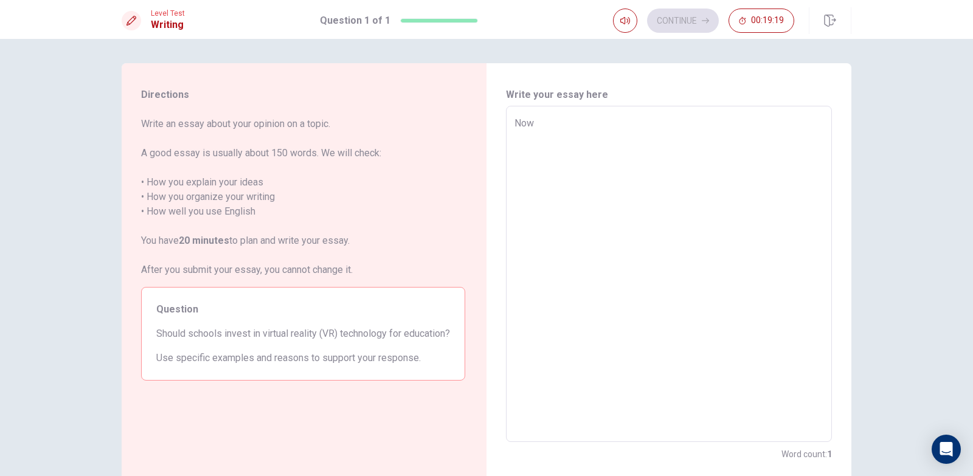
type textarea "Now a"
type textarea "x"
type textarea "Now a"
type textarea "x"
type textarea "Now a d"
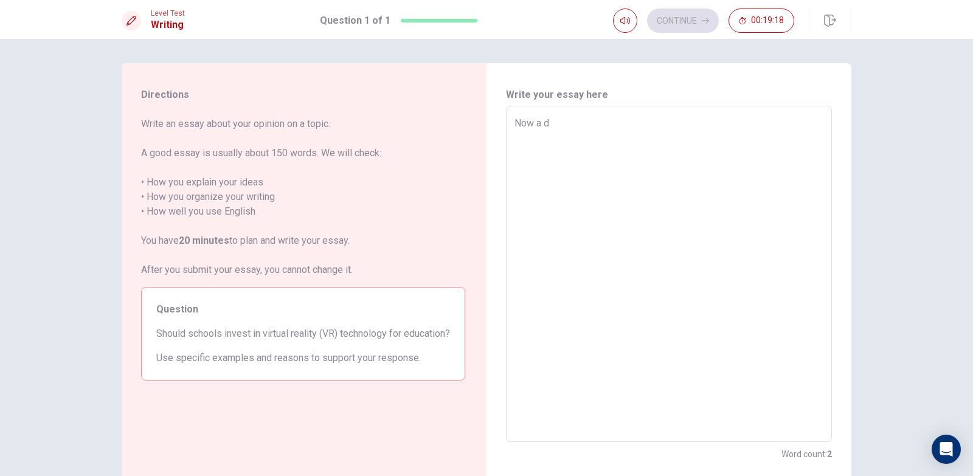
type textarea "x"
type textarea "Now a da"
type textarea "x"
type textarea "Now a day"
type textarea "x"
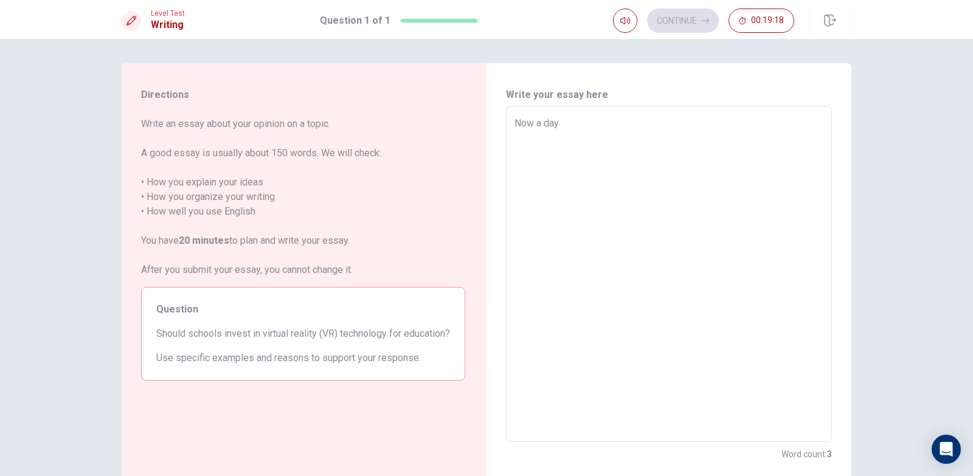
type textarea "Now a day"
type textarea "x"
type textarea "Now a day"
type textarea "x"
type textarea "Now a day'"
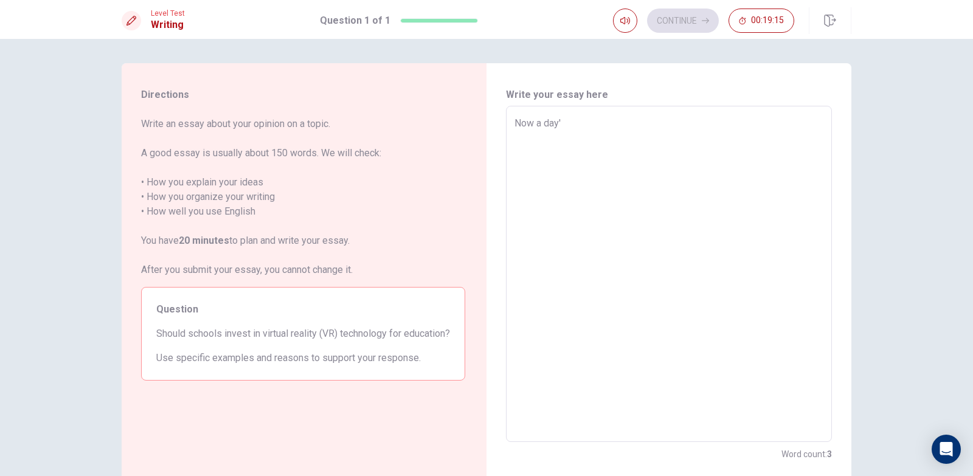
type textarea "x"
type textarea "Now a day"
type textarea "x"
type textarea "Now a day""
type textarea "x"
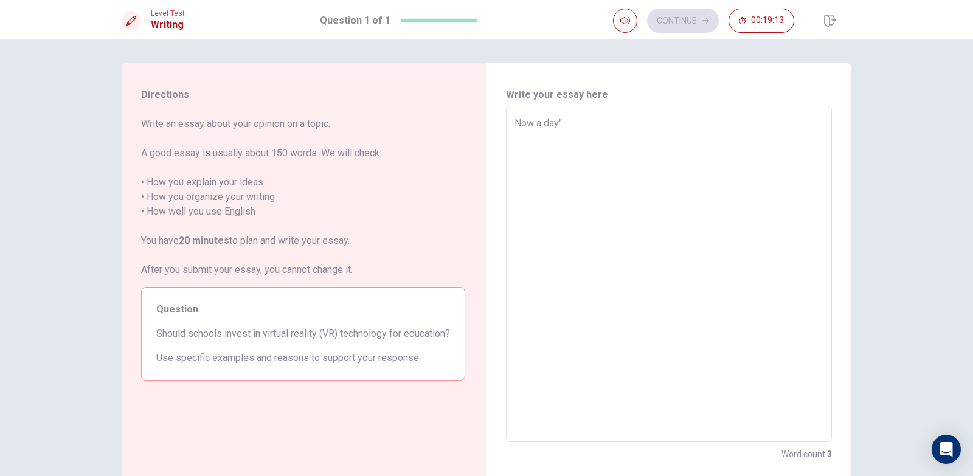
type textarea "Now a day"
type textarea "x"
type textarea "Now a day}"
type textarea "x"
type textarea "Now a day"
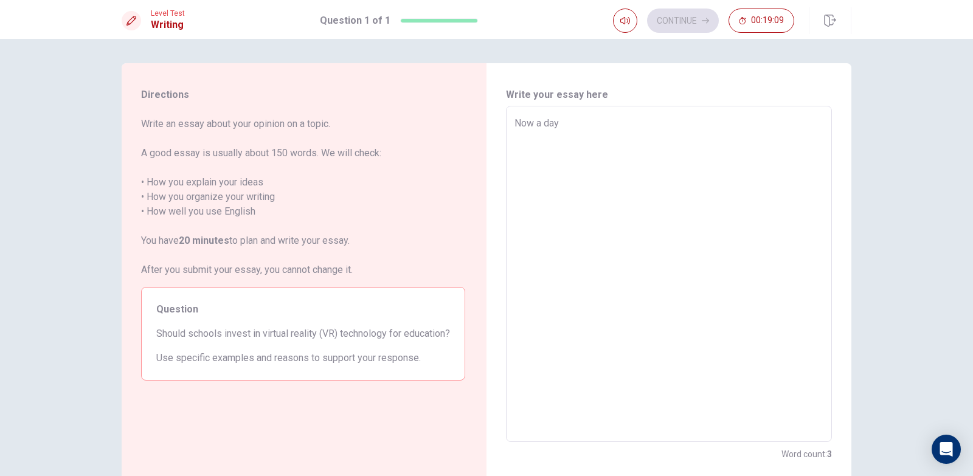
type textarea "x"
type textarea "Now a day<"
type textarea "x"
type textarea "Now a day"
type textarea "x"
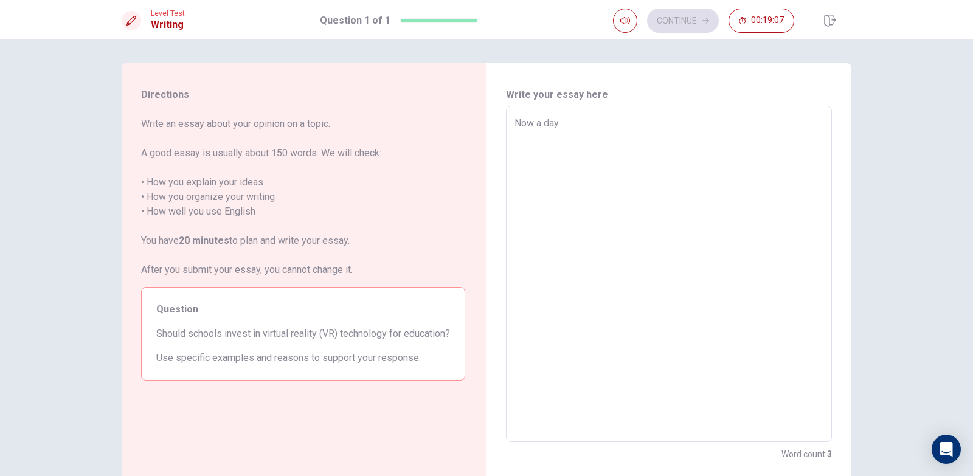
type textarea "Now a dayl"
type textarea "x"
type textarea "Now a day"
type textarea "x"
type textarea "Now a day,"
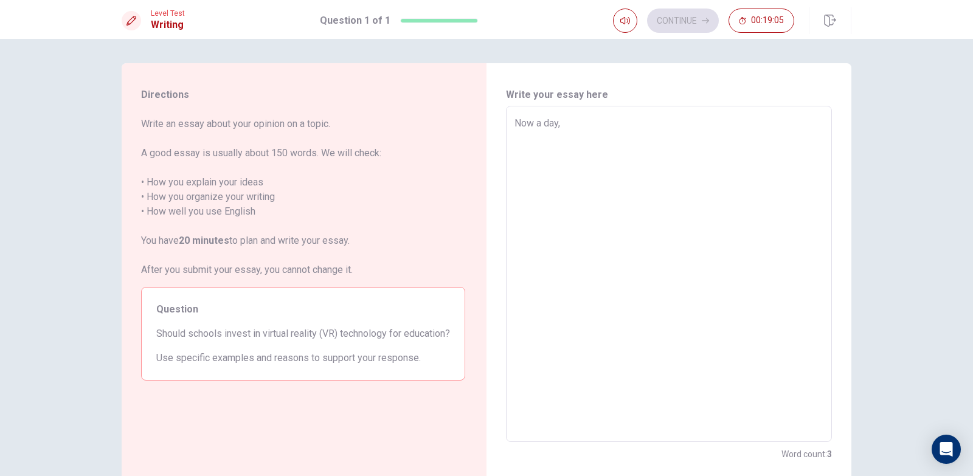
type textarea "x"
type textarea "Now a day,"
type textarea "x"
type textarea "Now a day, T"
type textarea "x"
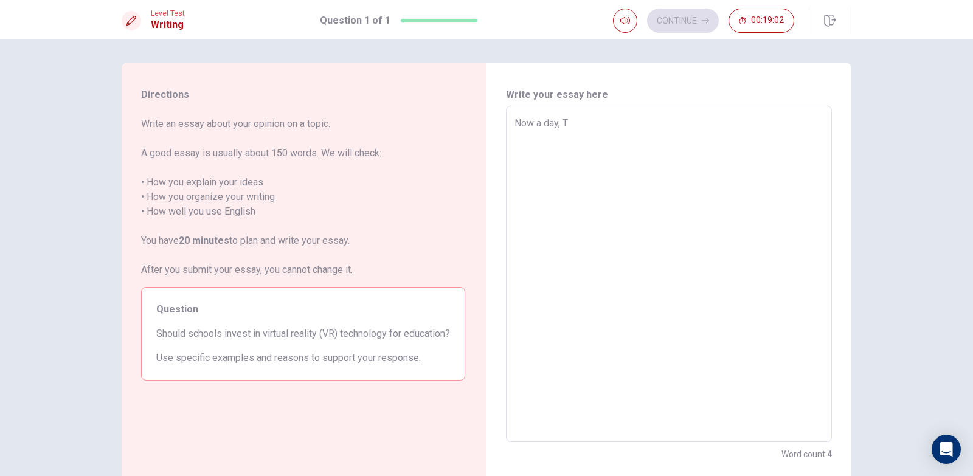
type textarea "Now a day, Te"
type textarea "x"
type textarea "Now a day, Tea"
type textarea "x"
type textarea "Now a day, Te"
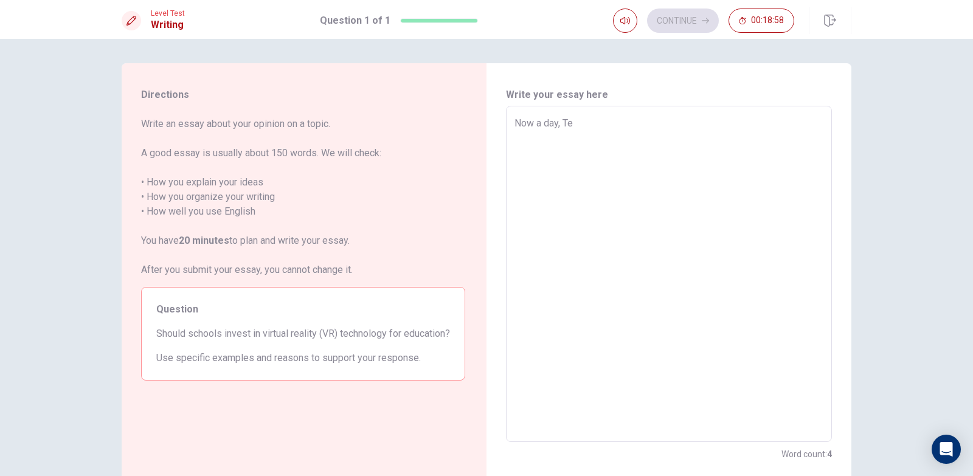
type textarea "x"
type textarea "Now a day, Tec"
type textarea "x"
type textarea "Now a day, Tech"
type textarea "x"
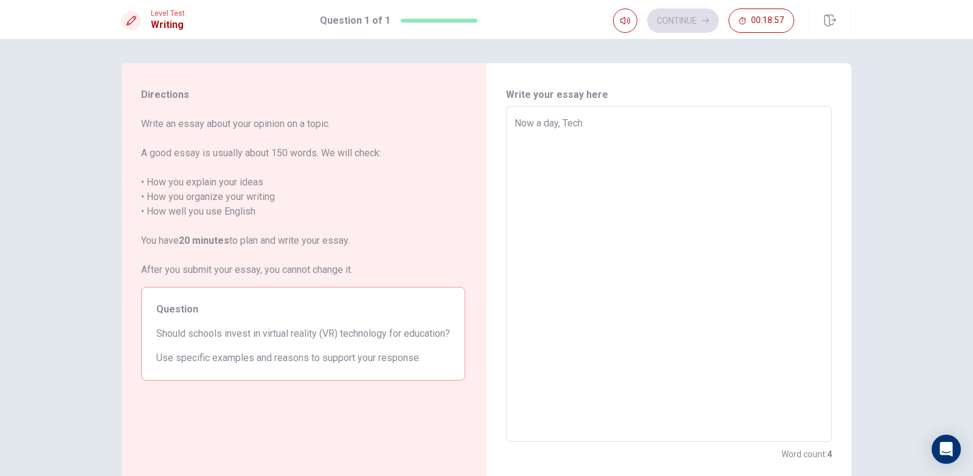
type textarea "Now a day, Techn"
type textarea "x"
type textarea "Now a day, Techno"
type textarea "x"
type textarea "Now a day, Technol"
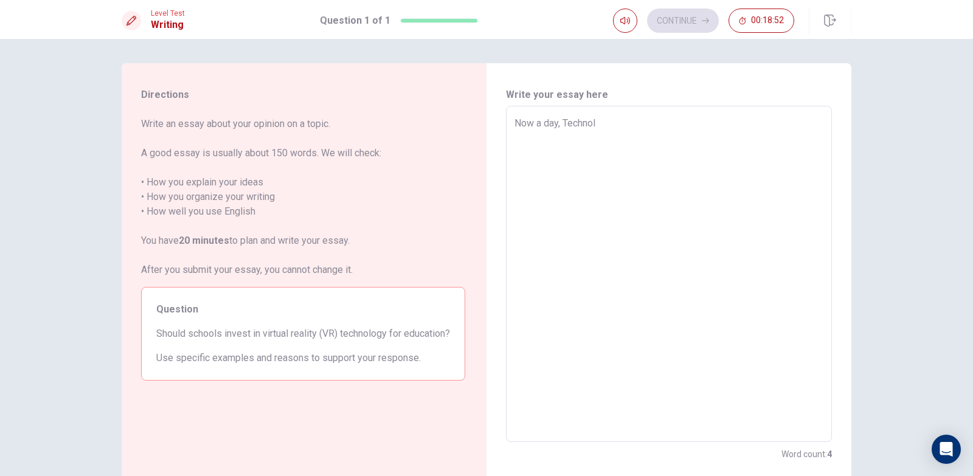
click at [514, 126] on textarea "Now a day, Technol" at bounding box center [668, 274] width 309 height 316
type textarea "x"
type textarea "SNow a day, Technol"
type textarea "x"
type textarea "SjNow a day, Technol"
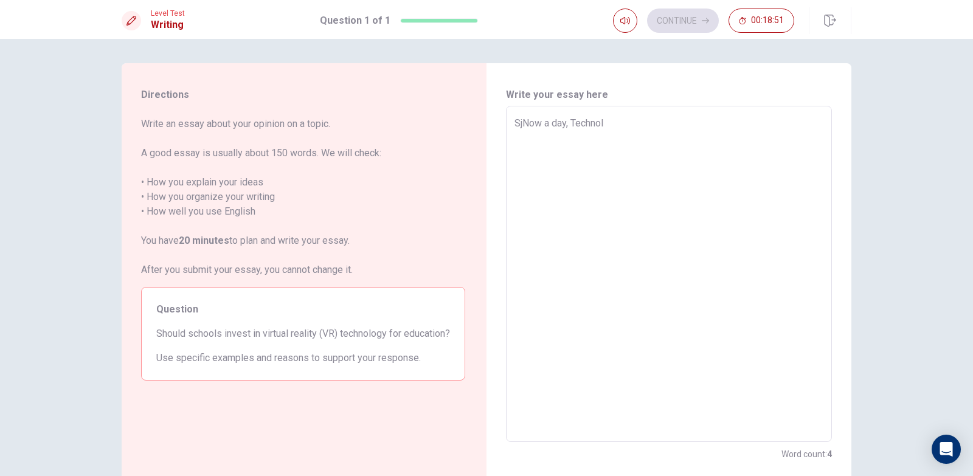
type textarea "x"
type textarea "SNow a day, Technol"
type textarea "x"
type textarea "ShNow a day, Technol"
type textarea "x"
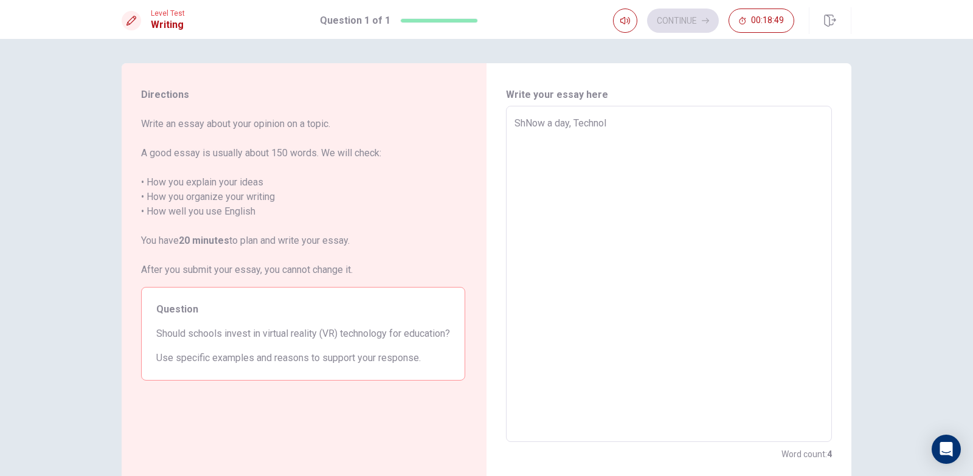
type textarea "ShoNow a day, Technol"
type textarea "x"
type textarea "ShouNow a day, Technol"
type textarea "x"
type textarea "ShoulNow a day, Technol"
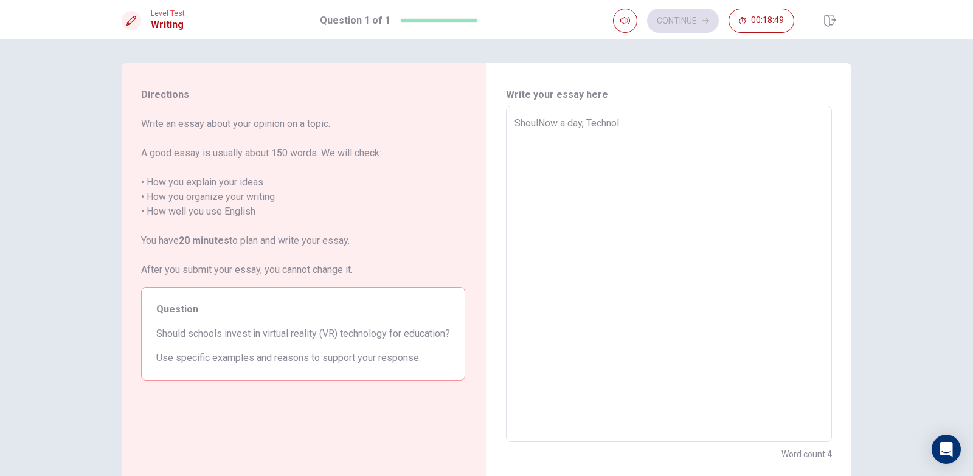
type textarea "x"
type textarea "ShouldNow a day, Technol"
type textarea "x"
type textarea "Should Now a day, Technol"
type textarea "x"
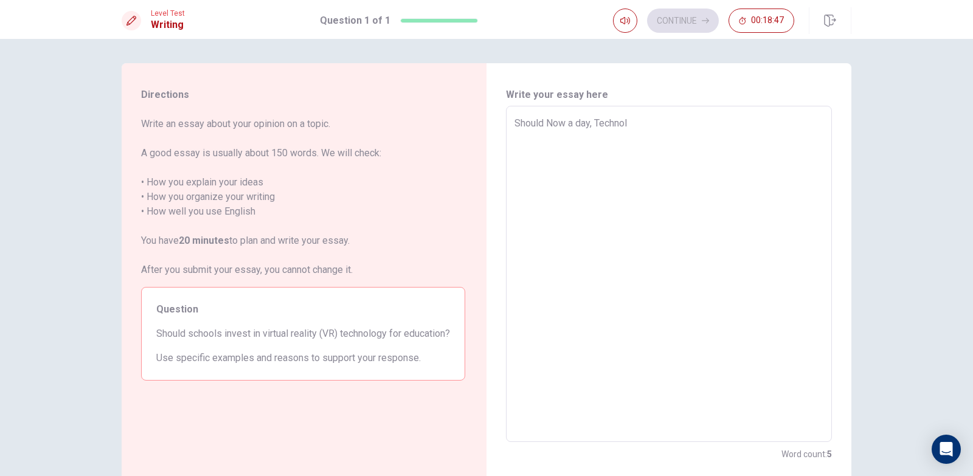
type textarea "Should sNow a day, Technol"
type textarea "x"
type textarea "Should scNow a day, Technol"
type textarea "x"
type textarea "Should scoNow a day, Technol"
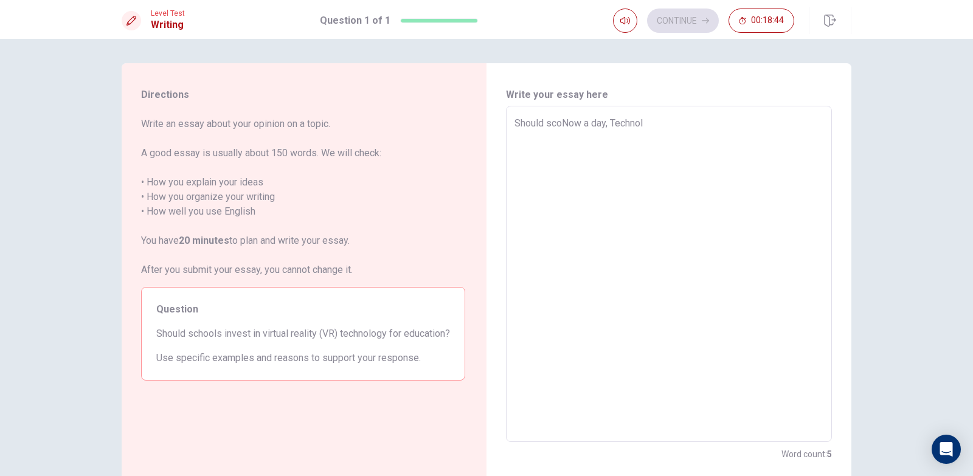
type textarea "x"
type textarea "Should scNow a day, Technol"
type textarea "x"
type textarea "Should schNow a day, Technol"
type textarea "x"
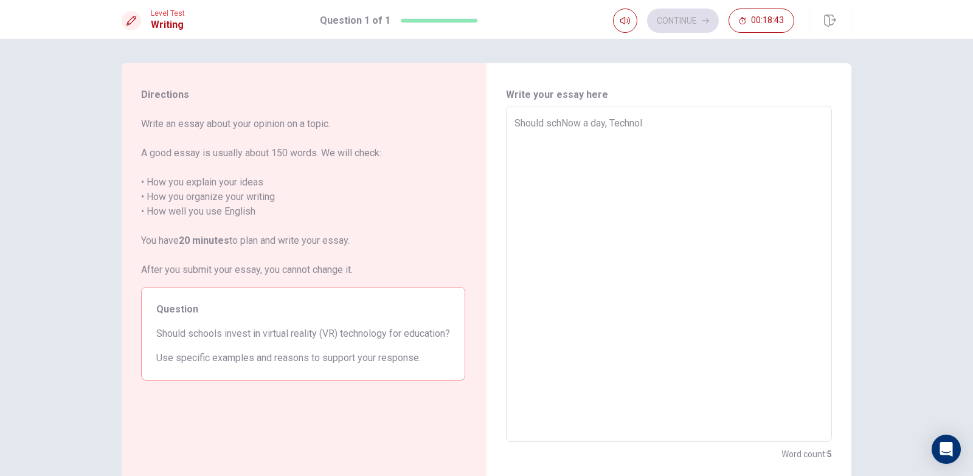
type textarea "Should schoNow a day, Technol"
type textarea "x"
type textarea "Should schooNow a day, Technol"
type textarea "x"
type textarea "Should schoolNow a day, Technol"
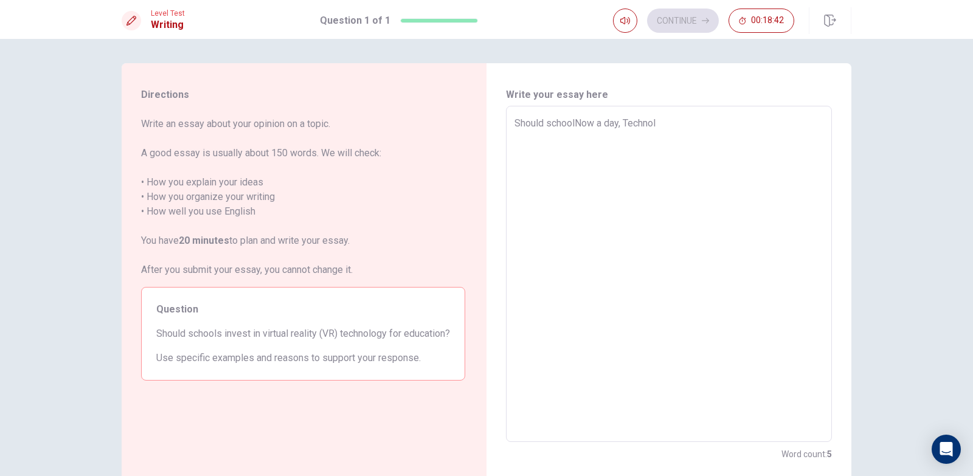
type textarea "x"
type textarea "Should schoolsNow a day, Technol"
type textarea "x"
type textarea "Should schools Now a day, Technol"
type textarea "x"
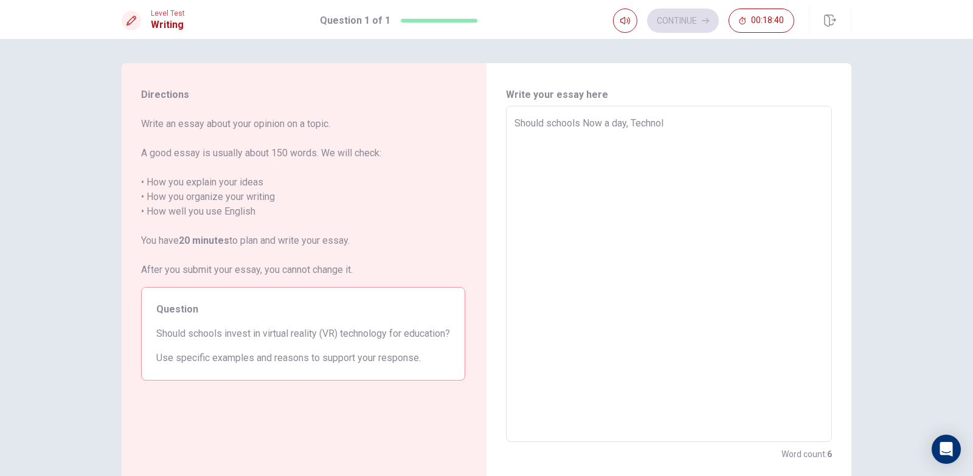
type textarea "Should schools iNow a day, Technol"
type textarea "x"
type textarea "Should schools inNow a day, Technol"
type textarea "x"
type textarea "Should schools invNow a day, Technol"
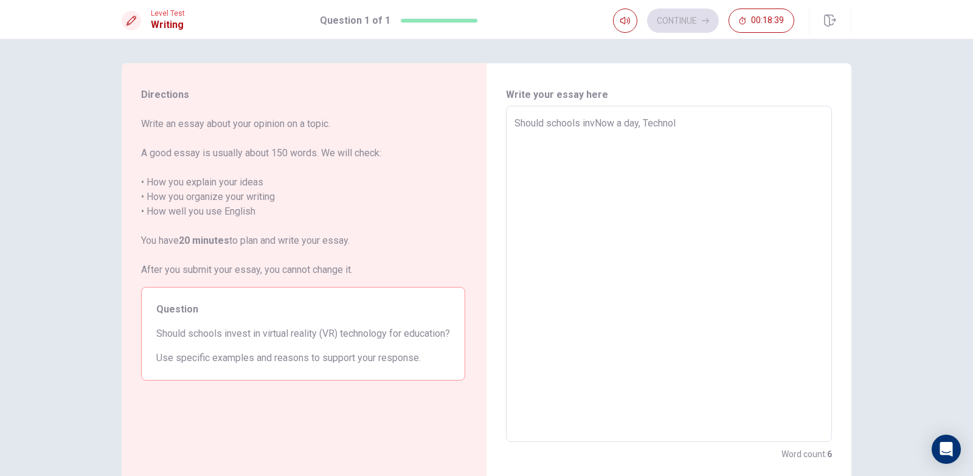
type textarea "x"
type textarea "Should schools inveNow a day, Technol"
type textarea "x"
type textarea "Should schools invesNow a day, Technol"
type textarea "x"
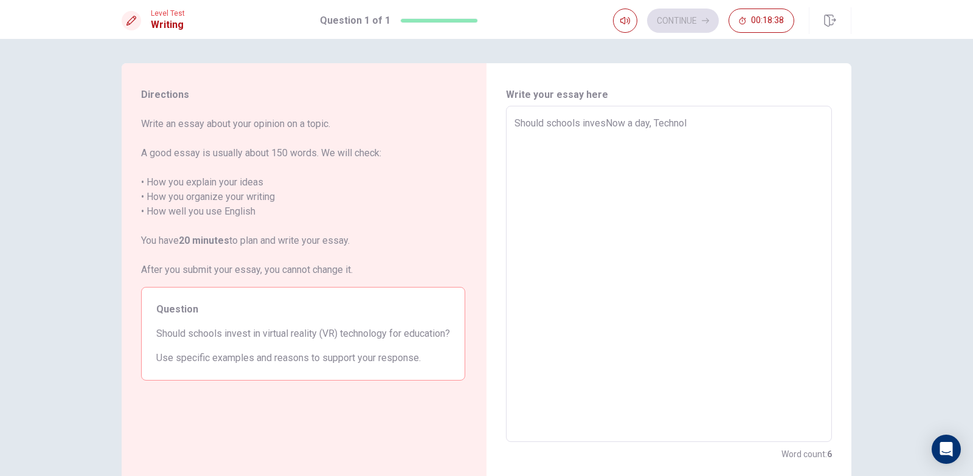
type textarea "Should schools investNow a day, Technol"
type textarea "x"
click at [583, 138] on textarea "Should schools invest in virtual reality technology for education? Now a day, T…" at bounding box center [668, 274] width 309 height 316
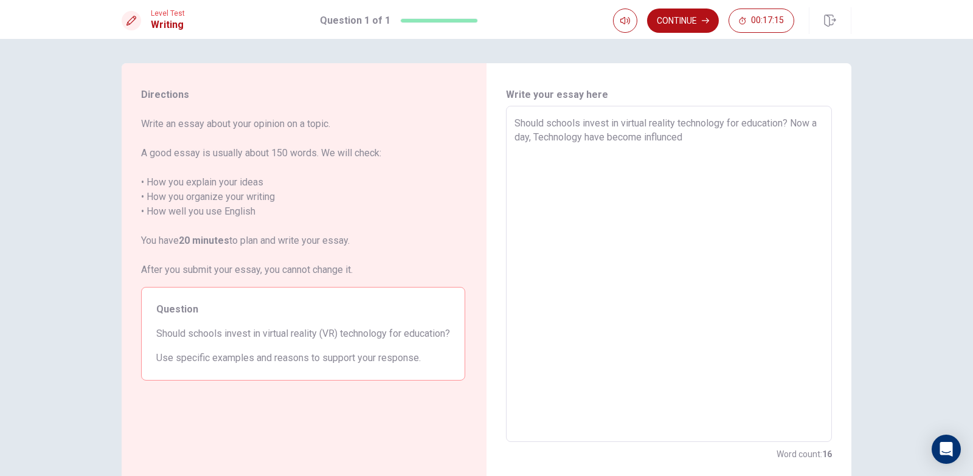
drag, startPoint x: 612, startPoint y: 140, endPoint x: 597, endPoint y: 142, distance: 15.3
click at [597, 142] on textarea "Should schools invest in virtual reality technology for education? Now a day, T…" at bounding box center [668, 274] width 309 height 316
click at [614, 138] on textarea "Should schools invest in virtual reality technology for education? Now a day, T…" at bounding box center [668, 274] width 309 height 316
click at [645, 137] on textarea "Should schools invest in virtual reality technology for education? Now a day, T…" at bounding box center [668, 274] width 309 height 316
click at [706, 145] on textarea "Should schools invest in virtual reality technology for education? Now a day, T…" at bounding box center [668, 274] width 309 height 316
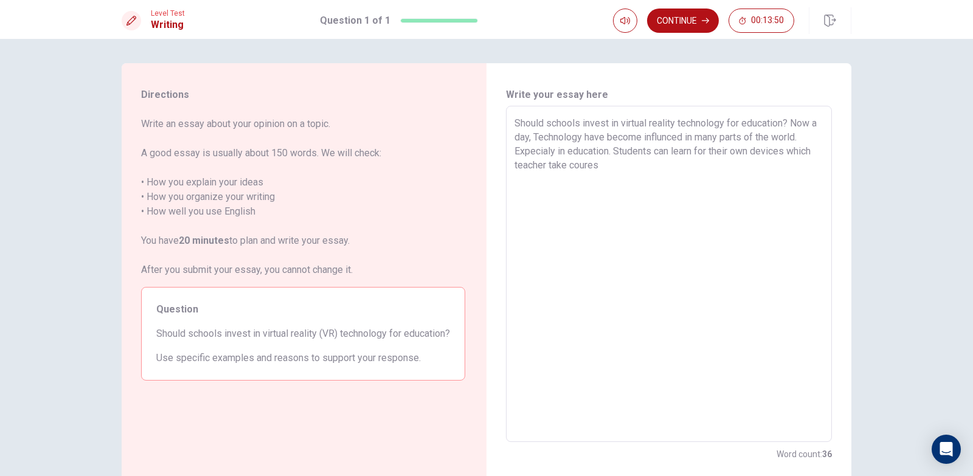
click at [567, 165] on textarea "Should schools invest in virtual reality technology for education? Now a day, T…" at bounding box center [668, 274] width 309 height 316
click at [637, 163] on textarea "Should schools invest in virtual reality technology for education? Now a day, T…" at bounding box center [668, 274] width 309 height 316
click at [616, 153] on textarea "Should schools invest in virtual reality technology for education? Now a day, T…" at bounding box center [668, 274] width 309 height 316
click at [611, 150] on textarea "Should schools invest in virtual reality technology for education? Now a day, T…" at bounding box center [668, 274] width 309 height 316
click at [613, 150] on textarea "Should schools invest in virtual reality technology for education? Now a day, T…" at bounding box center [668, 274] width 309 height 316
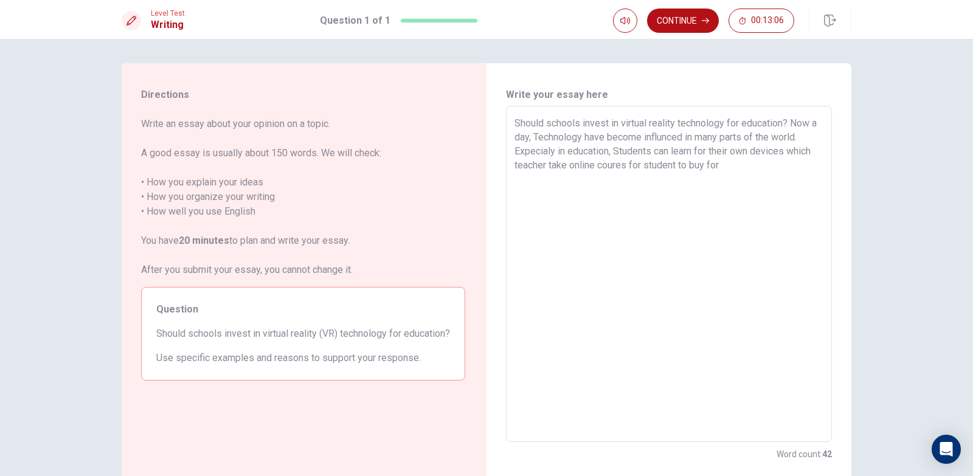
click at [618, 151] on textarea "Should schools invest in virtual reality technology for education? Now a day, T…" at bounding box center [668, 274] width 309 height 316
click at [737, 165] on textarea "Should schools invest in virtual reality technology for education? Now a day, T…" at bounding box center [668, 274] width 309 height 316
click at [674, 169] on textarea "Should schools invest in virtual reality technology for education? Now a day, T…" at bounding box center [668, 274] width 309 height 316
drag, startPoint x: 544, startPoint y: 162, endPoint x: 557, endPoint y: 165, distance: 13.0
click at [545, 162] on textarea "Should schools invest in virtual reality technology for education? Now a day, T…" at bounding box center [668, 274] width 309 height 316
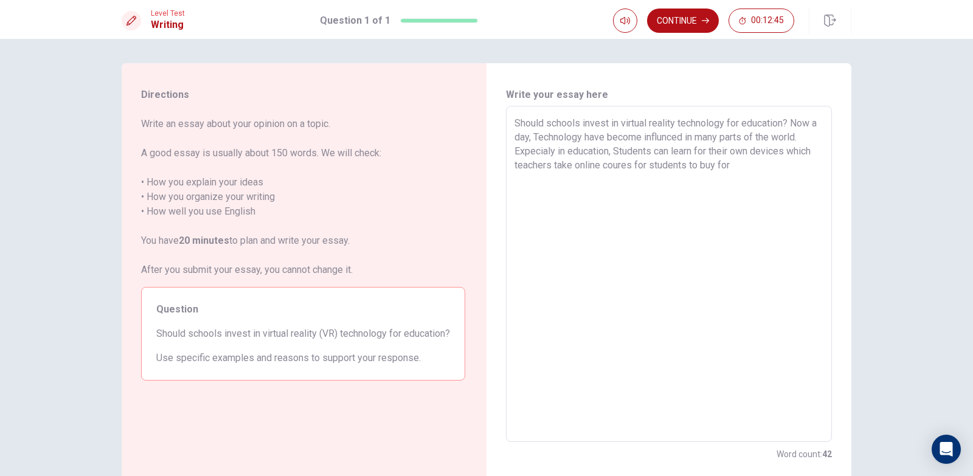
click at [737, 167] on textarea "Should schools invest in virtual reality technology for education? Now a day, T…" at bounding box center [668, 274] width 309 height 316
click at [581, 142] on textarea "Should schools invest in virtual reality technology for education? Now a day, T…" at bounding box center [668, 274] width 309 height 316
click at [693, 147] on textarea "Should schools invest in virtual reality technology for education? Now a day, T…" at bounding box center [668, 274] width 309 height 316
click at [617, 156] on textarea "Should schools invest in virtual reality technology for education? Now a day, T…" at bounding box center [668, 274] width 309 height 316
drag, startPoint x: 790, startPoint y: 123, endPoint x: 536, endPoint y: 134, distance: 254.4
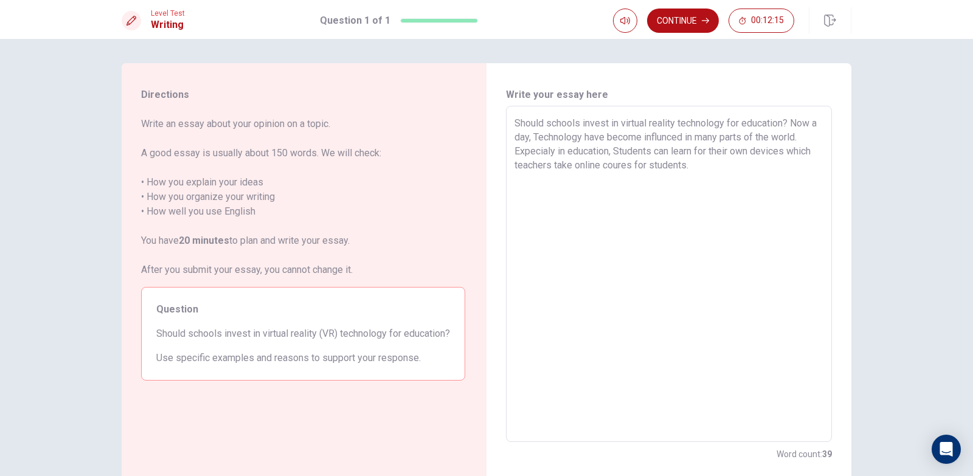
click at [536, 134] on textarea "Should schools invest in virtual reality technology for education? Now a day, T…" at bounding box center [668, 274] width 309 height 316
click at [543, 139] on textarea "Should schools invest in virtual reality technology for education? Now a day, T…" at bounding box center [668, 274] width 309 height 316
click at [563, 154] on textarea "Should schools invest in virtual reality technology for education? Now a day, T…" at bounding box center [668, 274] width 309 height 316
click at [609, 153] on textarea "Should schools invest in virtual reality technology for education? Now a day, T…" at bounding box center [668, 274] width 309 height 316
click at [613, 150] on textarea "Should schools invest in virtual reality technology for education? Now a day, T…" at bounding box center [668, 274] width 309 height 316
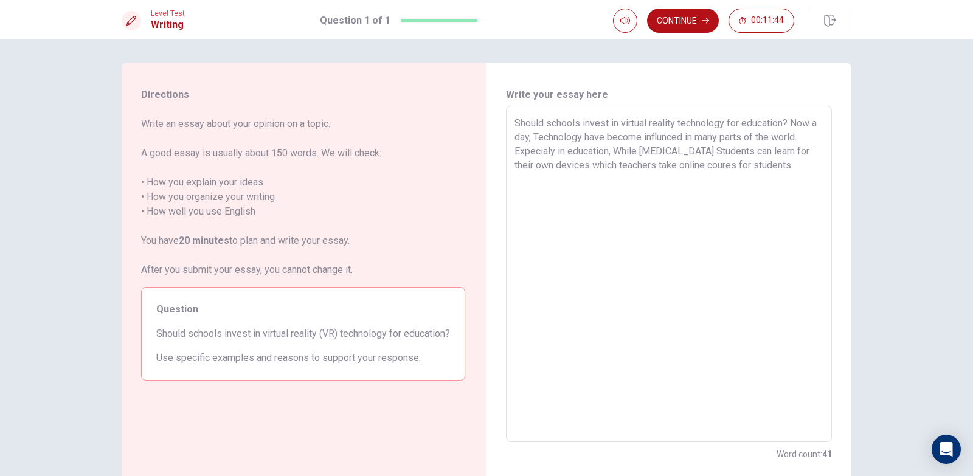
click at [682, 155] on textarea "Should schools invest in virtual reality technology for education? Now a day, T…" at bounding box center [668, 274] width 309 height 316
click at [722, 152] on textarea "Should schools invest in virtual reality technology for education? Now a day, T…" at bounding box center [668, 274] width 309 height 316
click at [718, 151] on textarea "Should schools invest in virtual reality technology for education? Now a day, T…" at bounding box center [668, 274] width 309 height 316
click at [721, 154] on textarea "Should schools invest in virtual reality technology for education? Now a day, T…" at bounding box center [668, 274] width 309 height 316
drag, startPoint x: 716, startPoint y: 151, endPoint x: 734, endPoint y: 153, distance: 17.7
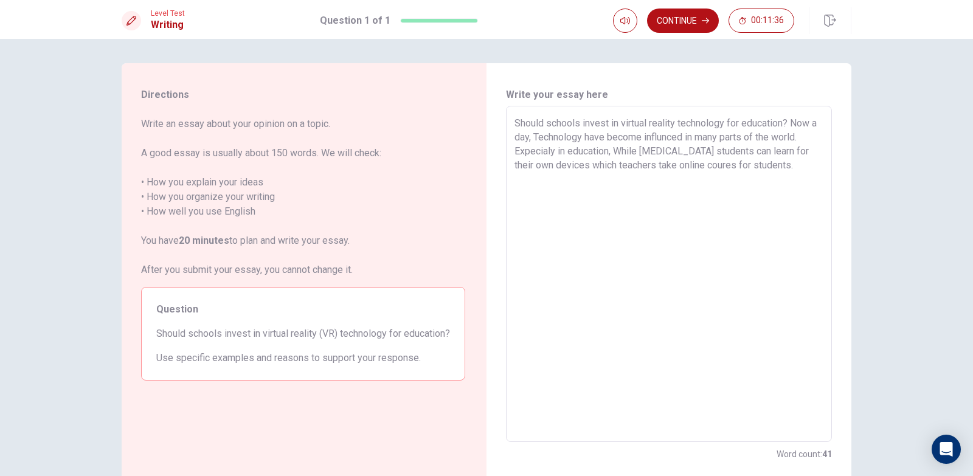
click at [734, 153] on textarea "Should schools invest in virtual reality technology for education? Now a day, T…" at bounding box center [668, 274] width 309 height 316
click at [782, 167] on textarea "Should schools invest in virtual reality technology for education? Now a day, T…" at bounding box center [668, 274] width 309 height 316
click at [756, 145] on textarea "Should schools invest in virtual reality technology for education? Now a day, T…" at bounding box center [668, 274] width 309 height 316
click at [615, 154] on textarea "Should schools invest in virtual reality technology for education? Now a day, T…" at bounding box center [668, 274] width 309 height 316
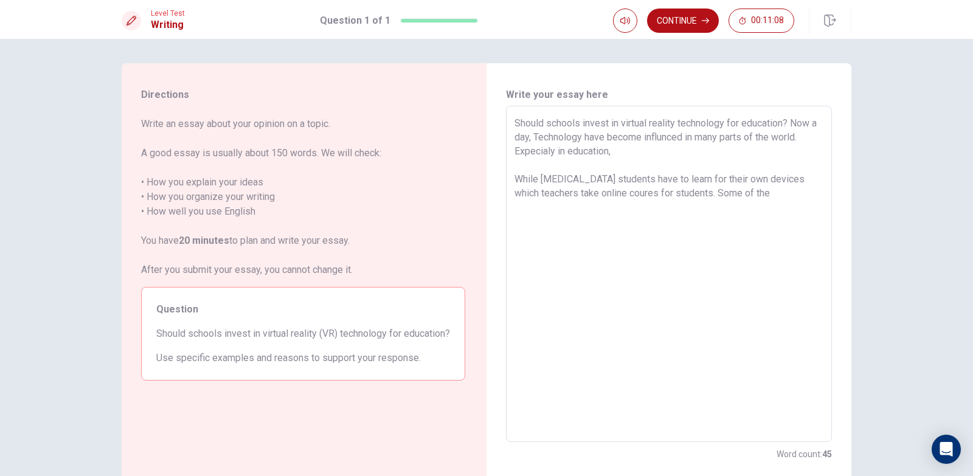
click at [615, 154] on textarea "Should schools invest in virtual reality technology for education? Now a day, T…" at bounding box center [668, 274] width 309 height 316
click at [529, 178] on textarea "Should schools invest in virtual reality technology for education? Now a day, T…" at bounding box center [668, 274] width 309 height 316
click at [646, 188] on textarea "Should schools invest in virtual reality technology for education? Now a day, T…" at bounding box center [668, 274] width 309 height 316
click at [746, 195] on textarea "Should schools invest in virtual reality technology for education? Now a day, T…" at bounding box center [668, 274] width 309 height 316
click at [747, 202] on textarea "Should schools invest in virtual reality technology for education? Now a day, T…" at bounding box center [668, 274] width 309 height 316
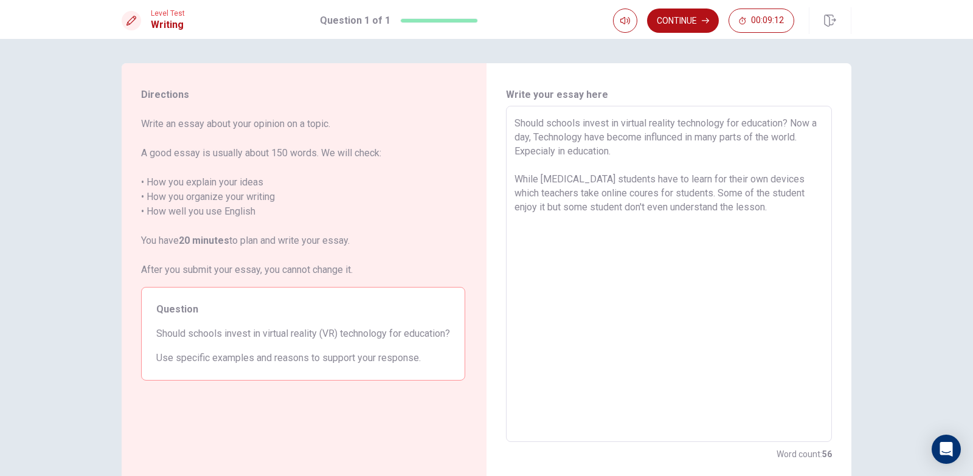
drag, startPoint x: 671, startPoint y: 125, endPoint x: 621, endPoint y: 125, distance: 49.9
click at [621, 125] on textarea "Should schools invest in virtual reality technology for education? Now a day, T…" at bounding box center [668, 274] width 309 height 316
drag, startPoint x: 674, startPoint y: 123, endPoint x: 619, endPoint y: 123, distance: 55.3
click at [619, 123] on textarea "Should schools invest in virtual reality technology for education? Now a day, T…" at bounding box center [668, 274] width 309 height 316
click at [548, 232] on textarea "Should schools invest in virtual reality technology for education? Now a day, T…" at bounding box center [668, 274] width 309 height 316
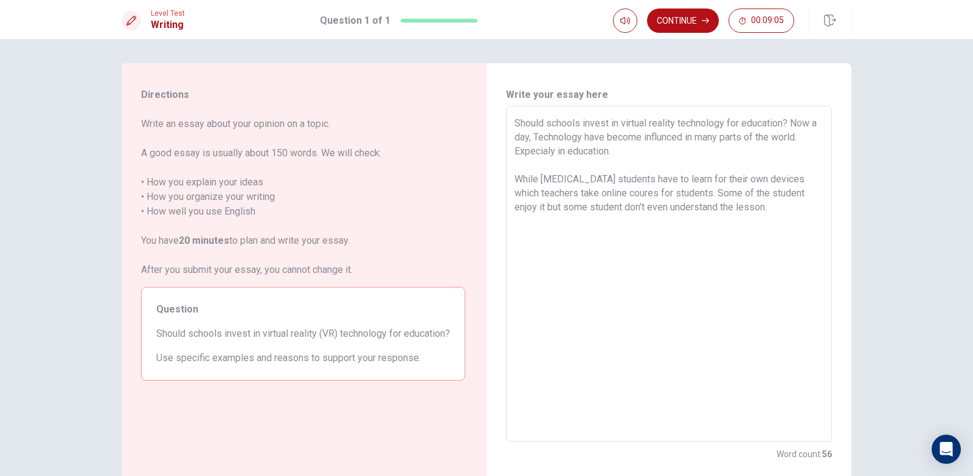
click at [516, 226] on textarea "Should schools invest in virtual reality technology for education? Now a day, T…" at bounding box center [668, 274] width 309 height 316
click at [516, 230] on textarea "Should schools invest in virtual reality technology for education? Now a day, T…" at bounding box center [668, 274] width 309 height 316
drag, startPoint x: 533, startPoint y: 252, endPoint x: 523, endPoint y: 252, distance: 9.7
click at [523, 252] on textarea "Should schools invest in virtual reality technology for education? Now a day, T…" at bounding box center [668, 274] width 309 height 316
click at [555, 255] on textarea "Should schools invest in virtual reality technology for education? Now a day, T…" at bounding box center [668, 274] width 309 height 316
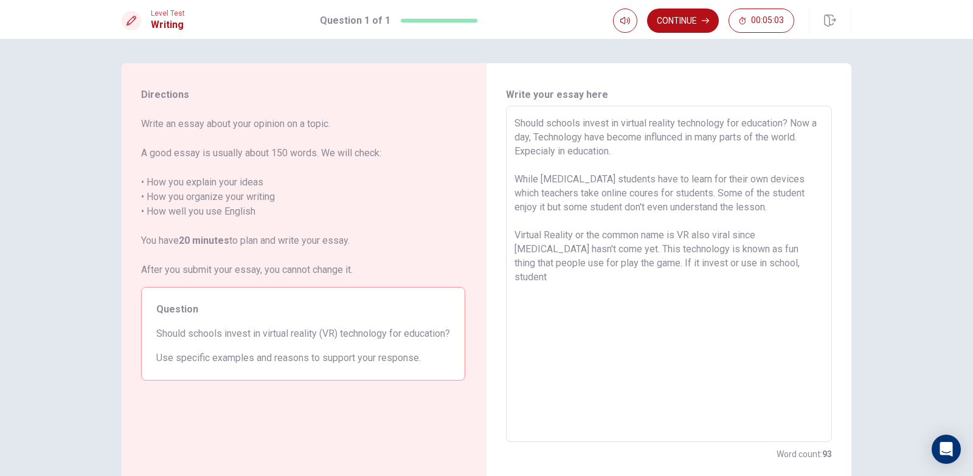
click at [544, 138] on textarea "Should schools invest in virtual reality technology for education? Now a day, T…" at bounding box center [668, 274] width 309 height 316
click at [732, 258] on textarea "Should schools invest in virtual reality technology for education? Now a day, T…" at bounding box center [668, 274] width 309 height 316
click at [777, 268] on textarea "Should schools invest in virtual reality technology for education? Now a day, T…" at bounding box center [668, 274] width 309 height 316
click at [614, 291] on textarea "Should schools invest in virtual reality technology for education? Now a day, T…" at bounding box center [668, 274] width 309 height 316
click at [549, 325] on textarea "Should schools invest in virtual reality technology for education? Now a day, T…" at bounding box center [668, 274] width 309 height 316
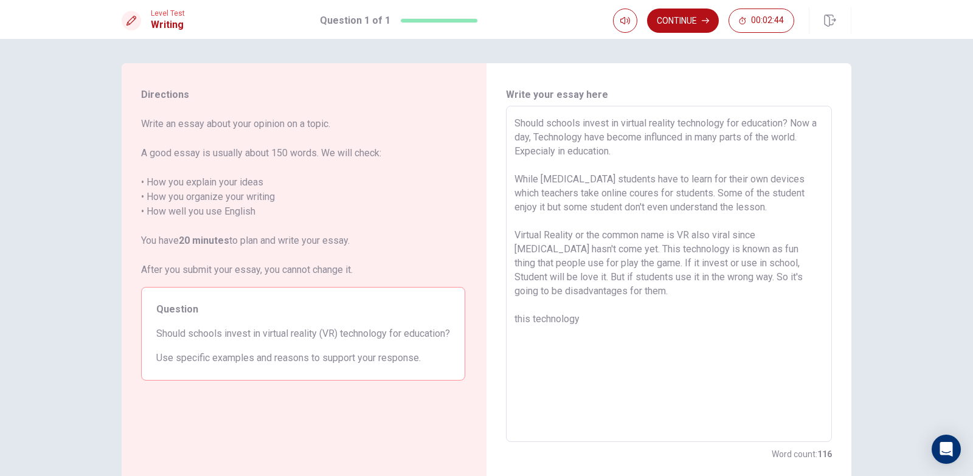
click at [514, 324] on textarea "Should schools invest in virtual reality technology for education? Now a day, T…" at bounding box center [668, 274] width 309 height 316
click at [595, 316] on textarea "Should schools invest in virtual reality technology for education? Now a day, T…" at bounding box center [668, 274] width 309 height 316
click at [680, 23] on button "Continue" at bounding box center [683, 21] width 72 height 24
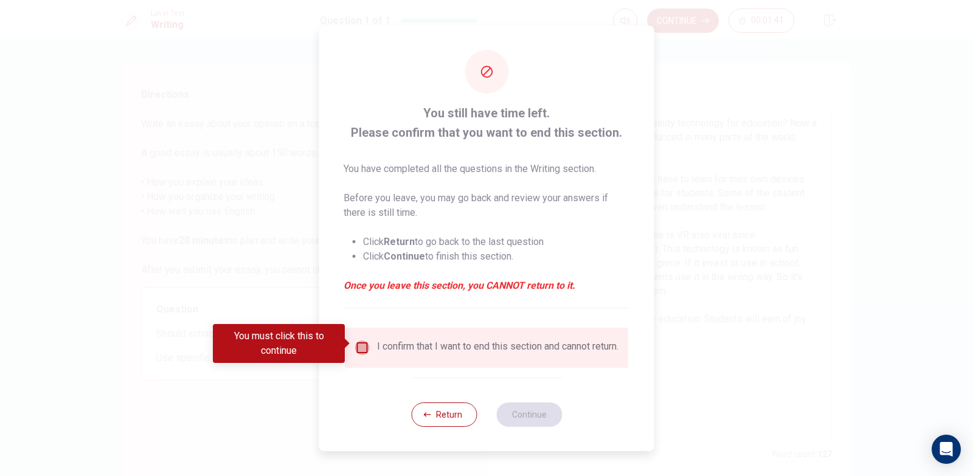
click at [366, 341] on input "You must click this to continue" at bounding box center [362, 348] width 15 height 15
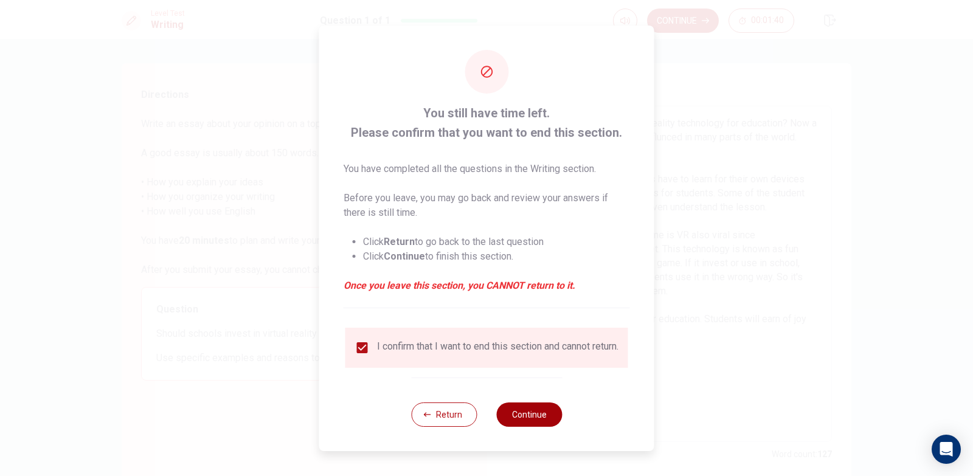
click at [548, 417] on button "Continue" at bounding box center [529, 415] width 66 height 24
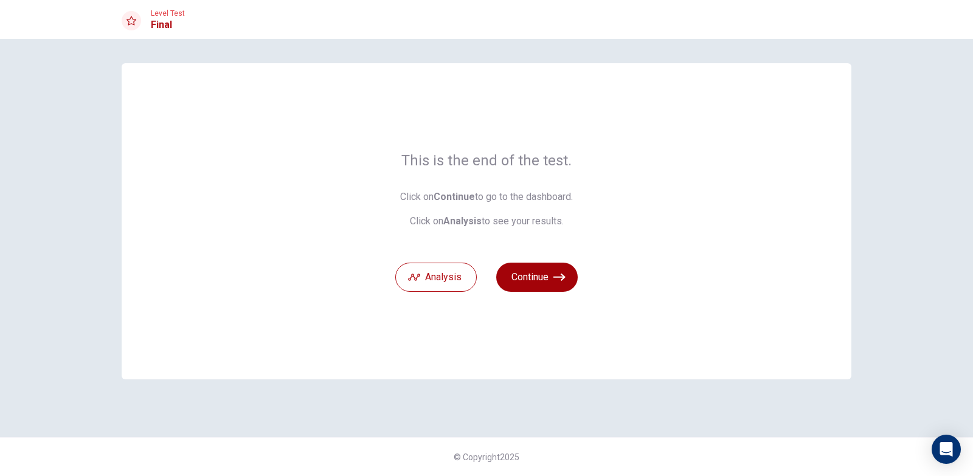
click at [546, 282] on button "Continue" at bounding box center [536, 277] width 81 height 29
